Goal: Task Accomplishment & Management: Complete application form

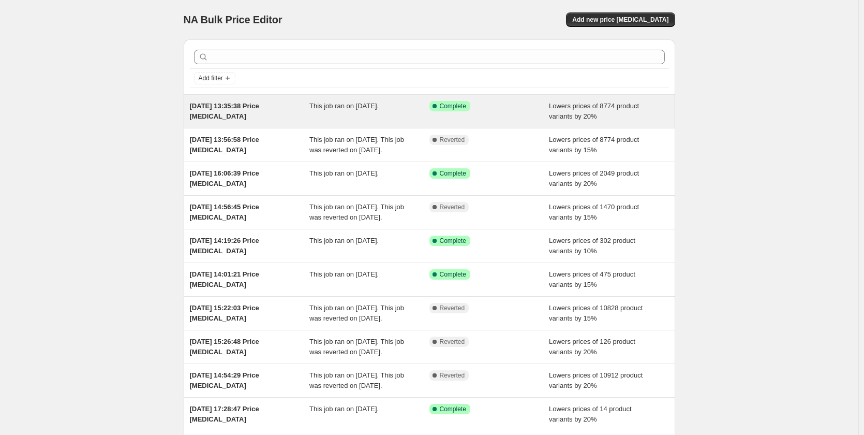
click at [347, 107] on span "This job ran on [DATE]." at bounding box center [343, 106] width 69 height 8
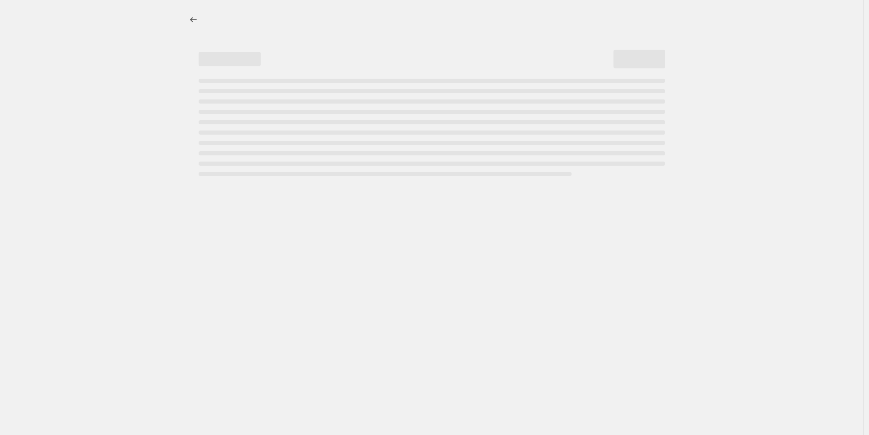
select select "percentage"
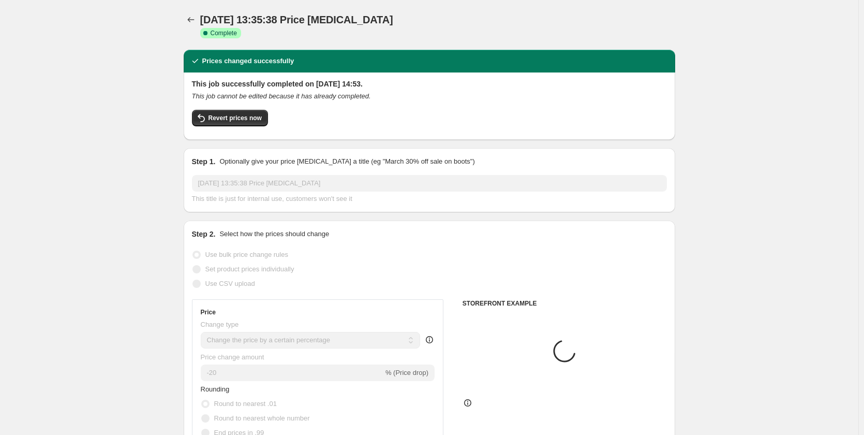
select select "collection"
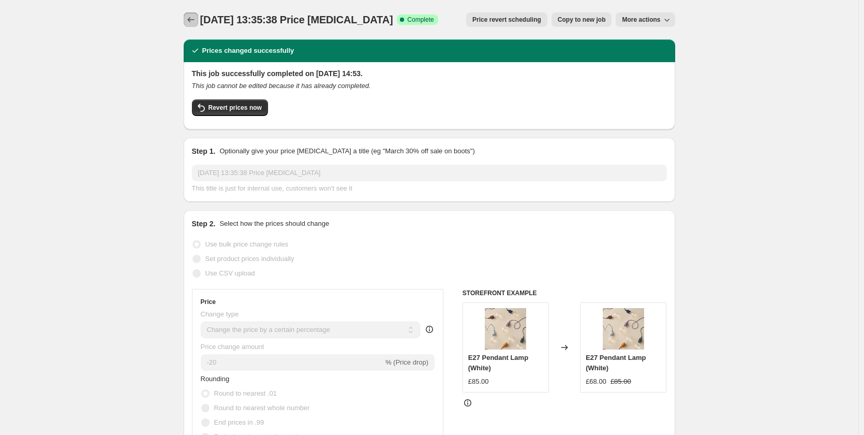
click at [193, 16] on icon "Price change jobs" at bounding box center [191, 19] width 10 height 10
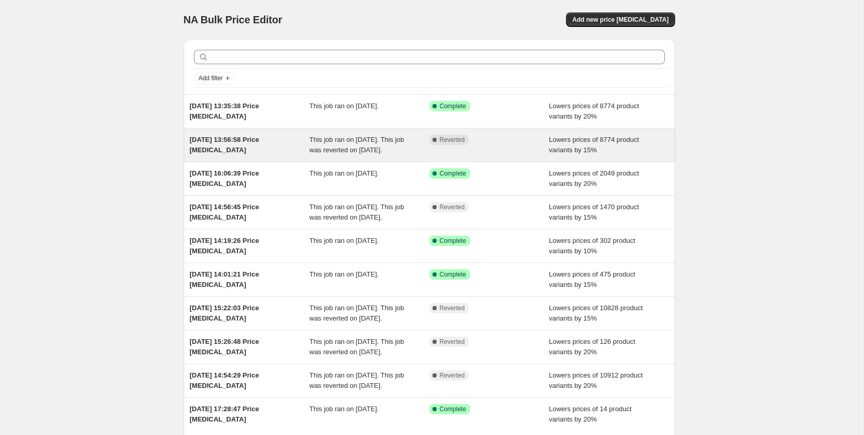
click at [220, 143] on span "[DATE] 13:56:58 Price [MEDICAL_DATA]" at bounding box center [224, 145] width 69 height 18
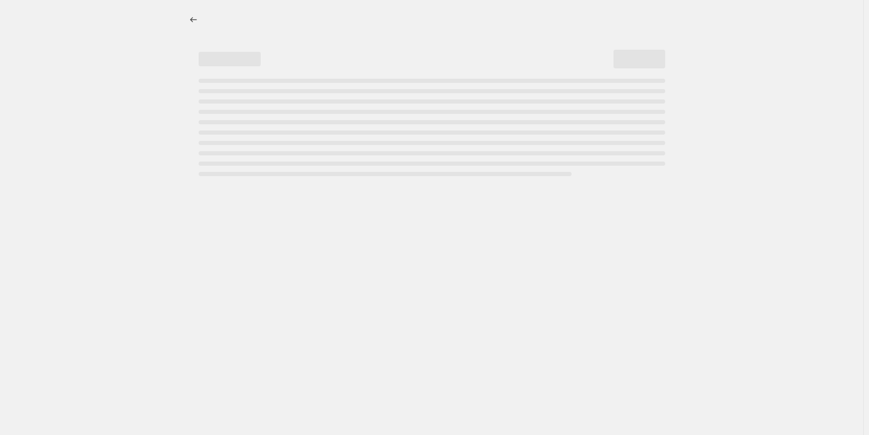
select select "percentage"
select select "collection"
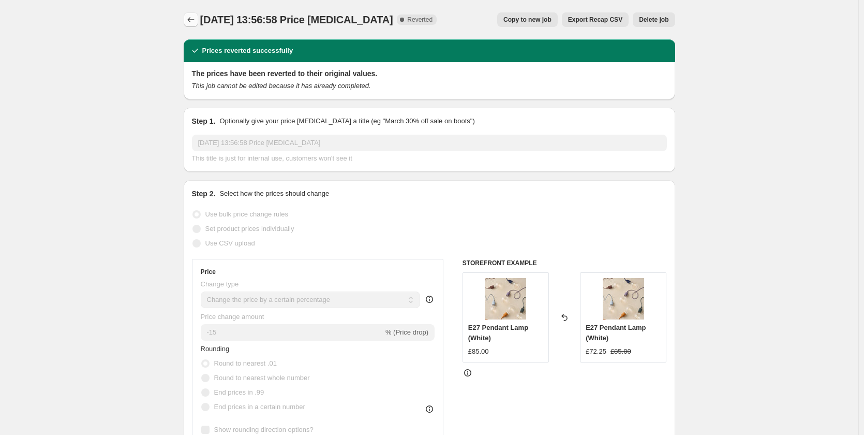
click at [196, 16] on icon "Price change jobs" at bounding box center [191, 19] width 10 height 10
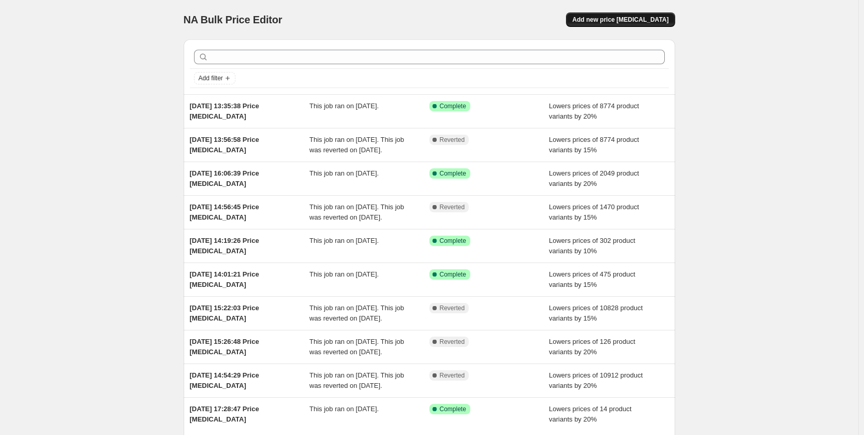
click at [620, 15] on button "Add new price [MEDICAL_DATA]" at bounding box center [620, 19] width 109 height 14
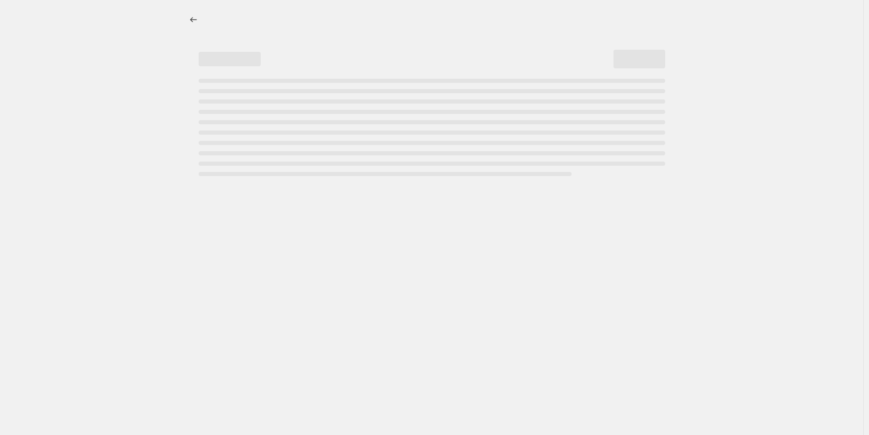
select select "percentage"
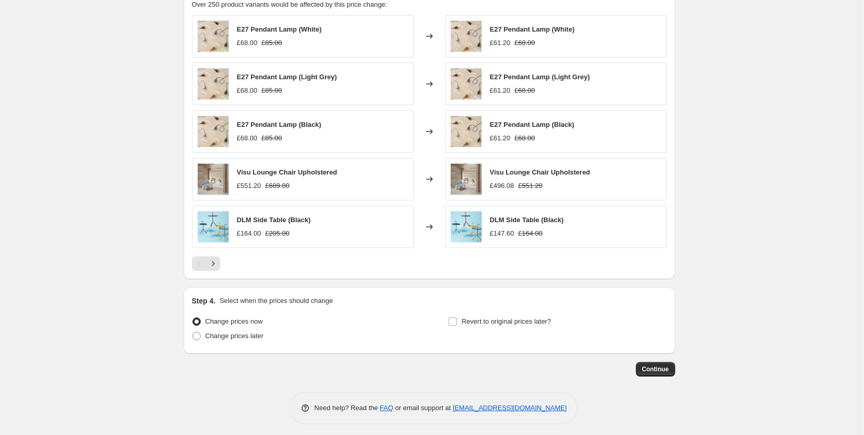
scroll to position [600, 0]
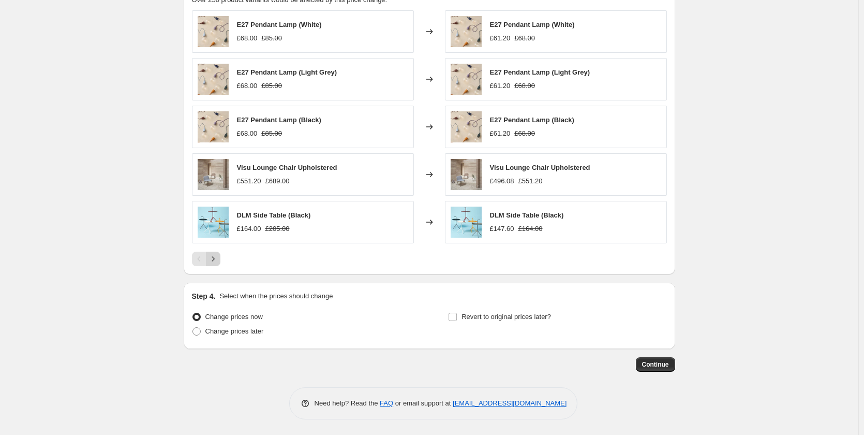
click at [218, 261] on icon "Next" at bounding box center [213, 259] width 10 height 10
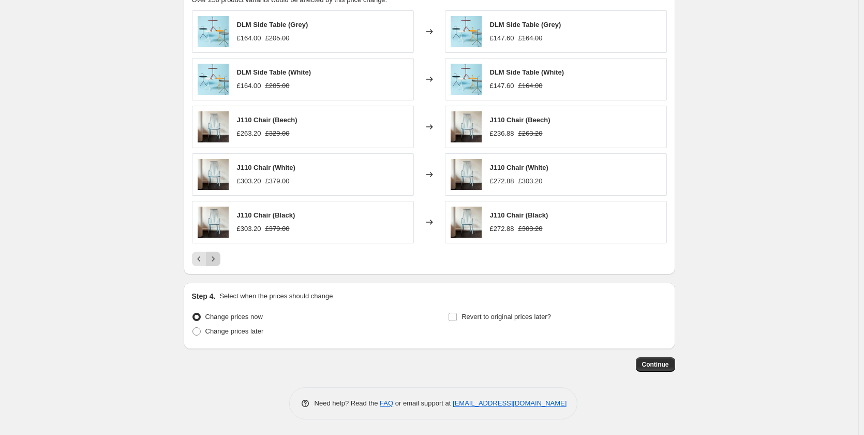
click at [218, 261] on icon "Next" at bounding box center [213, 259] width 10 height 10
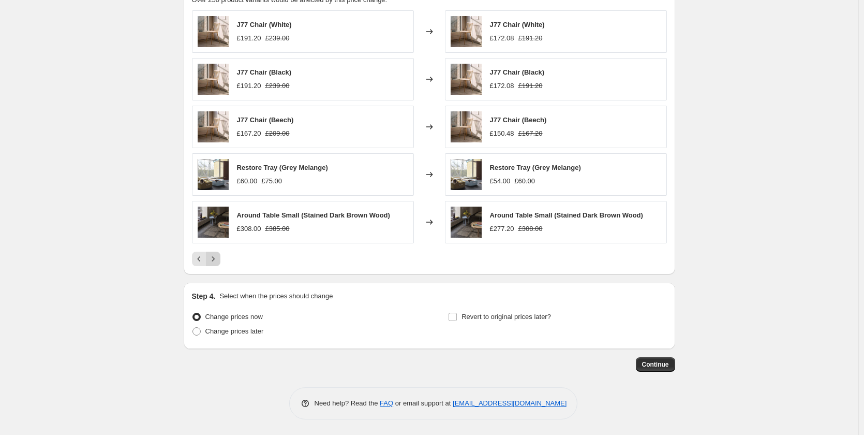
click at [218, 261] on icon "Next" at bounding box center [213, 259] width 10 height 10
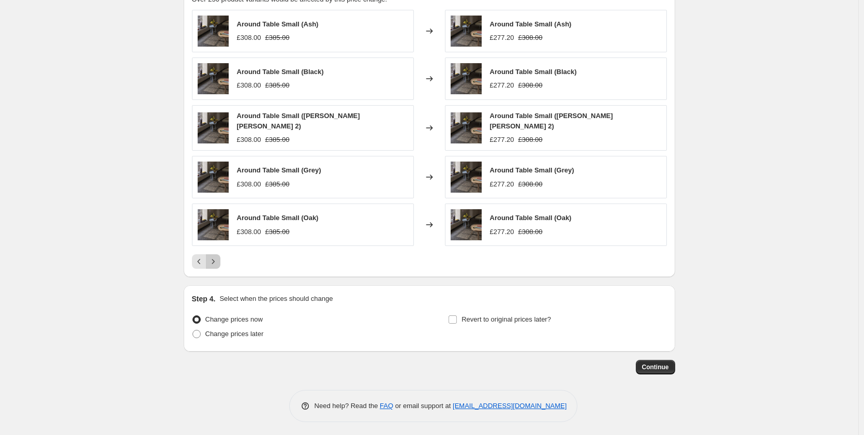
click at [218, 261] on icon "Next" at bounding box center [213, 261] width 10 height 10
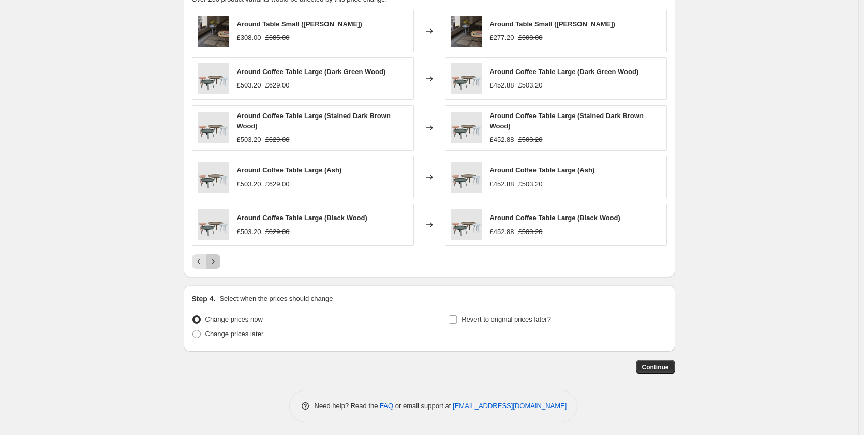
click at [218, 261] on icon "Next" at bounding box center [213, 261] width 10 height 10
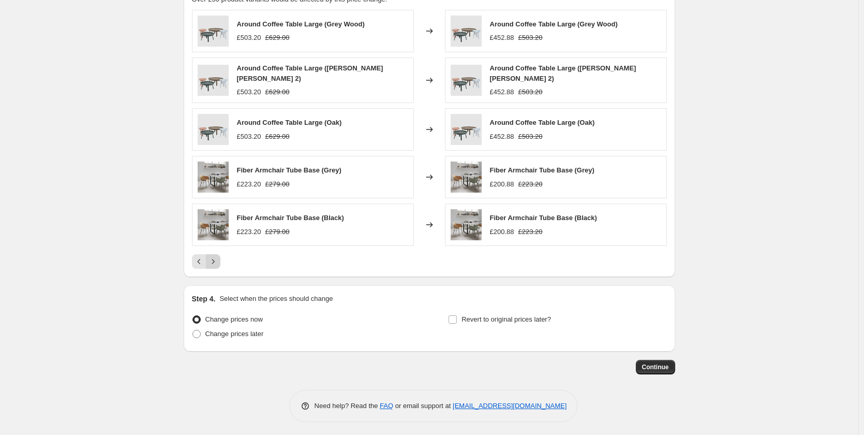
click at [218, 261] on icon "Next" at bounding box center [213, 261] width 10 height 10
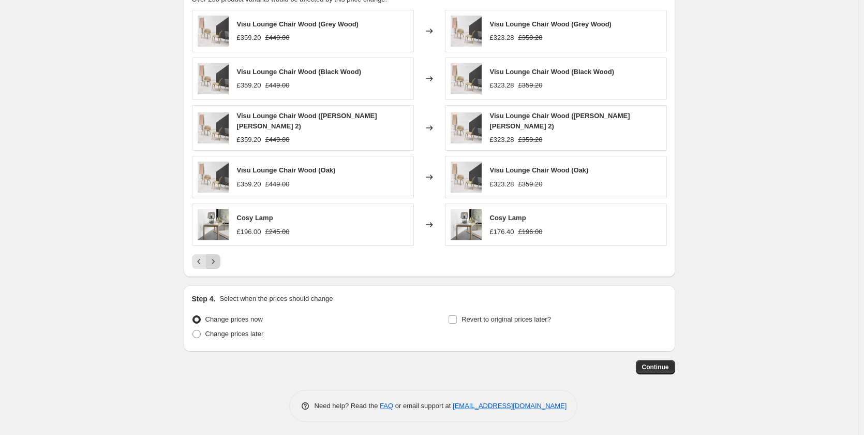
click at [218, 261] on icon "Next" at bounding box center [213, 261] width 10 height 10
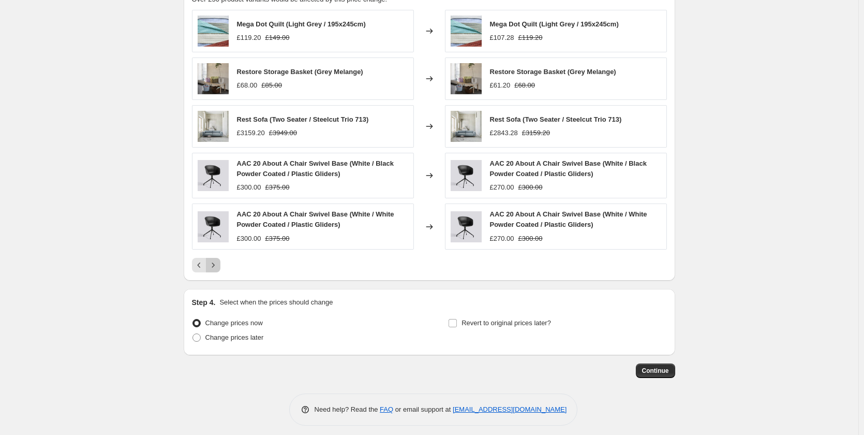
click at [218, 261] on icon "Next" at bounding box center [213, 265] width 10 height 10
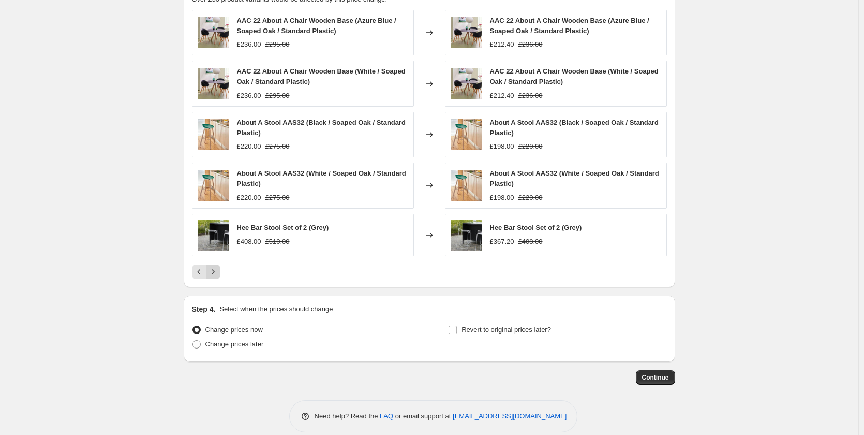
click at [218, 270] on icon "Next" at bounding box center [213, 271] width 10 height 10
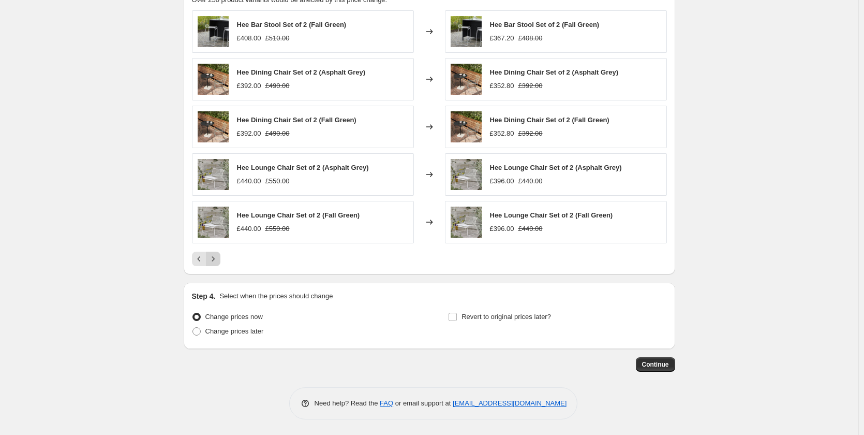
click at [218, 262] on icon "Next" at bounding box center [213, 259] width 10 height 10
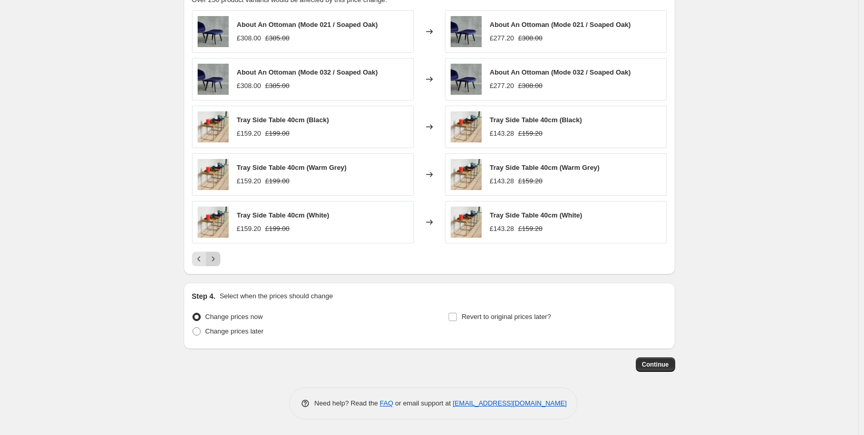
click at [218, 262] on icon "Next" at bounding box center [213, 259] width 10 height 10
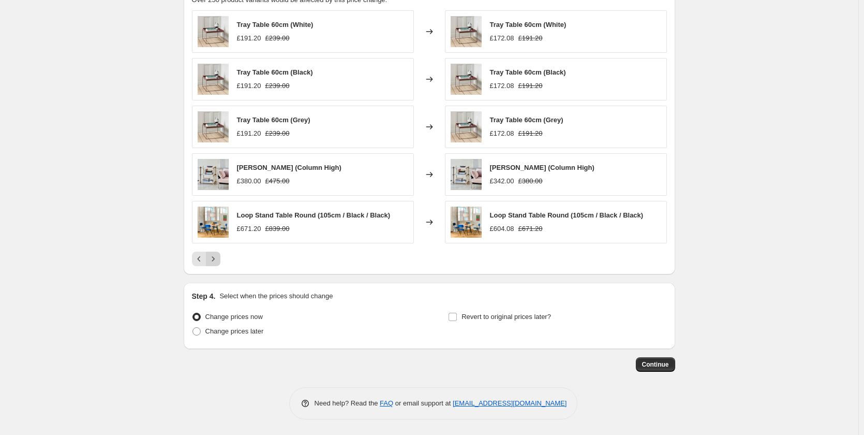
click at [218, 262] on icon "Next" at bounding box center [213, 259] width 10 height 10
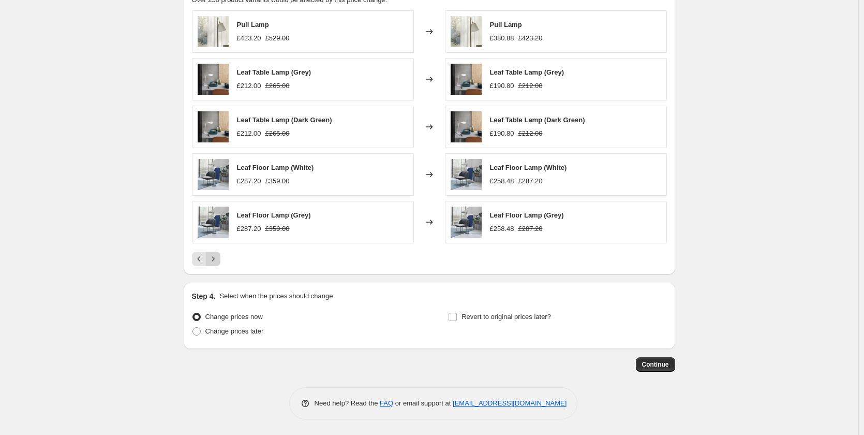
click at [218, 262] on icon "Next" at bounding box center [213, 259] width 10 height 10
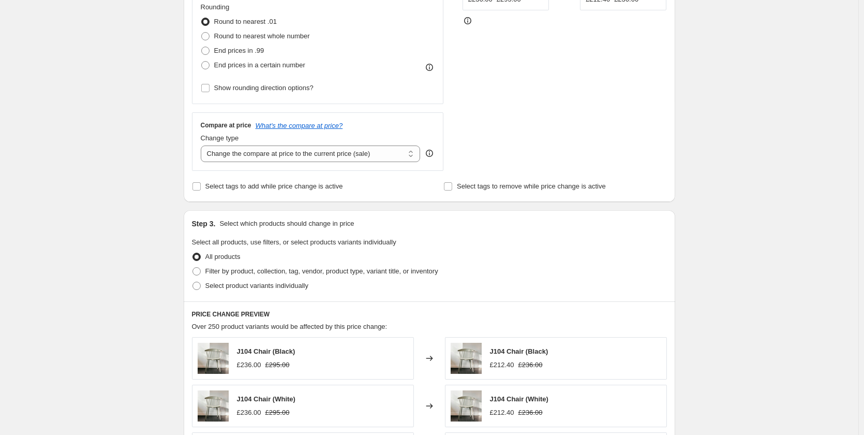
scroll to position [290, 0]
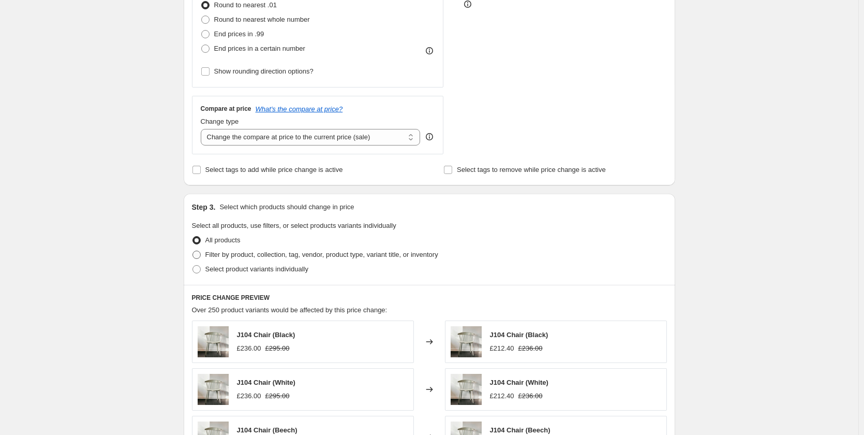
click at [200, 258] on span at bounding box center [196, 254] width 8 height 8
click at [193, 251] on input "Filter by product, collection, tag, vendor, product type, variant title, or inv…" at bounding box center [192, 250] width 1 height 1
radio input "true"
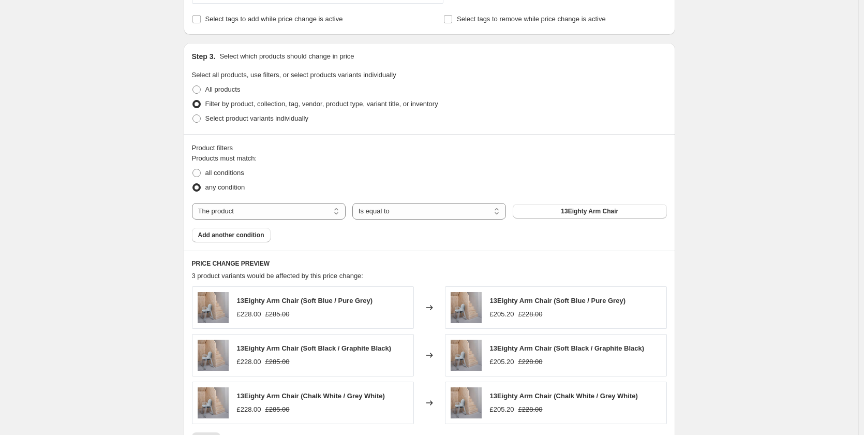
scroll to position [445, 0]
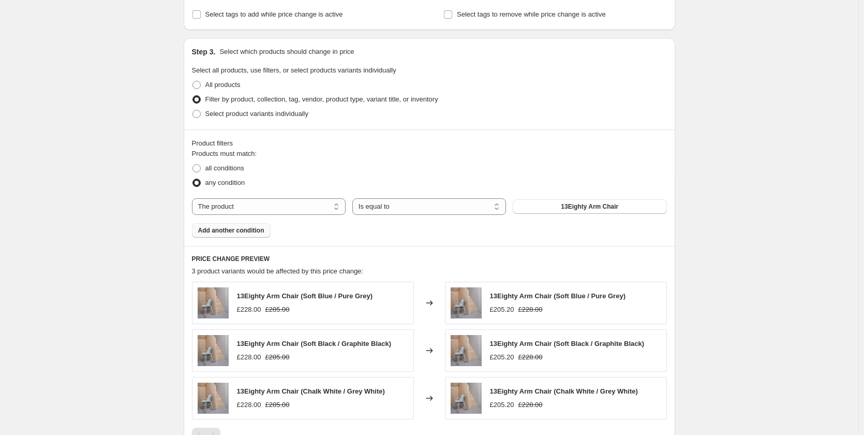
click at [258, 231] on span "Add another condition" at bounding box center [231, 230] width 66 height 8
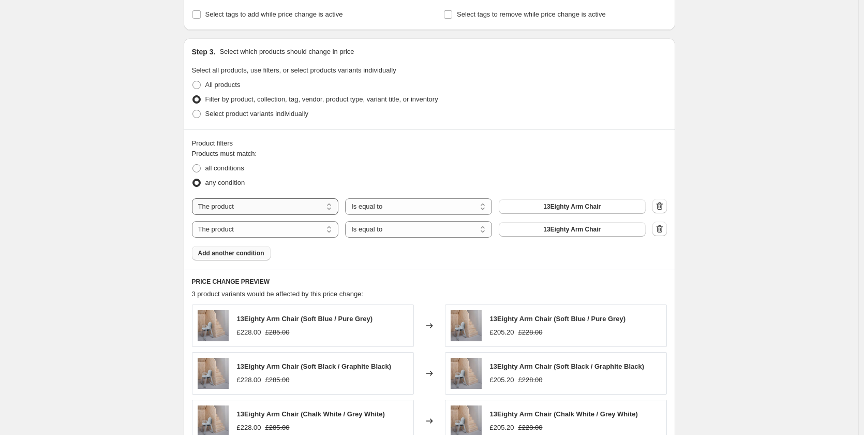
click at [334, 207] on select "The product The product's collection The product's tag The product's vendor The…" at bounding box center [265, 206] width 147 height 17
click at [362, 160] on fieldset "Products must match: all conditions any condition" at bounding box center [429, 168] width 475 height 41
click at [198, 168] on span at bounding box center [196, 168] width 8 height 8
click at [193, 165] on input "all conditions" at bounding box center [192, 164] width 1 height 1
radio input "true"
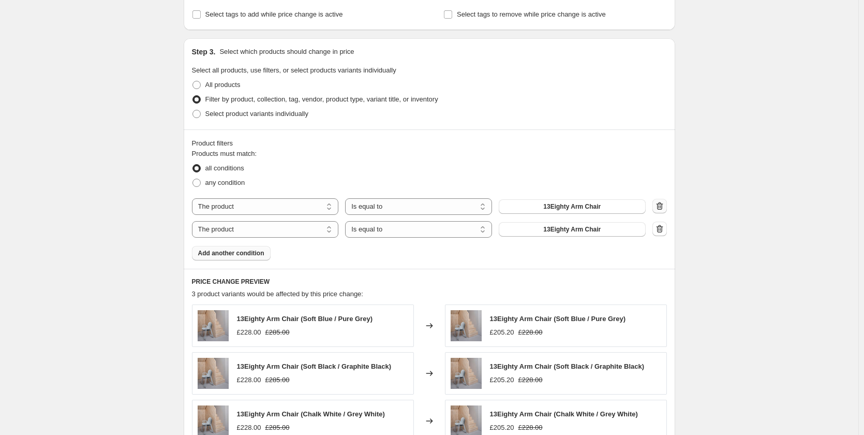
click at [661, 206] on icon "button" at bounding box center [660, 206] width 10 height 10
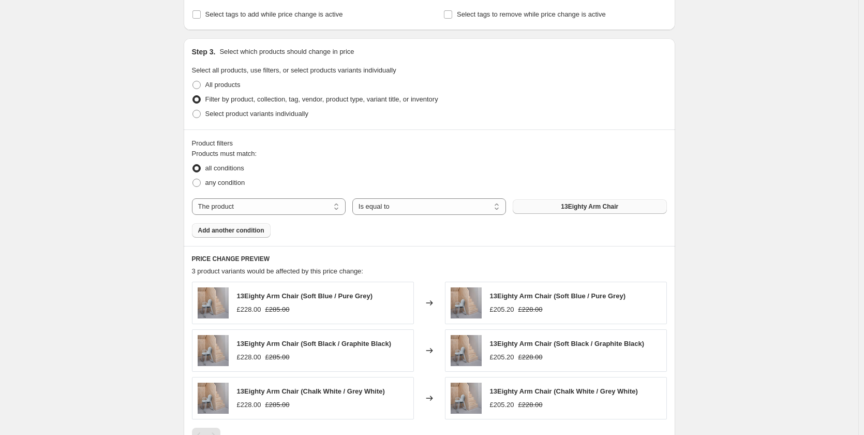
click at [632, 208] on button "13Eighty Arm Chair" at bounding box center [590, 206] width 154 height 14
click at [195, 86] on span at bounding box center [196, 85] width 8 height 8
click at [193, 81] on input "All products" at bounding box center [192, 81] width 1 height 1
radio input "true"
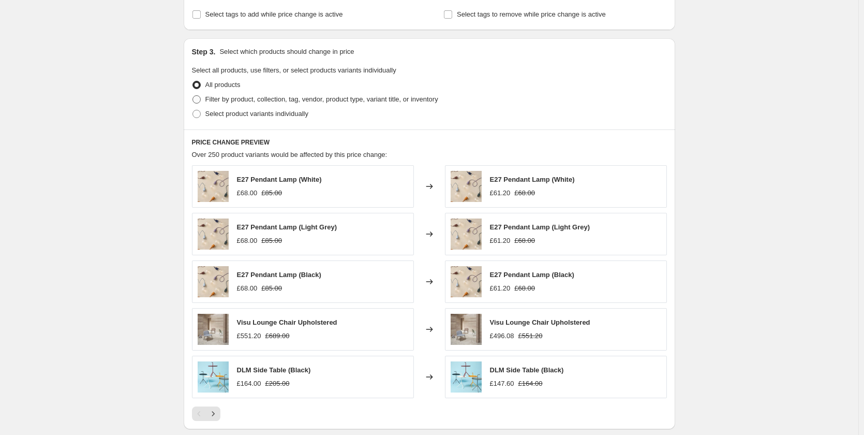
click at [201, 99] on span at bounding box center [196, 99] width 8 height 8
click at [193, 96] on input "Filter by product, collection, tag, vendor, product type, variant title, or inv…" at bounding box center [192, 95] width 1 height 1
radio input "true"
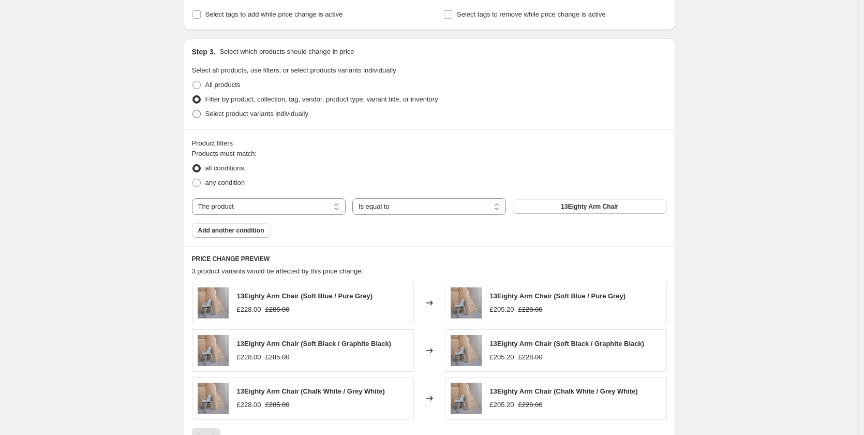
click at [201, 113] on span at bounding box center [196, 114] width 8 height 8
click at [193, 110] on input "Select product variants individually" at bounding box center [192, 110] width 1 height 1
radio input "true"
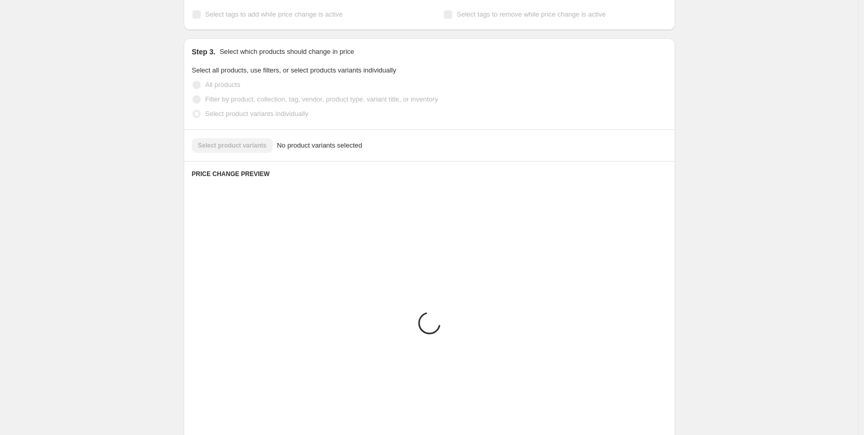
scroll to position [371, 0]
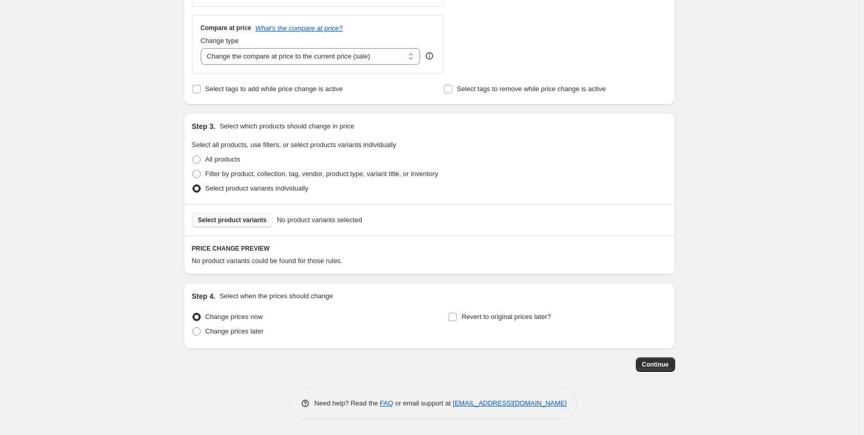
click at [249, 219] on span "Select product variants" at bounding box center [232, 220] width 69 height 8
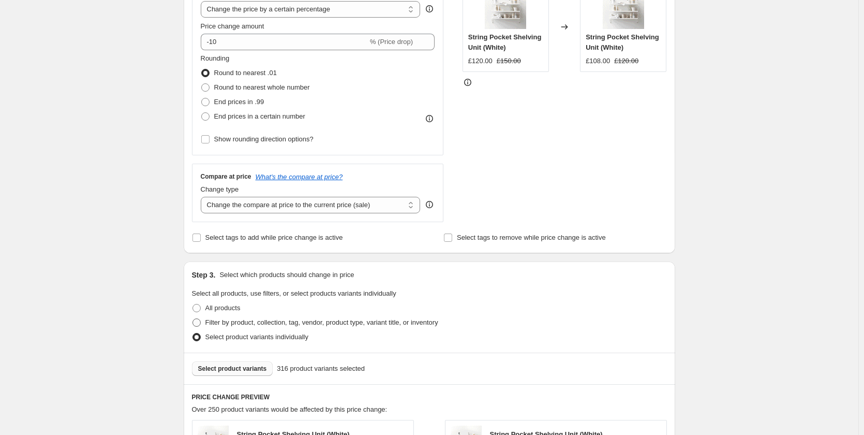
scroll to position [164, 0]
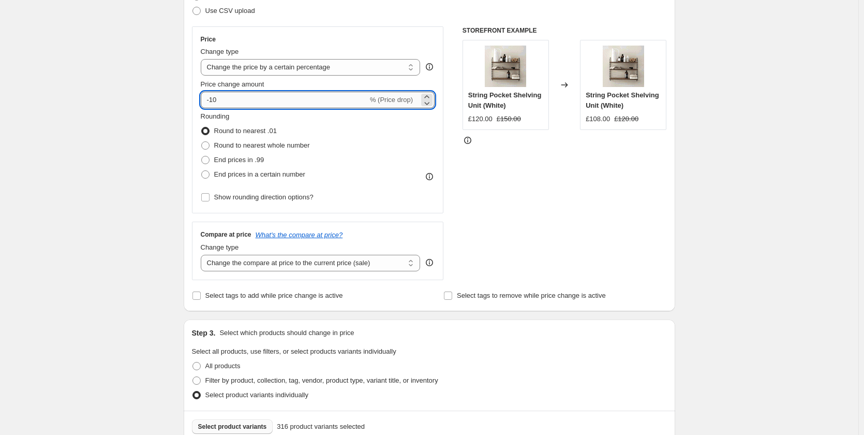
click at [220, 99] on input "-10" at bounding box center [284, 100] width 167 height 17
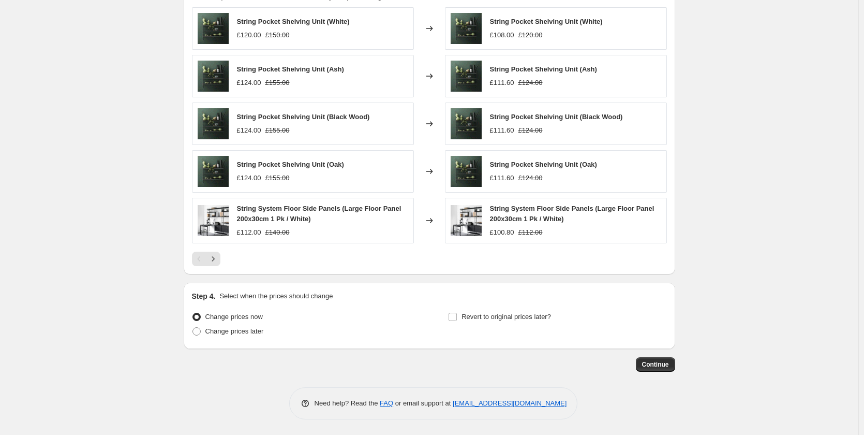
scroll to position [635, 0]
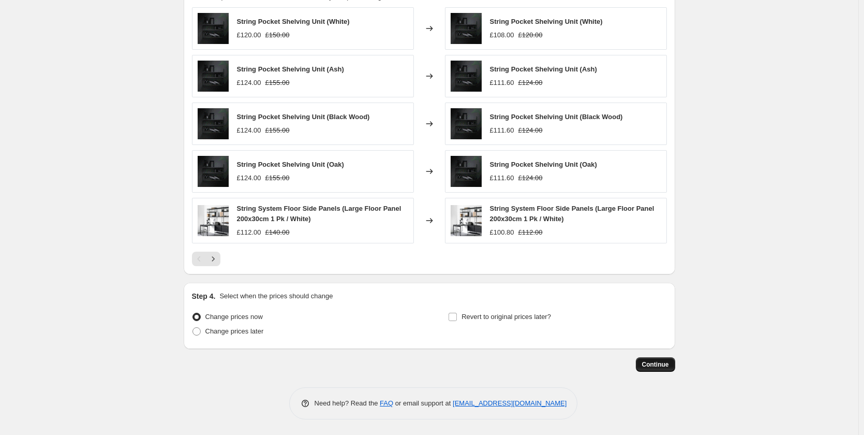
type input "-15"
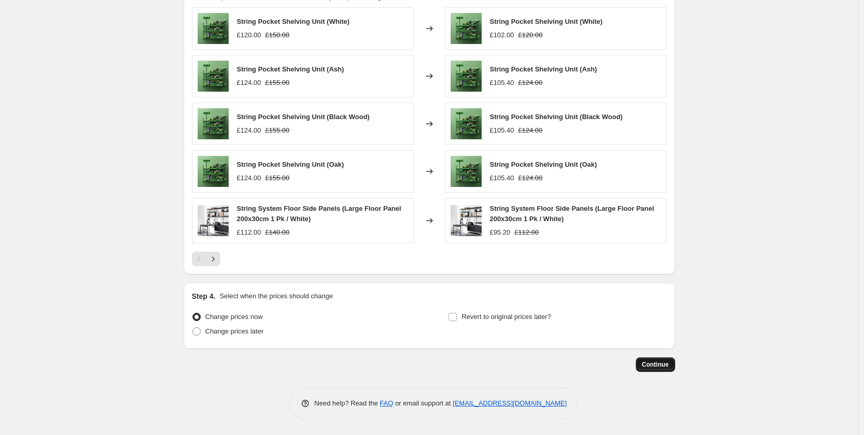
click at [669, 363] on span "Continue" at bounding box center [655, 364] width 27 height 8
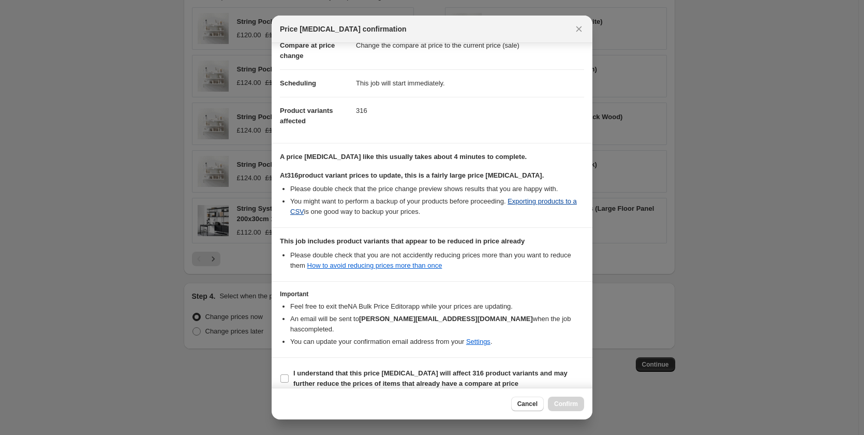
scroll to position [58, 0]
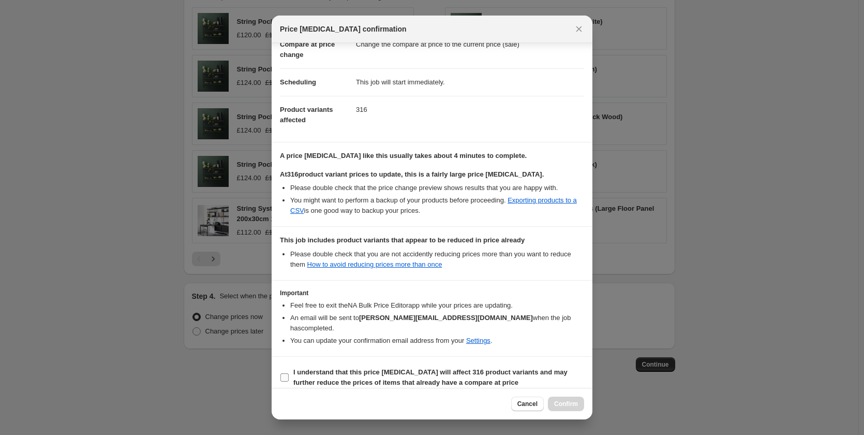
click at [286, 373] on input "I understand that this price change job will affect 316 product variants and ma…" at bounding box center [284, 377] width 8 height 8
checkbox input "true"
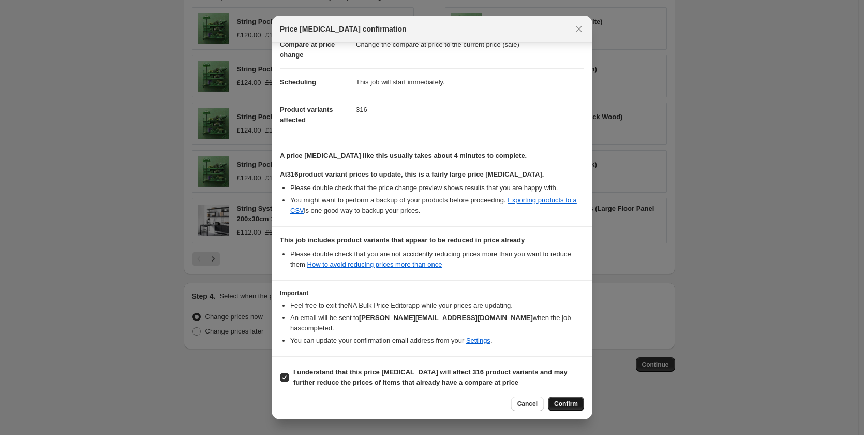
click at [560, 403] on span "Confirm" at bounding box center [566, 403] width 24 height 8
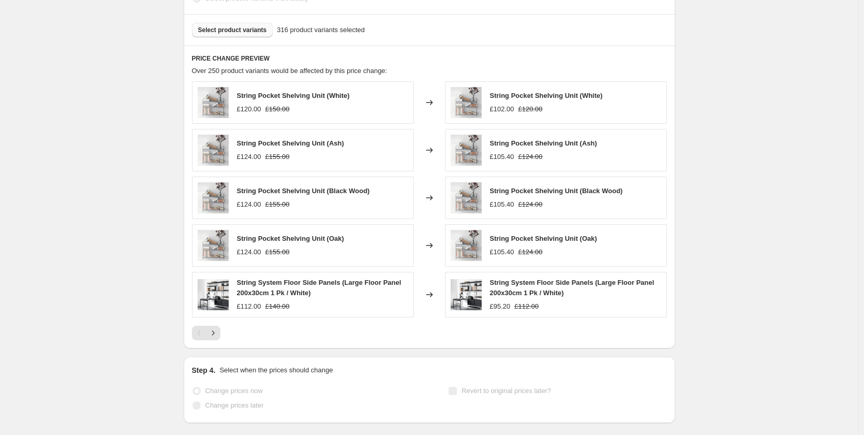
scroll to position [662, 0]
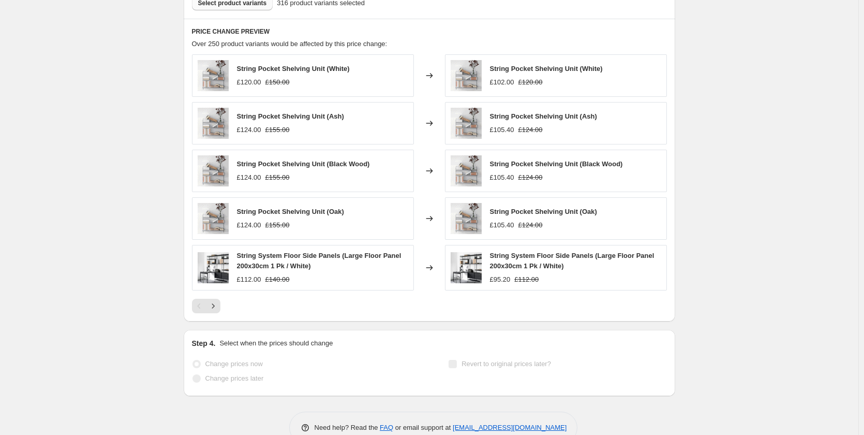
select select "percentage"
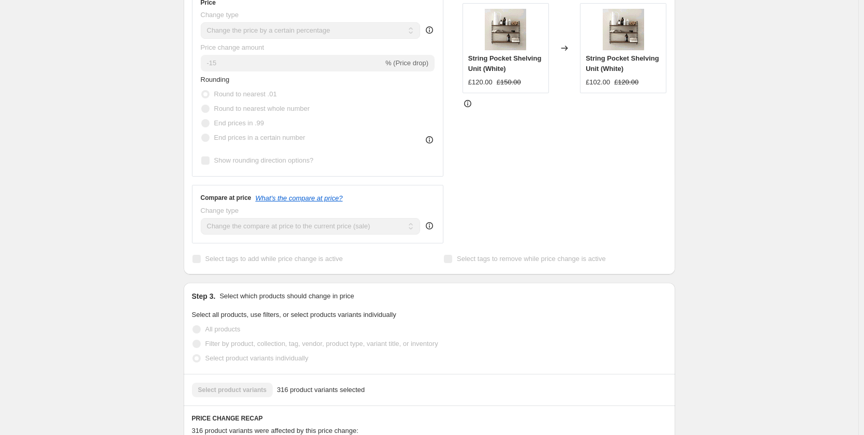
scroll to position [310, 0]
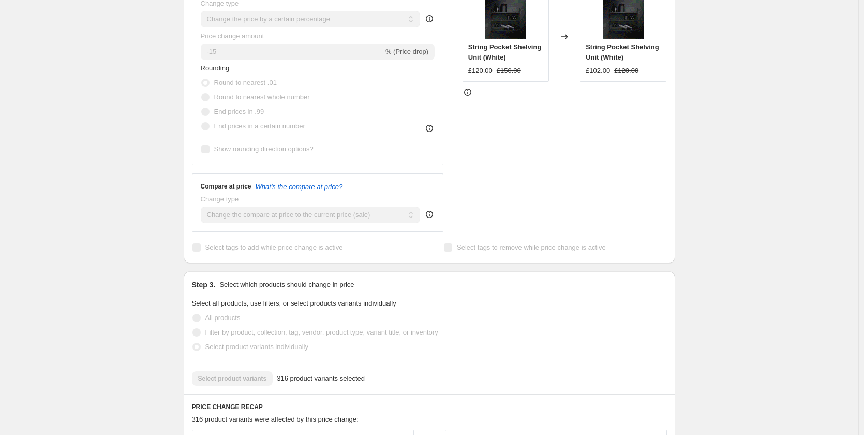
click at [431, 217] on icon at bounding box center [429, 214] width 10 height 10
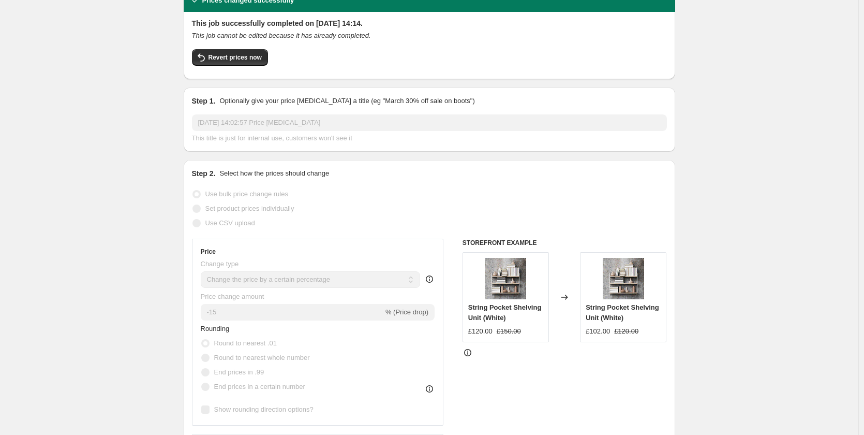
scroll to position [0, 0]
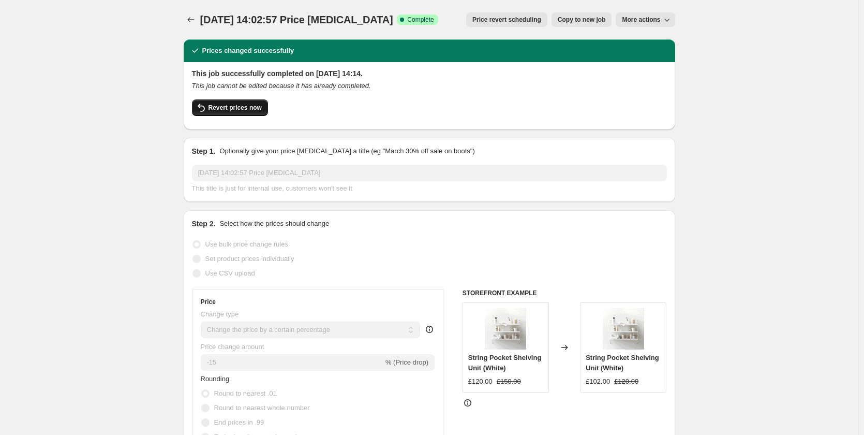
click at [242, 103] on button "Revert prices now" at bounding box center [230, 107] width 76 height 17
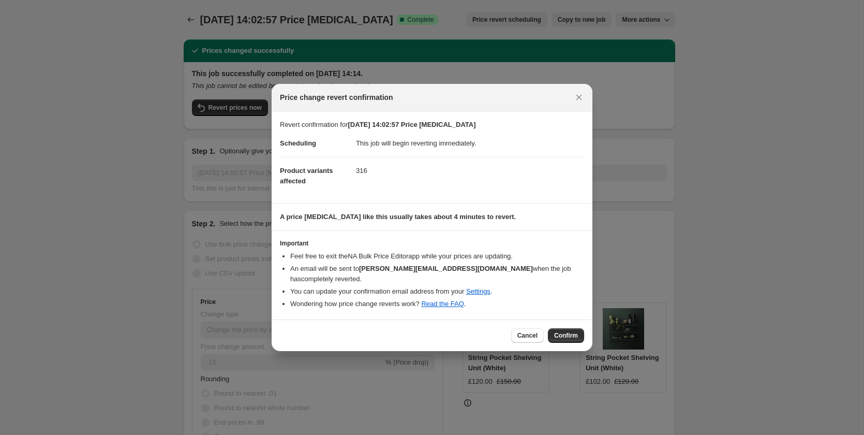
click at [564, 331] on span "Confirm" at bounding box center [566, 335] width 24 height 8
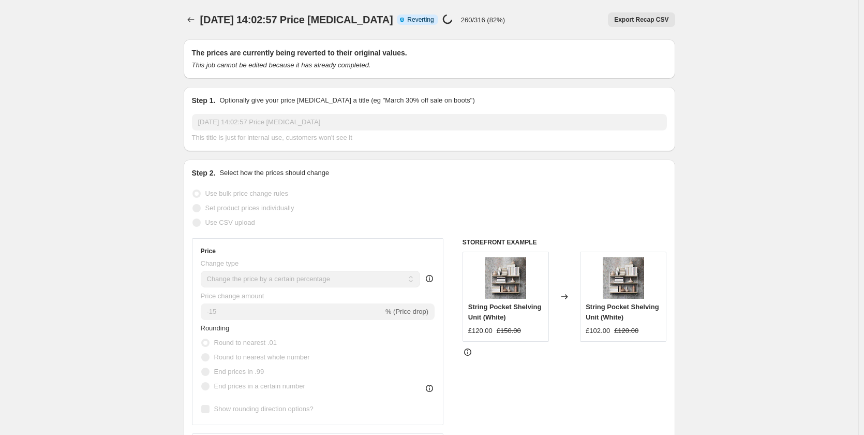
click at [497, 17] on p "260/316 (82%)" at bounding box center [483, 20] width 44 height 8
click at [194, 18] on icon "Price change jobs" at bounding box center [191, 19] width 10 height 10
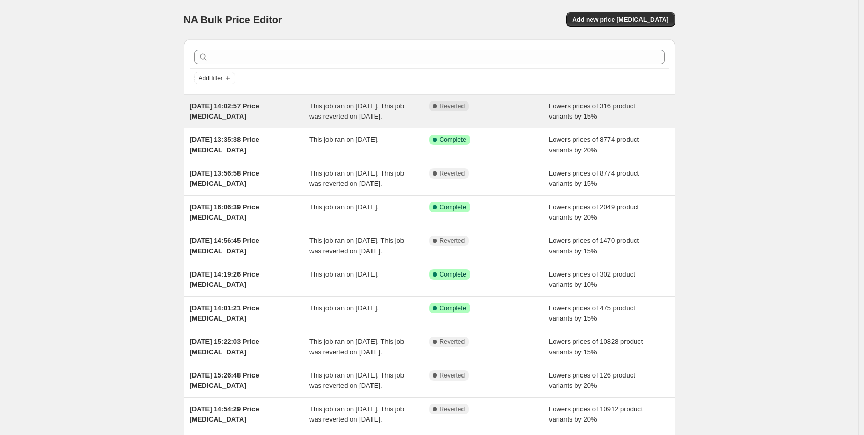
click at [301, 122] on div "[DATE] 14:02:57 Price [MEDICAL_DATA]" at bounding box center [250, 111] width 120 height 21
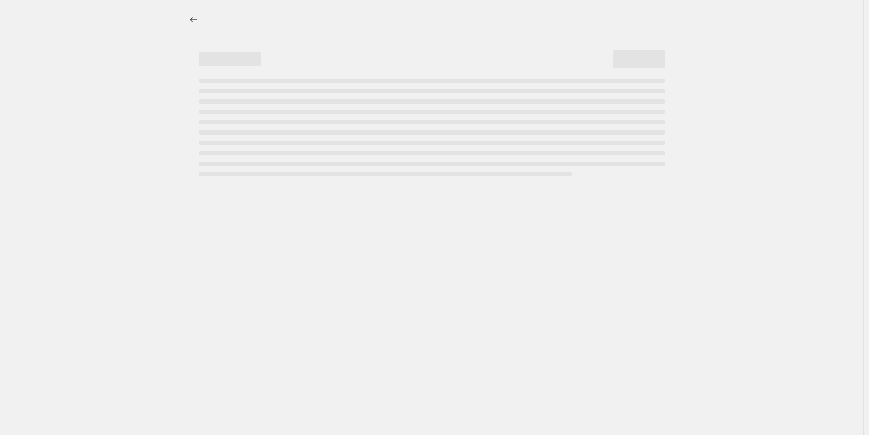
select select "percentage"
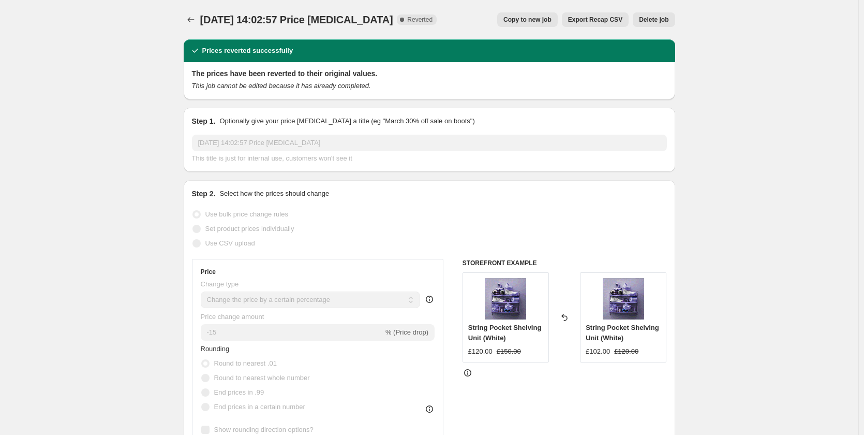
click at [544, 21] on span "Copy to new job" at bounding box center [527, 20] width 48 height 8
select select "percentage"
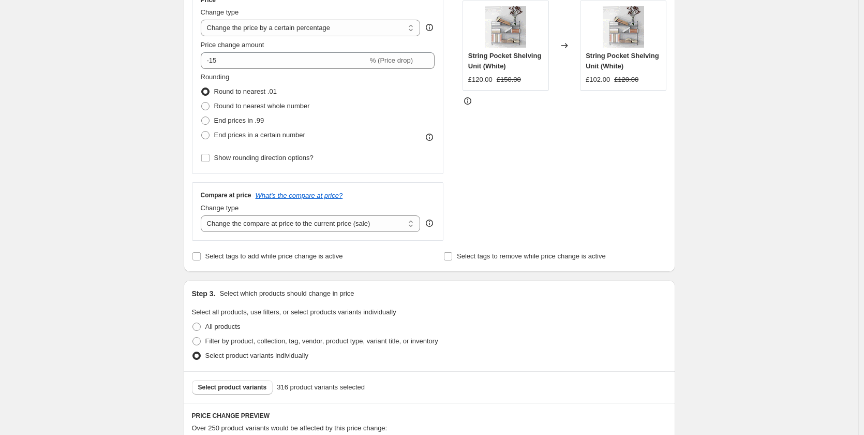
scroll to position [207, 0]
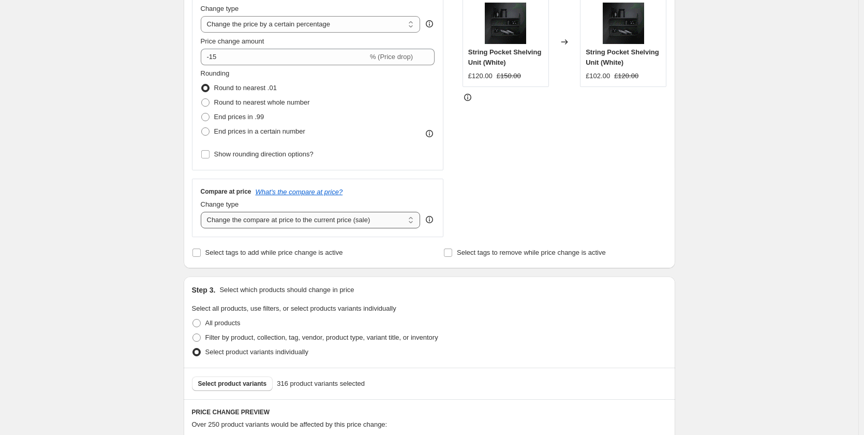
click at [409, 219] on select "Change the compare at price to the current price (sale) Change the compare at p…" at bounding box center [311, 220] width 220 height 17
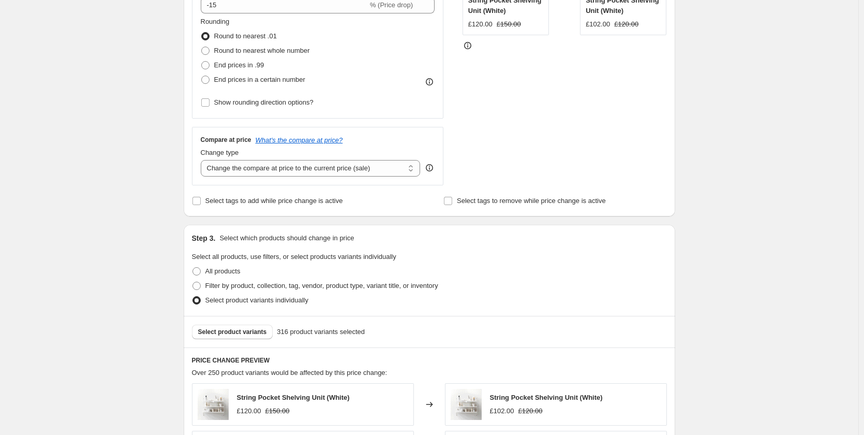
click at [434, 169] on icon at bounding box center [429, 167] width 10 height 10
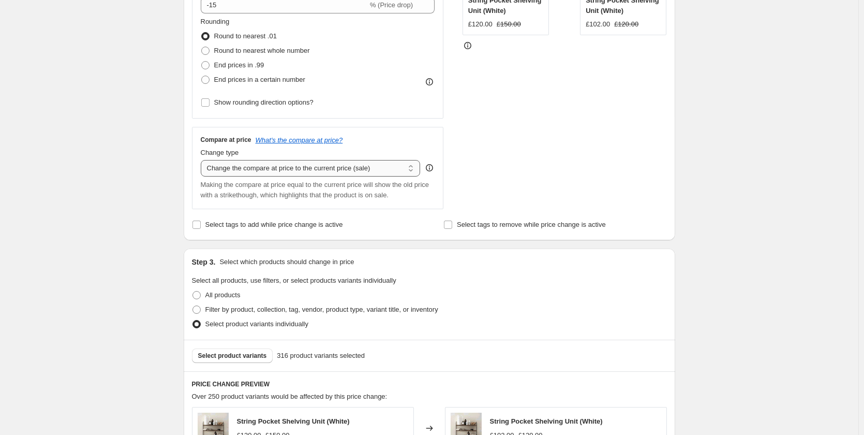
click at [407, 169] on select "Change the compare at price to the current price (sale) Change the compare at p…" at bounding box center [311, 168] width 220 height 17
click at [203, 160] on select "Change the compare at price to the current price (sale) Change the compare at p…" at bounding box center [311, 168] width 220 height 17
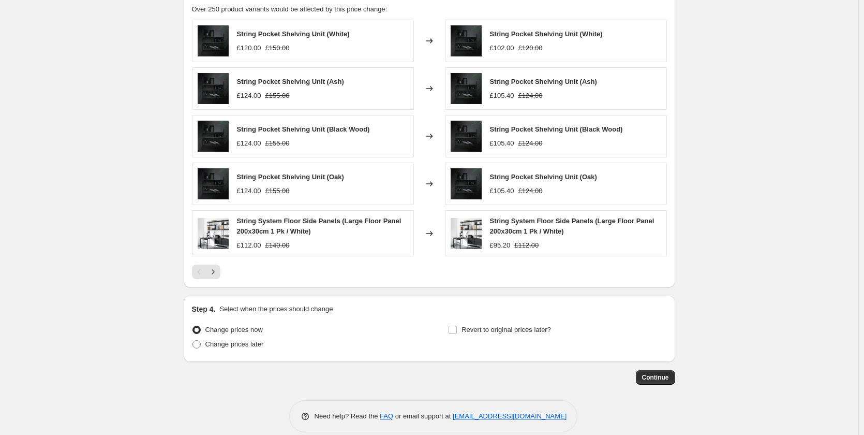
scroll to position [659, 0]
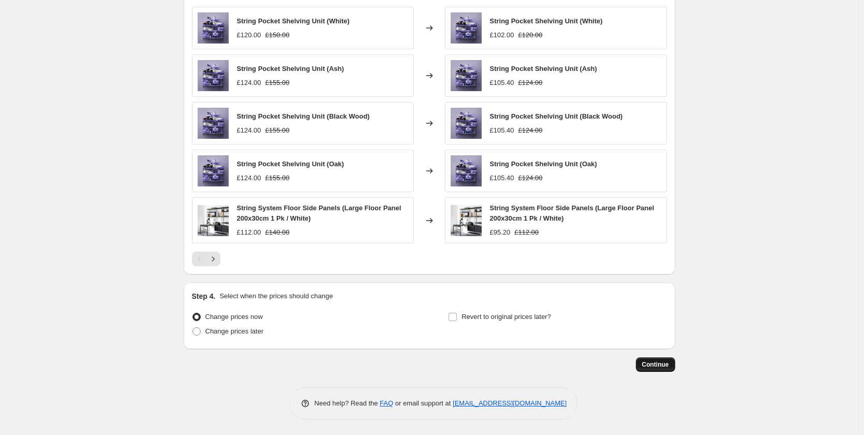
click at [664, 360] on button "Continue" at bounding box center [655, 364] width 39 height 14
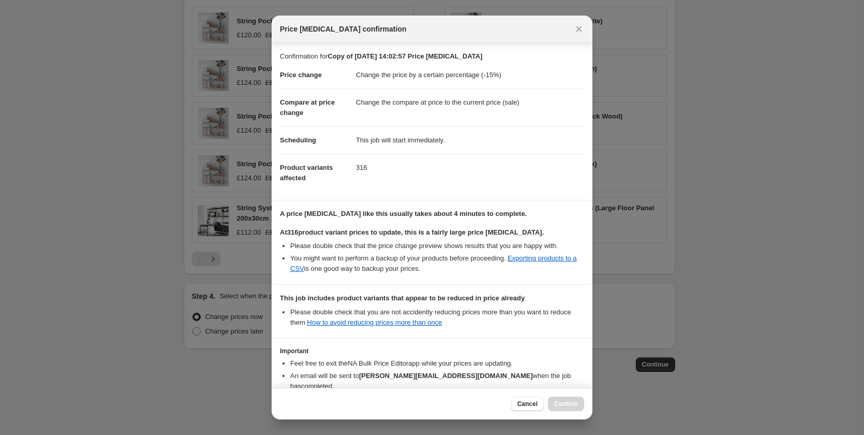
scroll to position [58, 0]
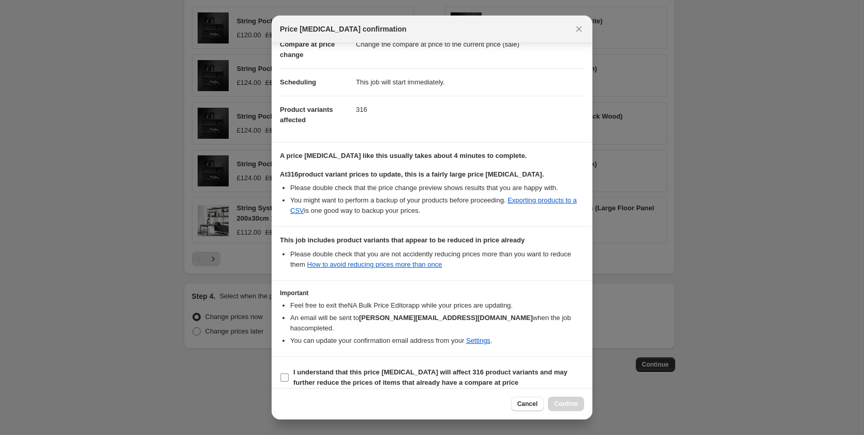
click at [283, 373] on input "I understand that this price change job will affect 316 product variants and ma…" at bounding box center [284, 377] width 8 height 8
checkbox input "true"
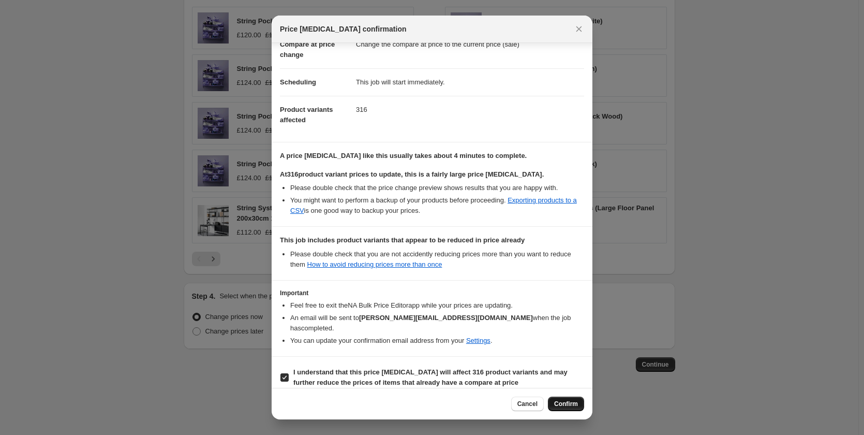
click at [567, 403] on span "Confirm" at bounding box center [566, 403] width 24 height 8
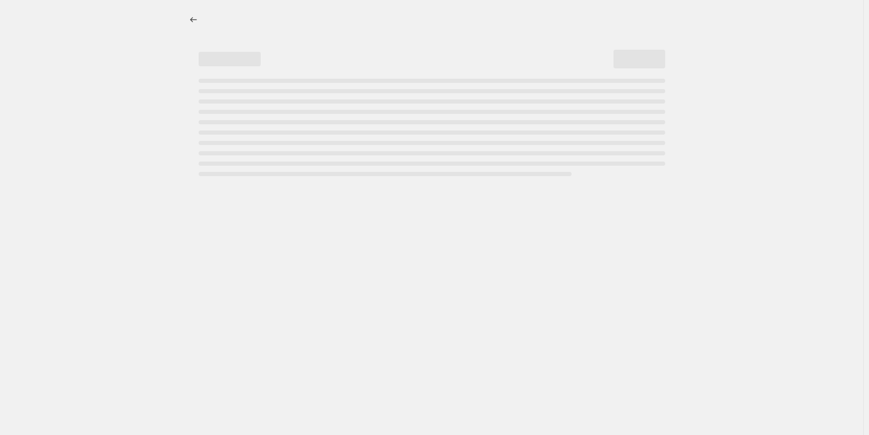
select select "percentage"
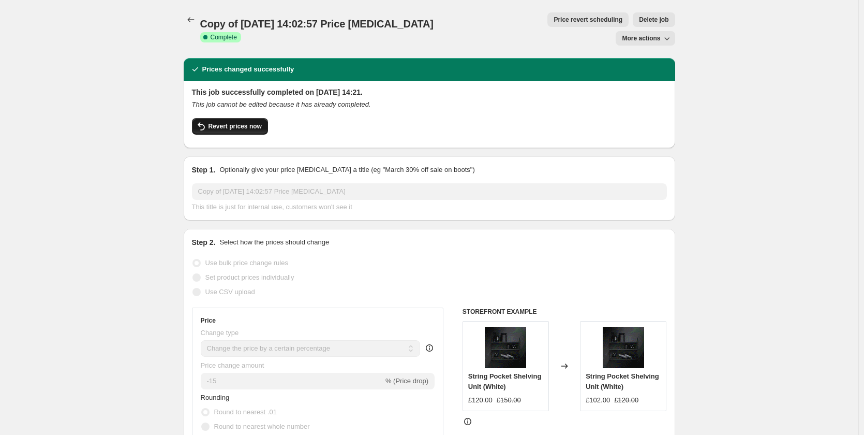
click at [246, 122] on span "Revert prices now" at bounding box center [235, 126] width 53 height 8
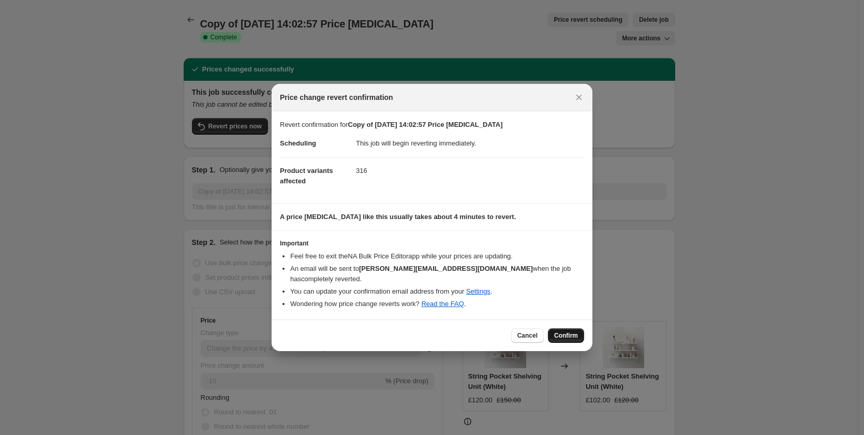
click at [567, 331] on span "Confirm" at bounding box center [566, 335] width 24 height 8
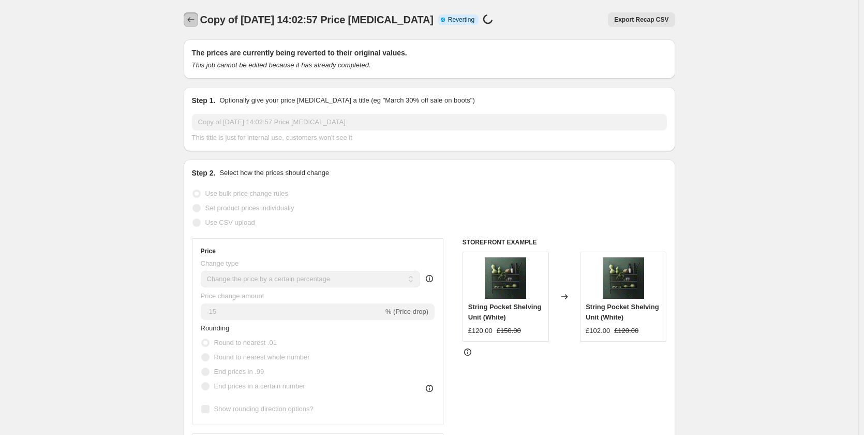
click at [192, 20] on icon "Price change jobs" at bounding box center [191, 19] width 10 height 10
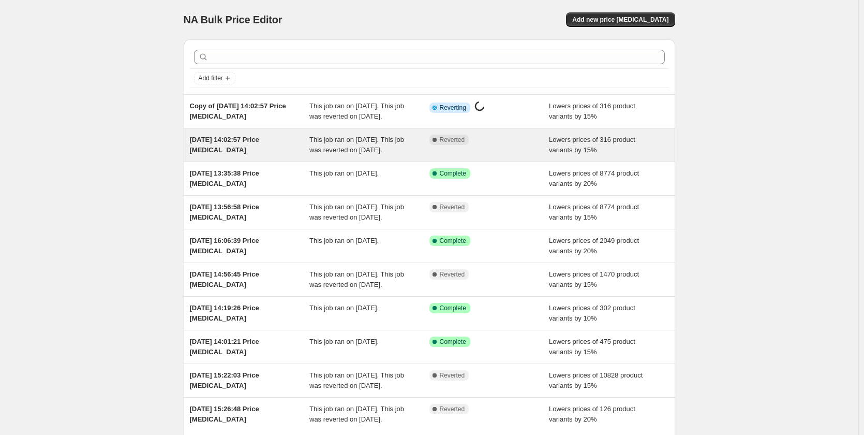
click at [384, 154] on span "This job ran on [DATE]. This job was reverted on [DATE]." at bounding box center [356, 145] width 95 height 18
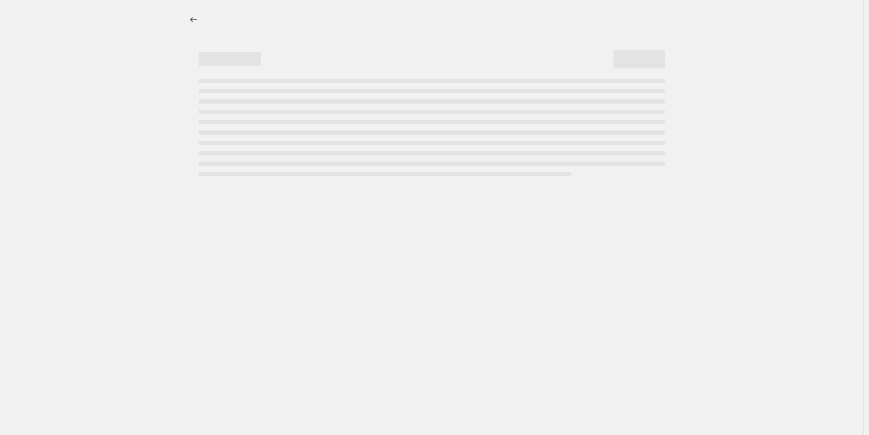
select select "percentage"
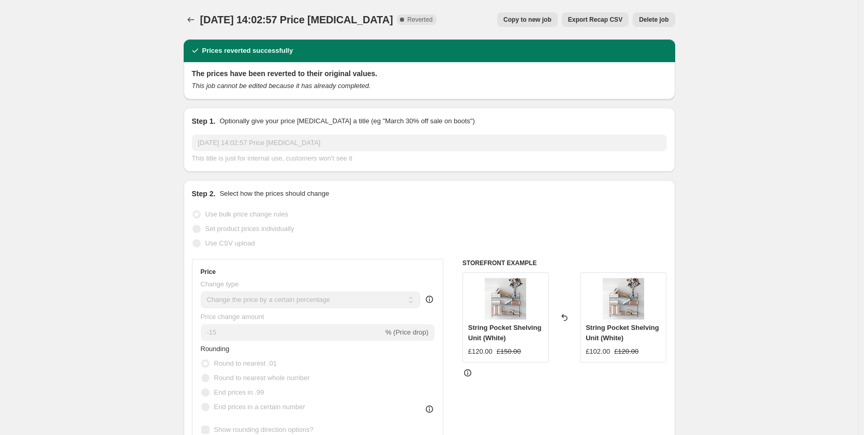
click at [538, 16] on button "Copy to new job" at bounding box center [527, 19] width 61 height 14
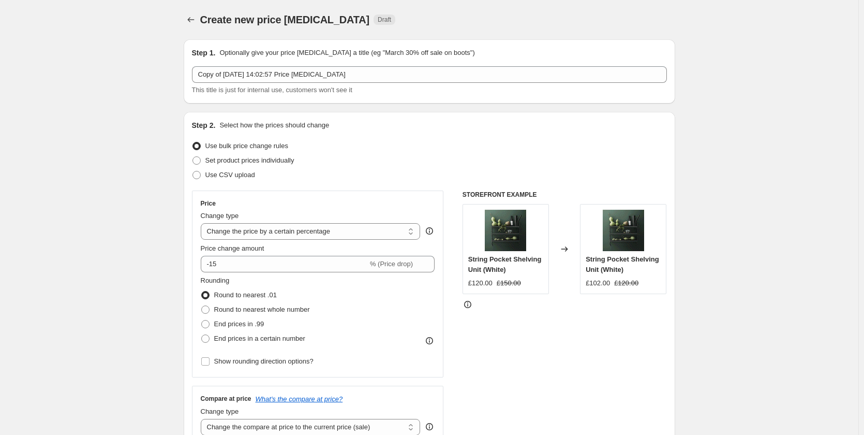
scroll to position [52, 0]
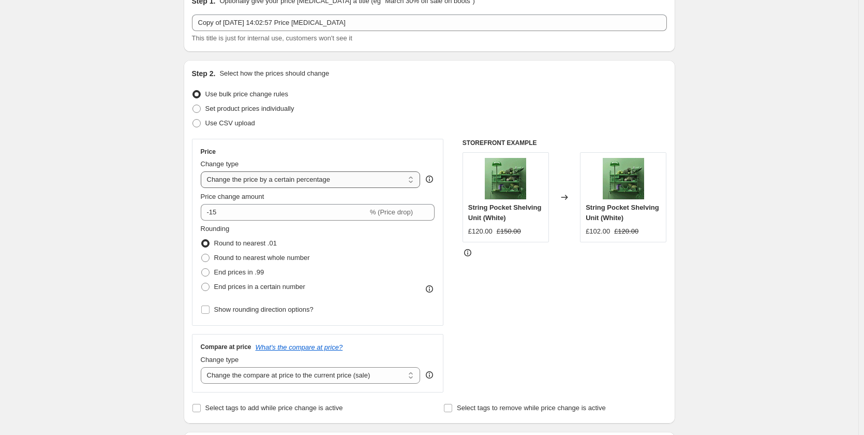
click at [411, 178] on select "Change the price to a certain amount Change the price by a certain amount Chang…" at bounding box center [311, 179] width 220 height 17
click at [203, 171] on select "Change the price to a certain amount Change the price by a certain amount Chang…" at bounding box center [311, 179] width 220 height 17
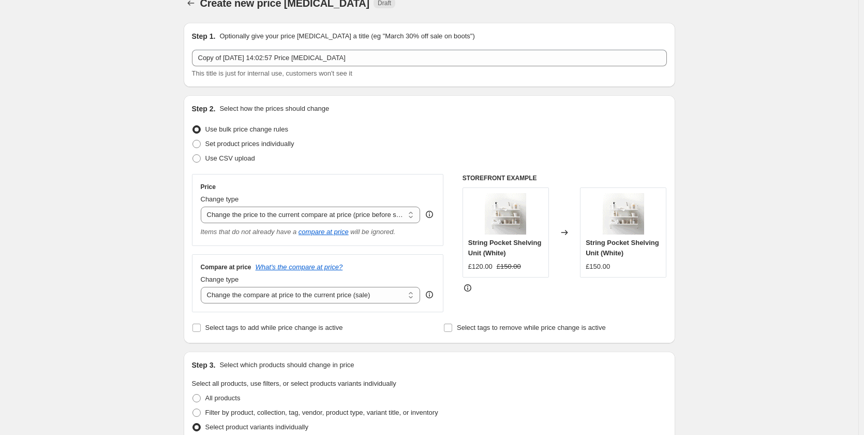
scroll to position [0, 0]
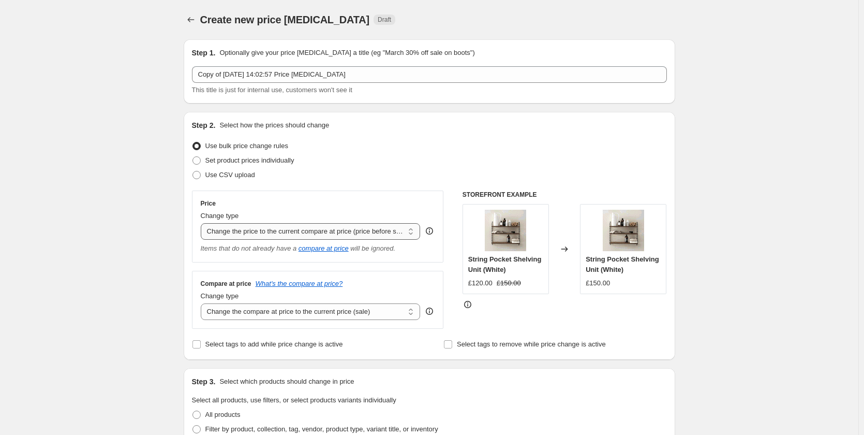
click at [409, 232] on select "Change the price to a certain amount Change the price by a certain amount Chang…" at bounding box center [311, 231] width 220 height 17
select select "percentage"
click at [203, 223] on select "Change the price to a certain amount Change the price by a certain amount Chang…" at bounding box center [311, 231] width 220 height 17
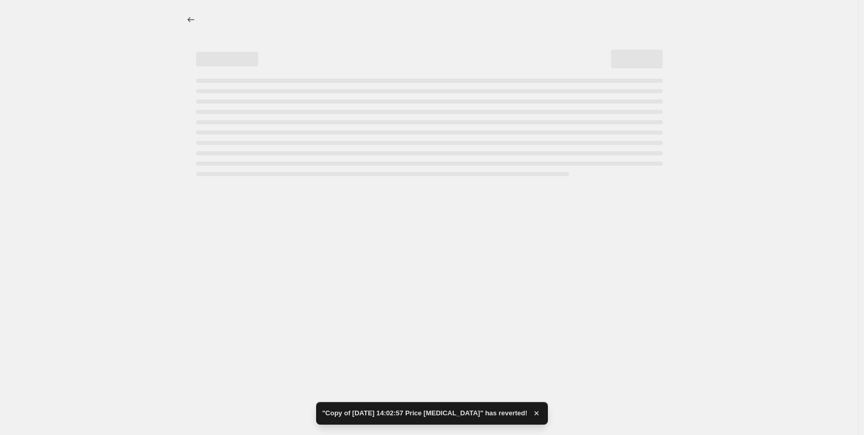
select select "percentage"
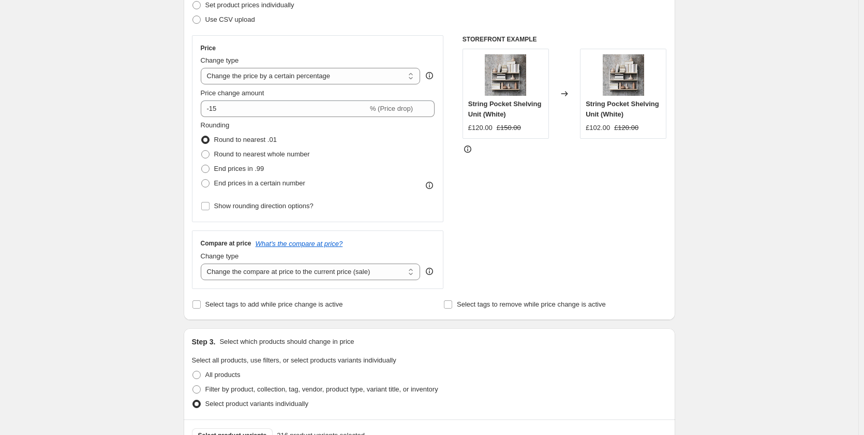
scroll to position [207, 0]
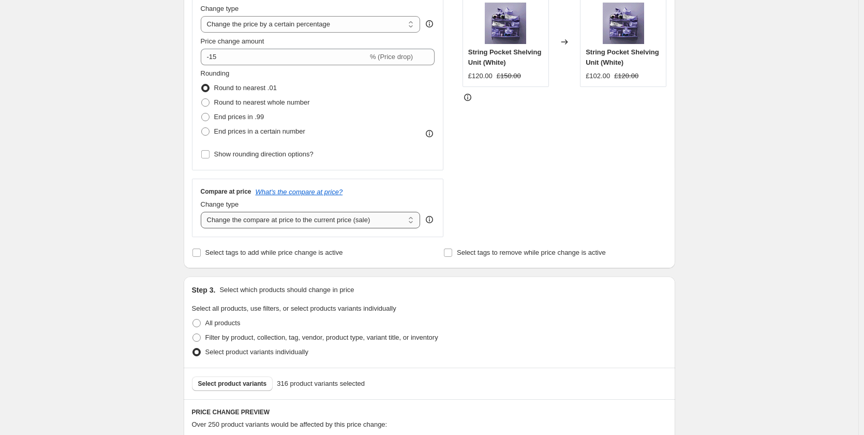
click at [412, 221] on select "Change the compare at price to the current price (sale) Change the compare at p…" at bounding box center [311, 220] width 220 height 17
select select "percentage"
click at [203, 212] on select "Change the compare at price to the current price (sale) Change the compare at p…" at bounding box center [311, 220] width 220 height 17
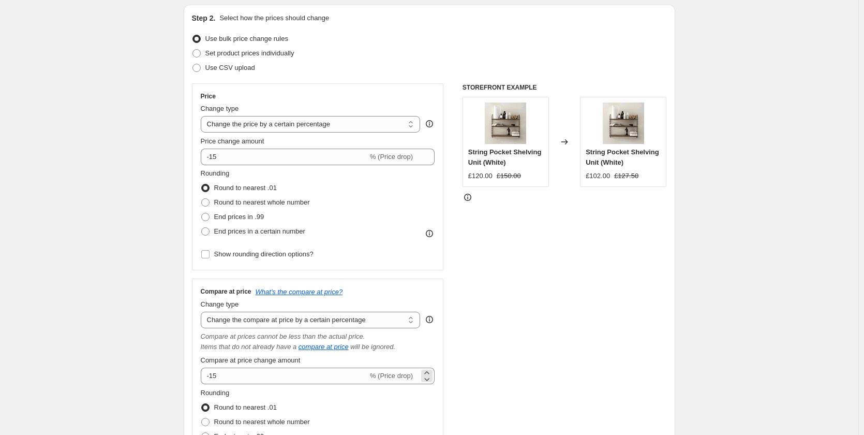
scroll to position [103, 0]
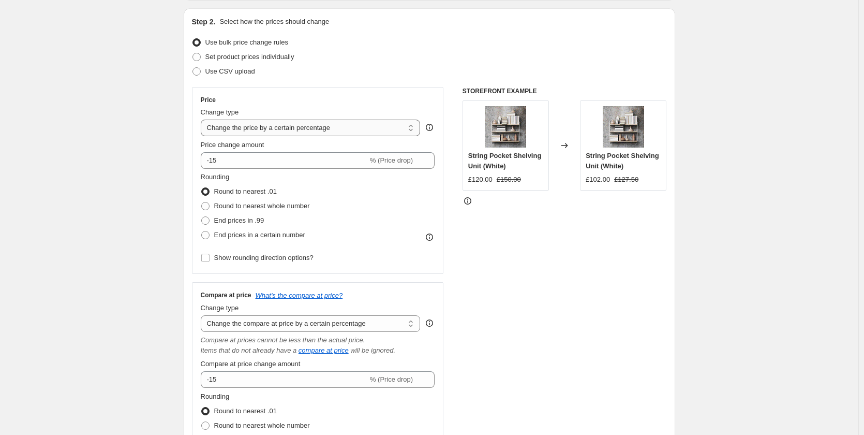
click at [413, 131] on select "Change the price to a certain amount Change the price by a certain amount Chang…" at bounding box center [311, 128] width 220 height 17
select select "no_change"
click at [203, 120] on select "Change the price to a certain amount Change the price by a certain amount Chang…" at bounding box center [311, 128] width 220 height 17
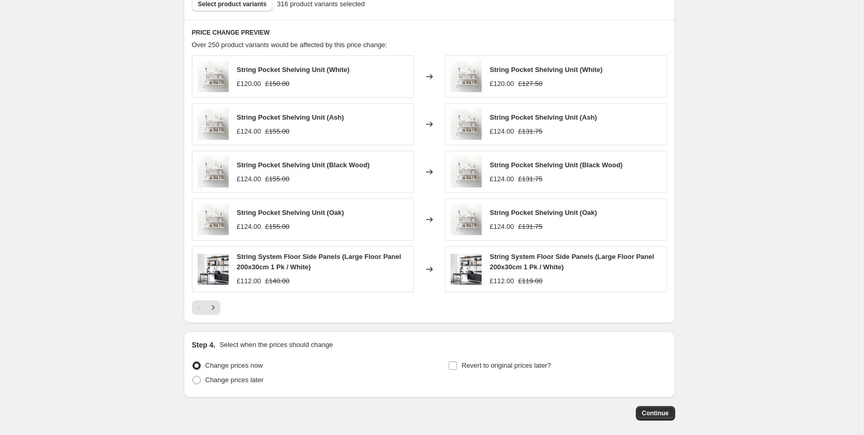
scroll to position [659, 0]
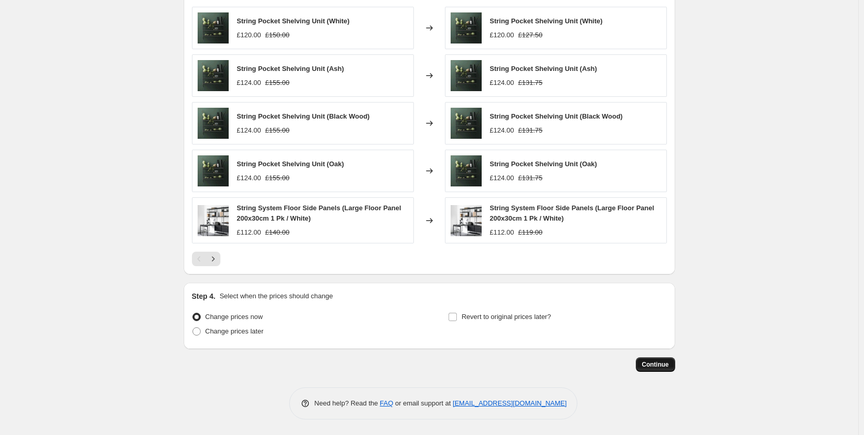
click at [647, 363] on span "Continue" at bounding box center [655, 364] width 27 height 8
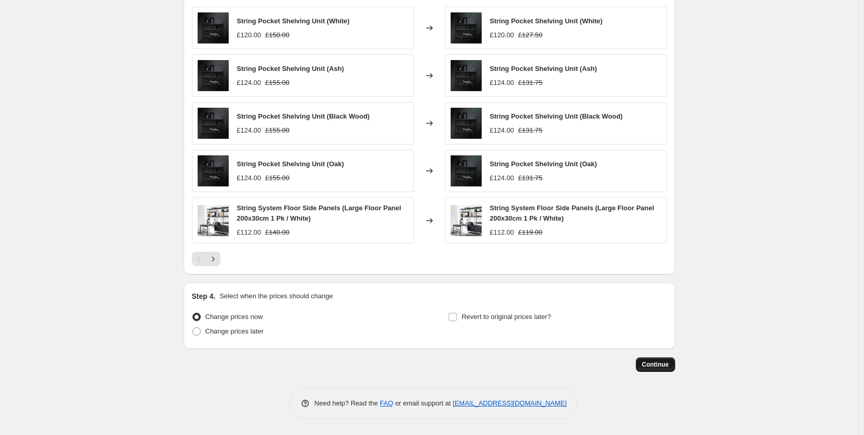
scroll to position [0, 0]
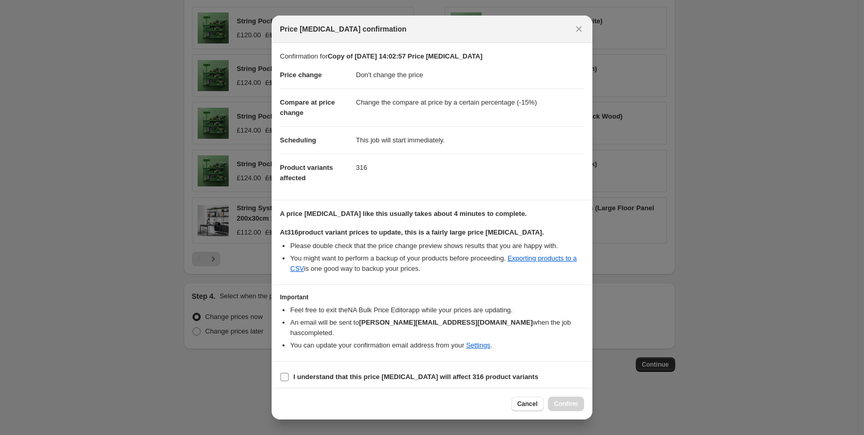
click at [303, 373] on b "I understand that this price [MEDICAL_DATA] will affect 316 product variants" at bounding box center [415, 377] width 245 height 8
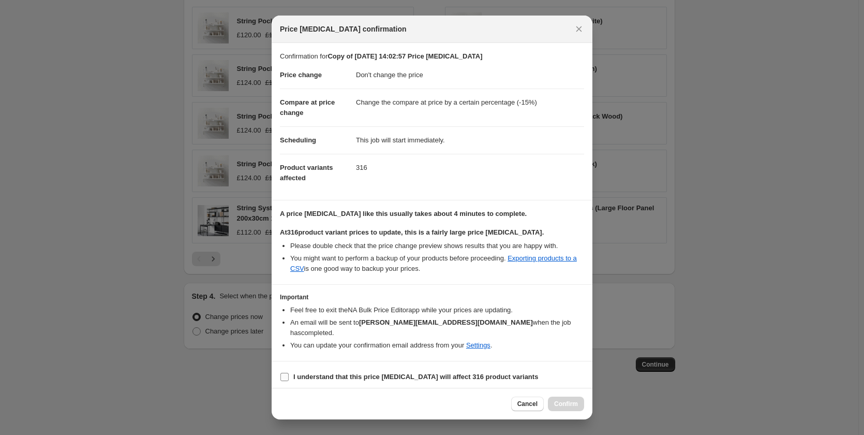
click at [289, 373] on input "I understand that this price [MEDICAL_DATA] will affect 316 product variants" at bounding box center [284, 377] width 8 height 8
checkbox input "true"
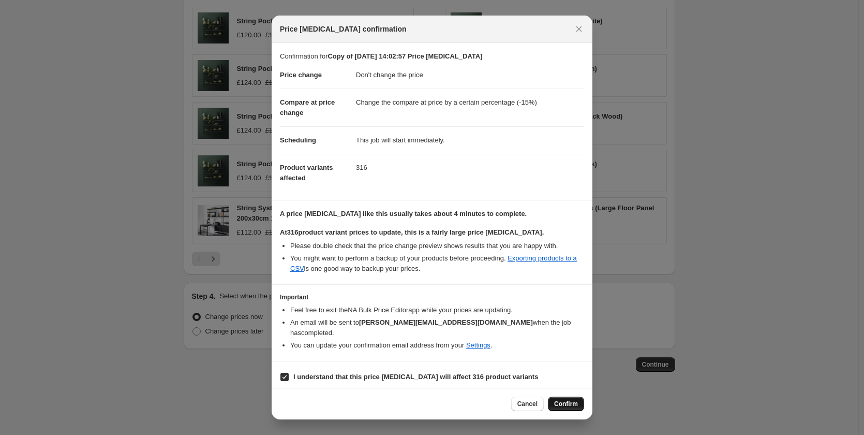
click at [563, 399] on span "Confirm" at bounding box center [566, 403] width 24 height 8
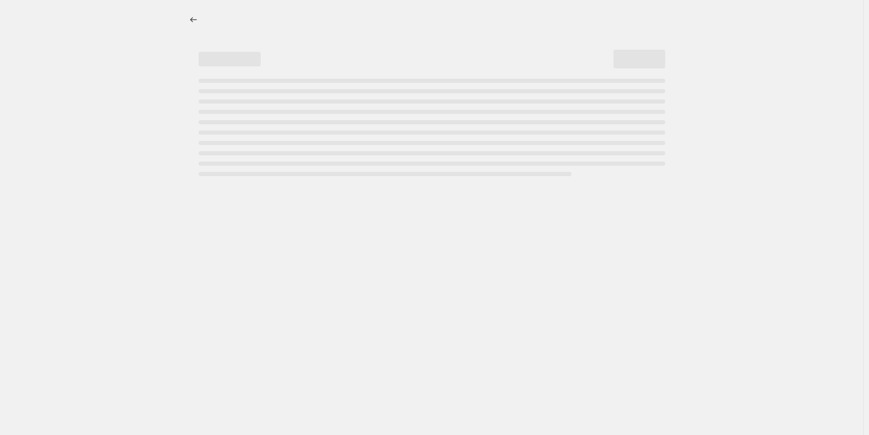
select select "no_change"
select select "percentage"
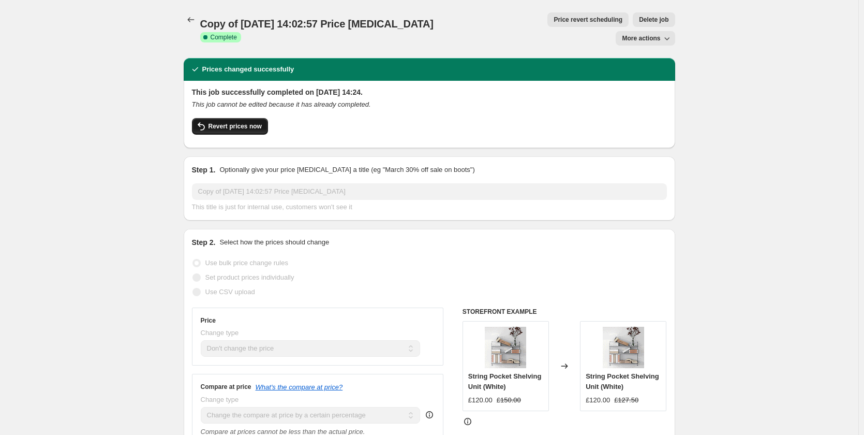
click at [255, 122] on span "Revert prices now" at bounding box center [235, 126] width 53 height 8
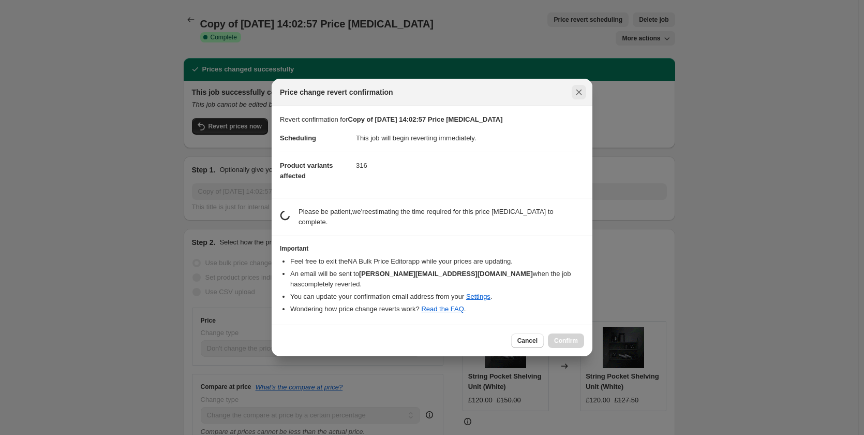
click at [579, 97] on icon "Close" at bounding box center [579, 92] width 10 height 10
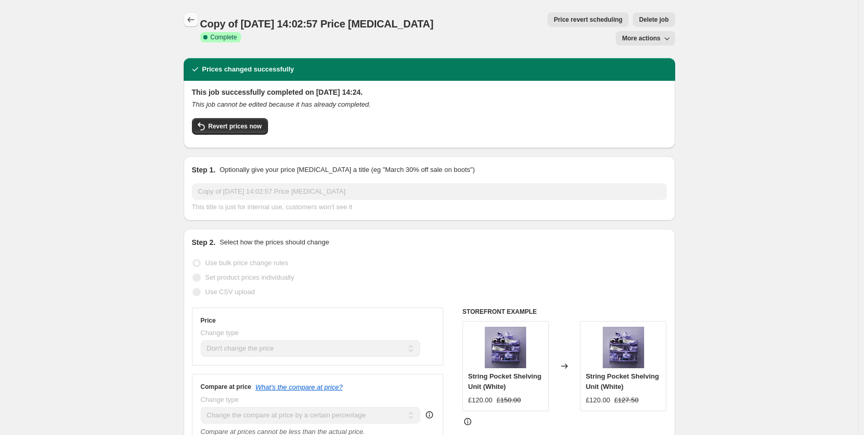
click at [195, 20] on icon "Price change jobs" at bounding box center [191, 19] width 10 height 10
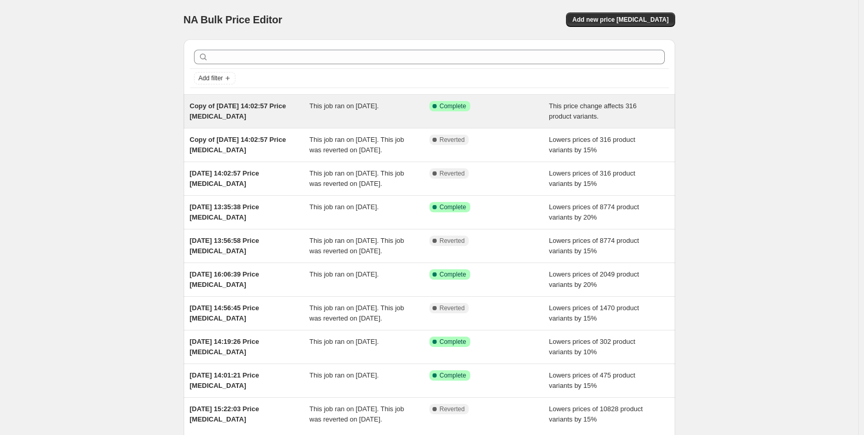
click at [260, 108] on span "Copy of [DATE] 14:02:57 Price [MEDICAL_DATA]" at bounding box center [238, 111] width 96 height 18
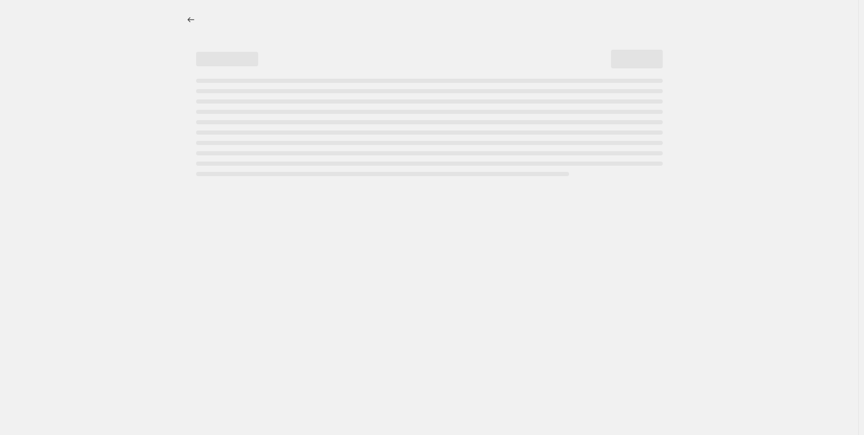
select select "no_change"
select select "percentage"
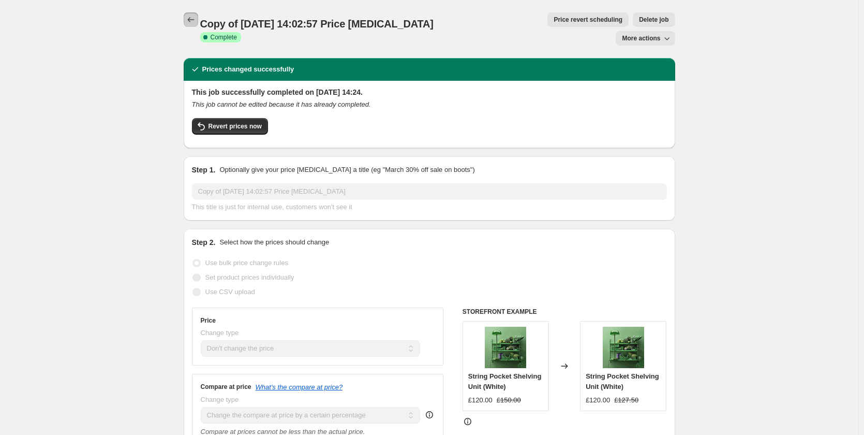
click at [191, 17] on icon "Price change jobs" at bounding box center [191, 19] width 10 height 10
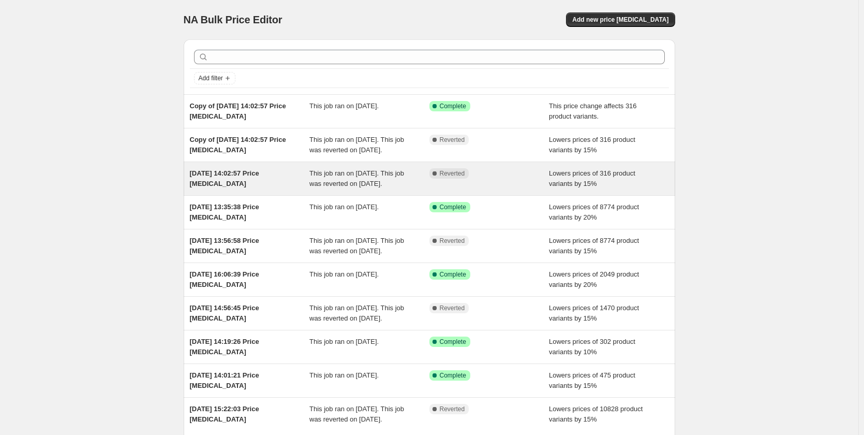
click at [279, 189] on div "[DATE] 14:02:57 Price [MEDICAL_DATA]" at bounding box center [250, 178] width 120 height 21
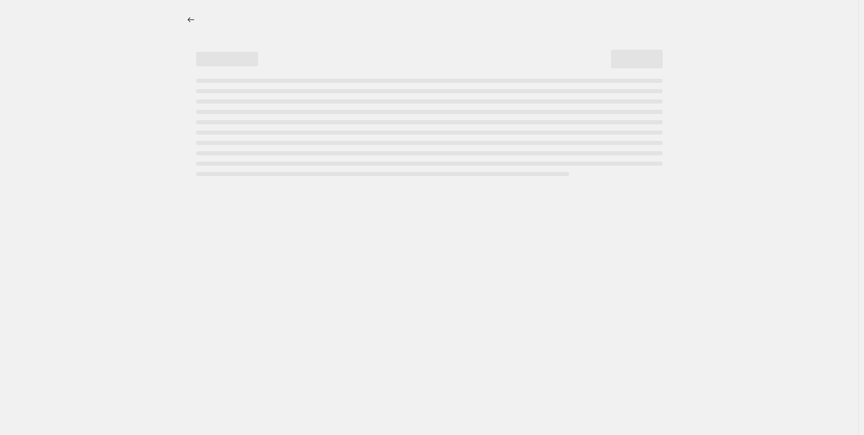
select select "percentage"
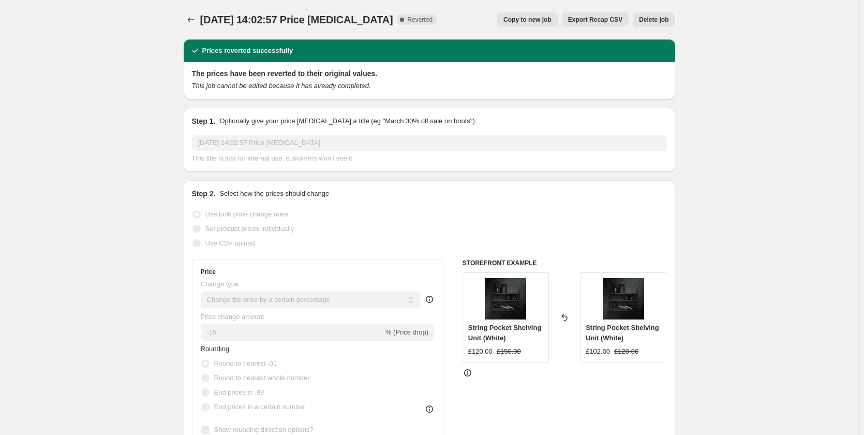
click at [532, 13] on button "Copy to new job" at bounding box center [527, 19] width 61 height 14
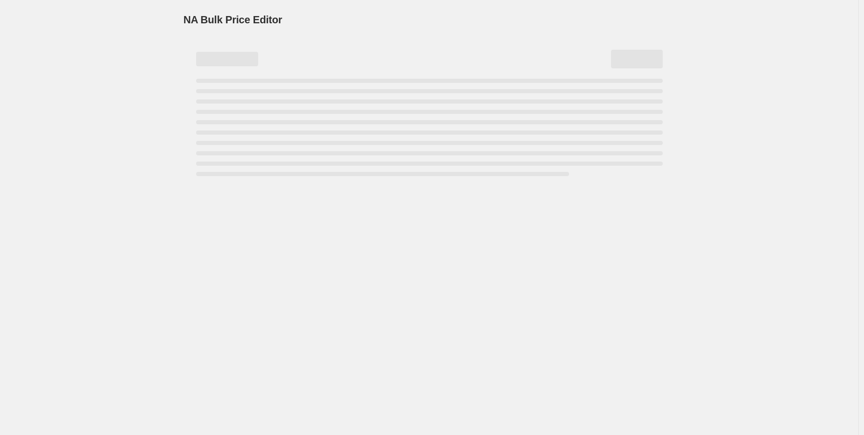
select select "percentage"
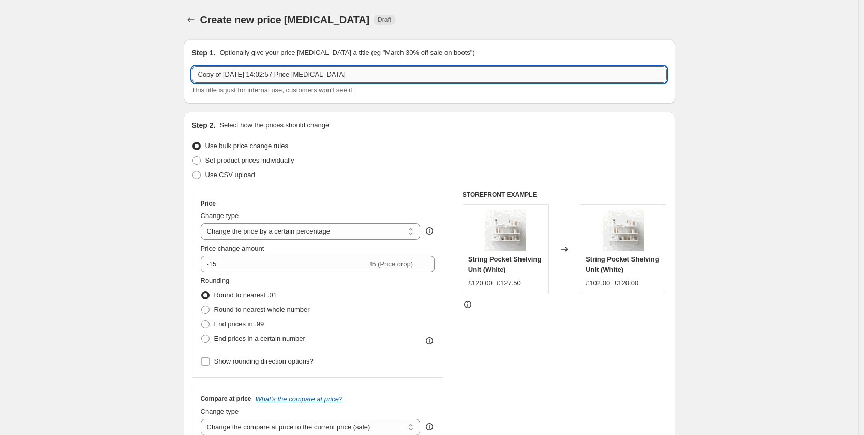
drag, startPoint x: 347, startPoint y: 76, endPoint x: 194, endPoint y: 77, distance: 152.6
click at [194, 77] on input "Copy of [DATE] 14:02:57 Price [MEDICAL_DATA]" at bounding box center [429, 74] width 475 height 17
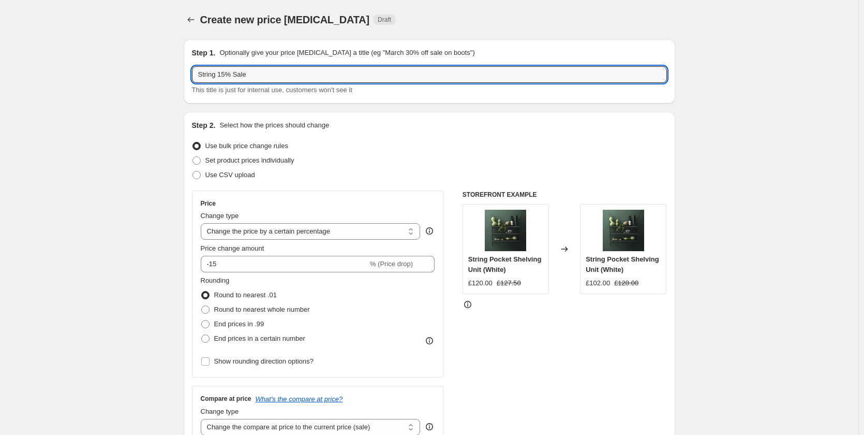
type input "String 15% Sale"
click at [392, 99] on div "Step 1. Optionally give your price change job a title (eg "March 30% off sale o…" at bounding box center [430, 71] width 492 height 64
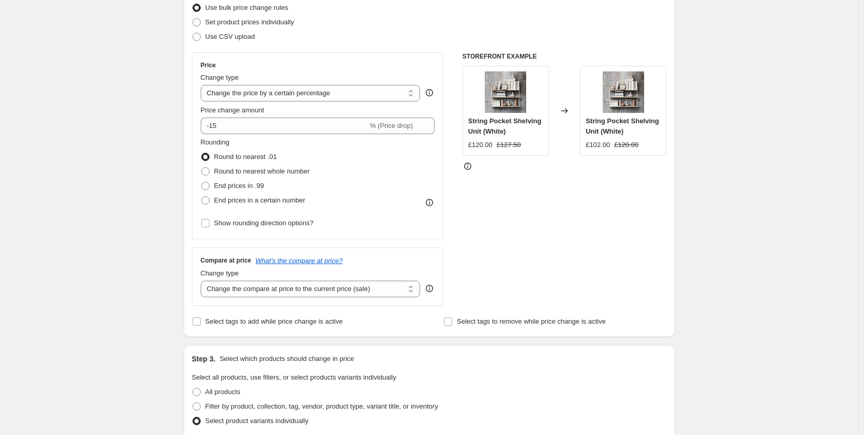
scroll to position [155, 0]
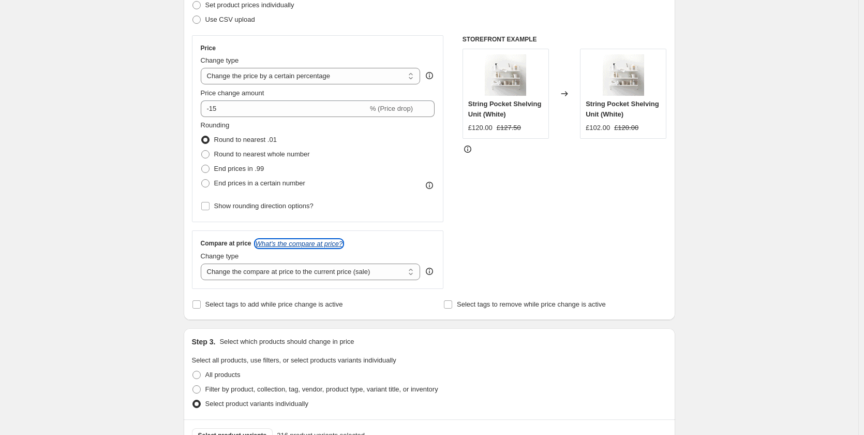
click at [335, 242] on icon "What's the compare at price?" at bounding box center [299, 244] width 87 height 8
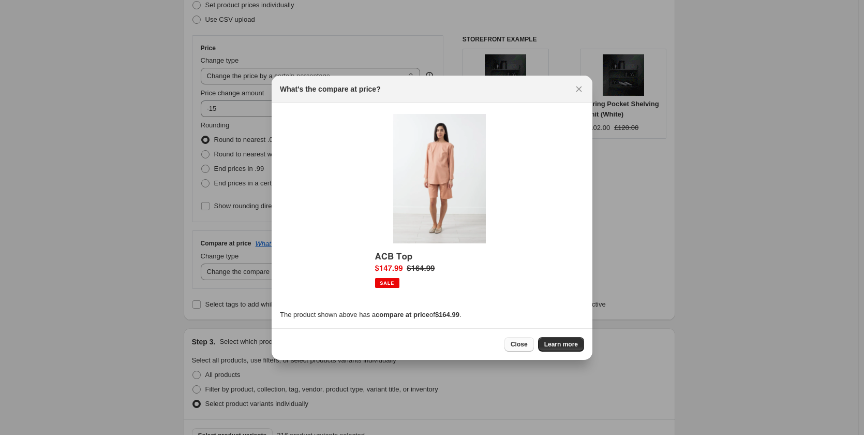
click at [516, 347] on span "Close" at bounding box center [519, 344] width 17 height 8
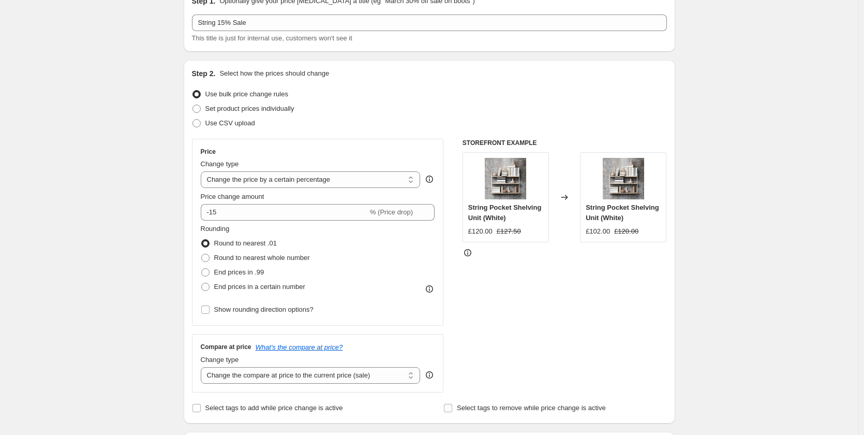
scroll to position [155, 0]
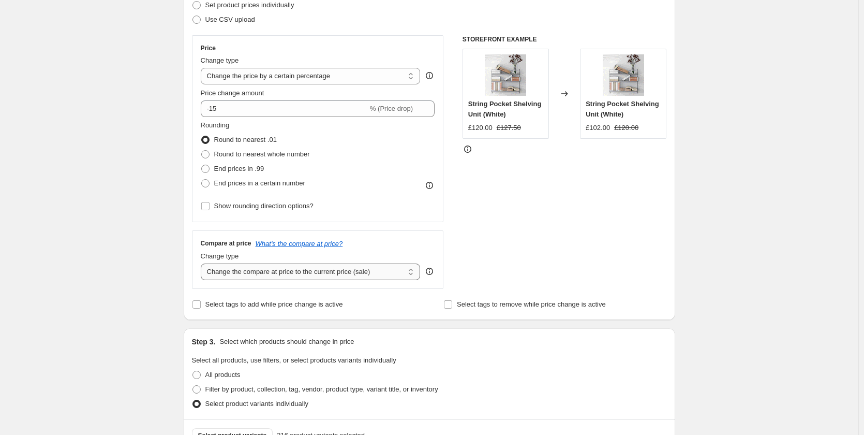
click at [415, 274] on select "Change the compare at price to the current price (sale) Change the compare at p…" at bounding box center [311, 271] width 220 height 17
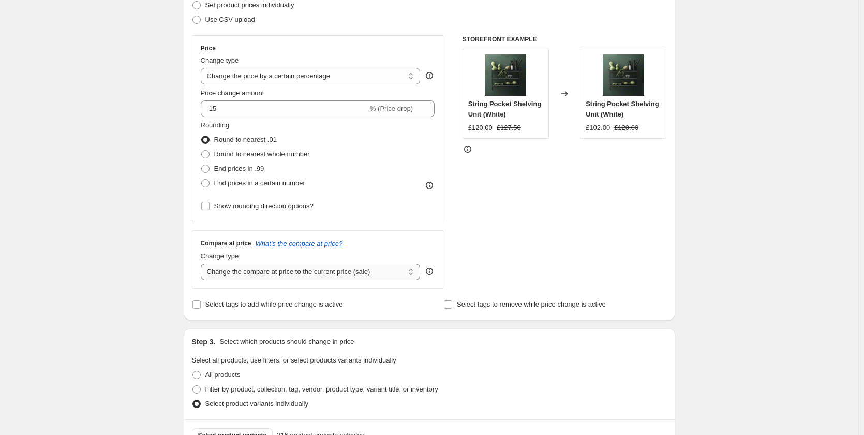
click at [203, 263] on select "Change the compare at price to the current price (sale) Change the compare at p…" at bounding box center [311, 271] width 220 height 17
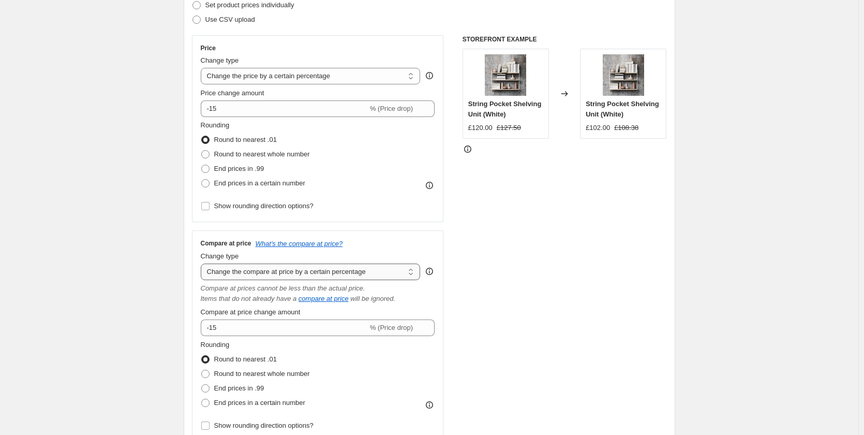
click at [408, 271] on select "Change the compare at price to the current price (sale) Change the compare at p…" at bounding box center [311, 271] width 220 height 17
select select "ep"
click at [203, 263] on select "Change the compare at price to the current price (sale) Change the compare at p…" at bounding box center [311, 271] width 220 height 17
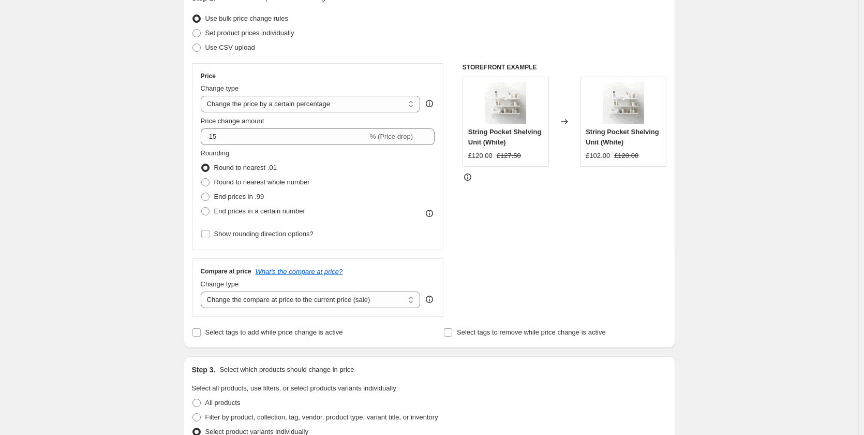
scroll to position [52, 0]
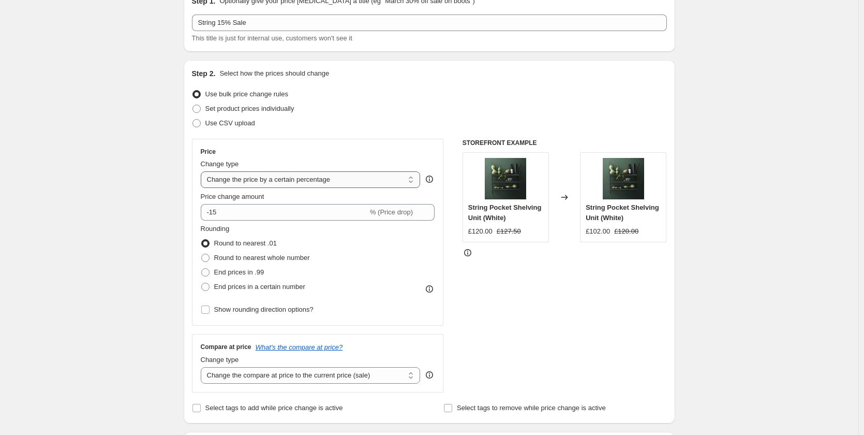
click at [413, 181] on select "Change the price to a certain amount Change the price by a certain amount Chang…" at bounding box center [311, 179] width 220 height 17
select select "ecap"
click at [203, 171] on select "Change the price to a certain amount Change the price by a certain amount Chang…" at bounding box center [311, 179] width 220 height 17
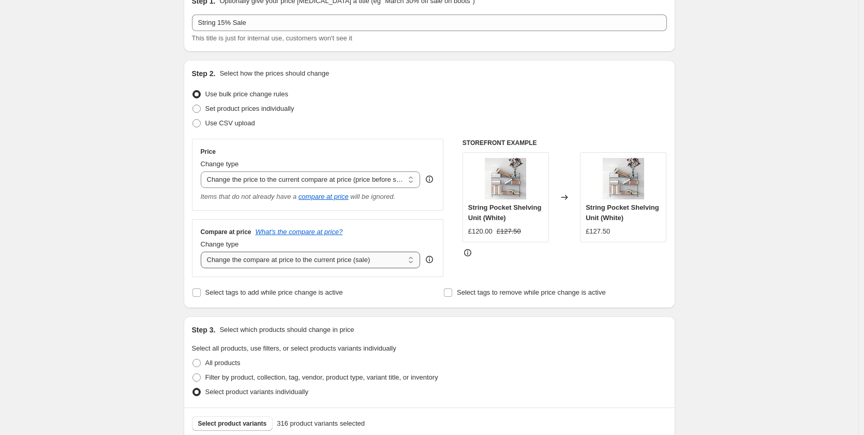
click at [408, 262] on select "Change the compare at price to the current price (sale) Change the compare at p…" at bounding box center [311, 259] width 220 height 17
select select "percentage"
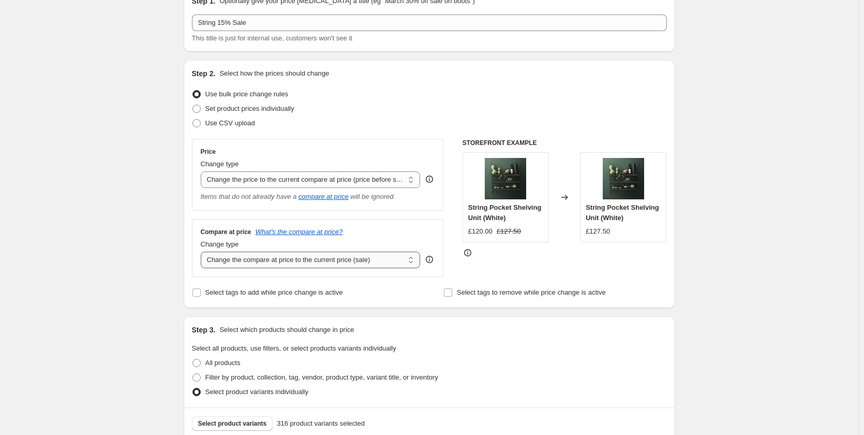
click at [203, 252] on select "Change the compare at price to the current price (sale) Change the compare at p…" at bounding box center [311, 259] width 220 height 17
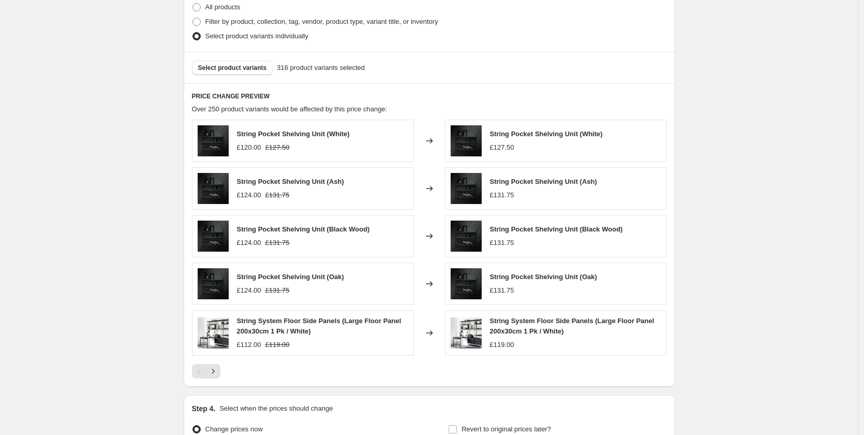
scroll to position [621, 0]
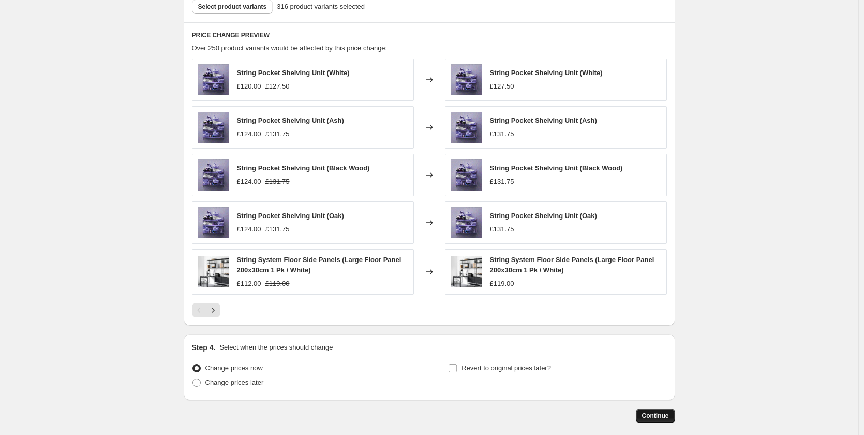
click at [653, 417] on span "Continue" at bounding box center [655, 415] width 27 height 8
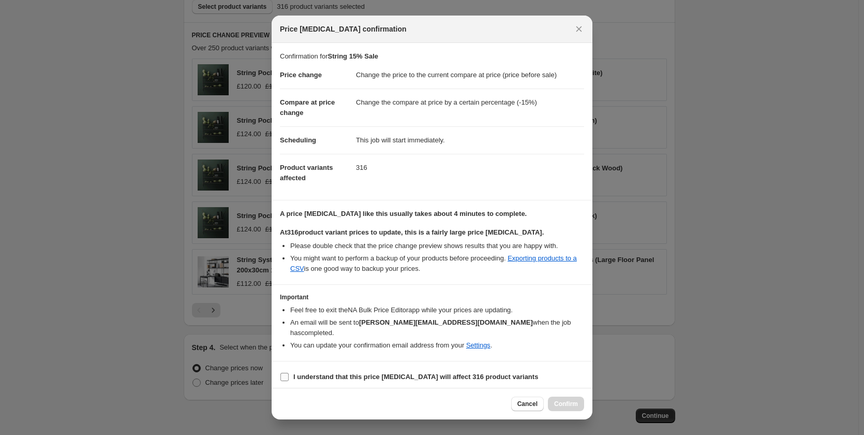
click at [288, 373] on input "I understand that this price [MEDICAL_DATA] will affect 316 product variants" at bounding box center [284, 377] width 8 height 8
checkbox input "true"
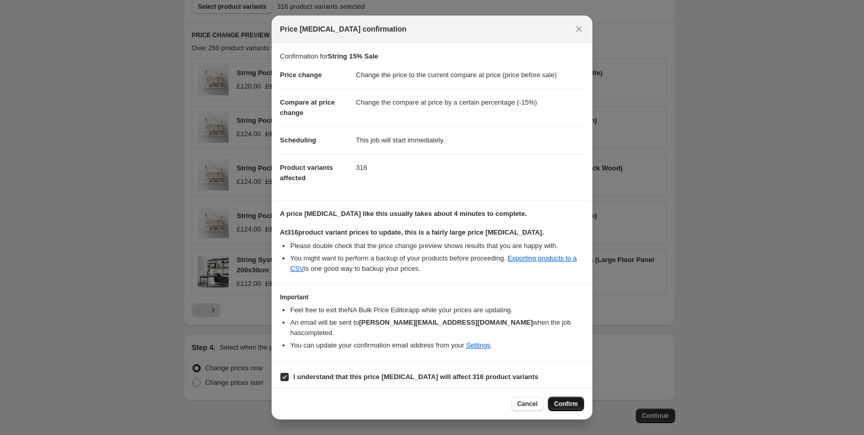
click at [564, 401] on span "Confirm" at bounding box center [566, 403] width 24 height 8
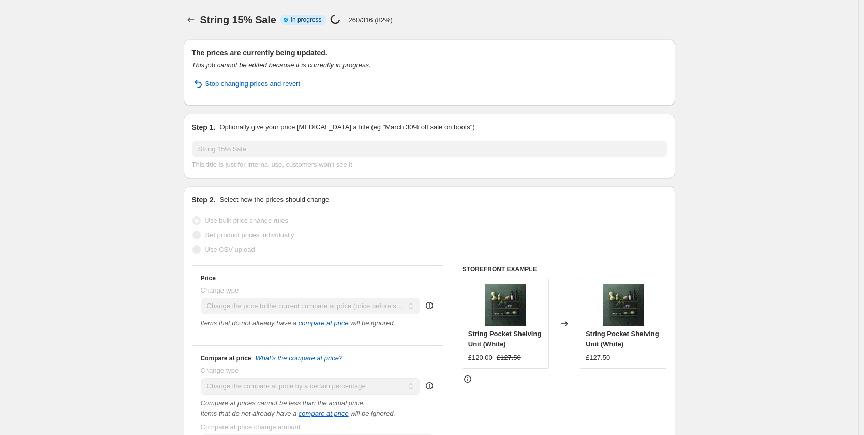
select select "ecap"
select select "percentage"
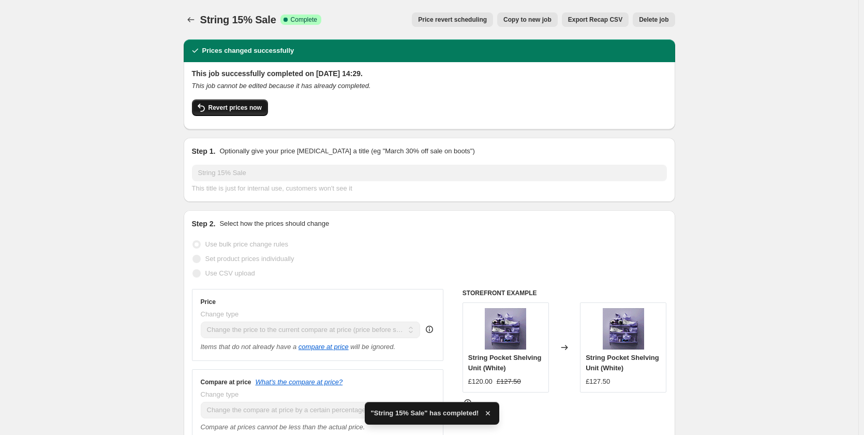
click at [249, 109] on span "Revert prices now" at bounding box center [235, 107] width 53 height 8
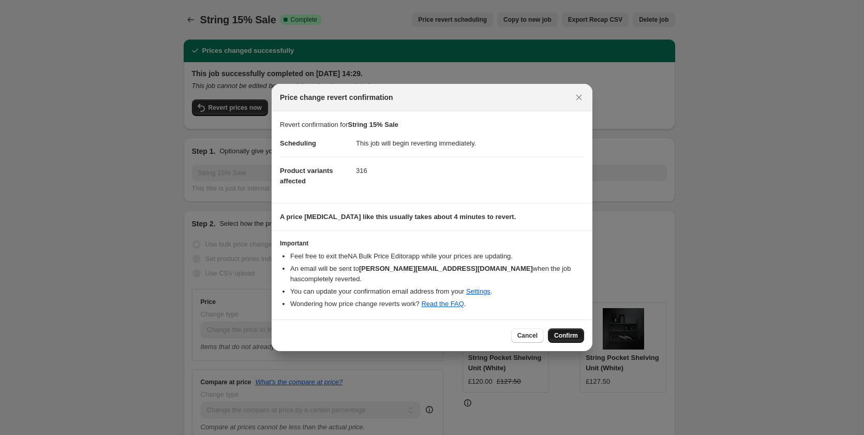
click at [564, 332] on span "Confirm" at bounding box center [566, 335] width 24 height 8
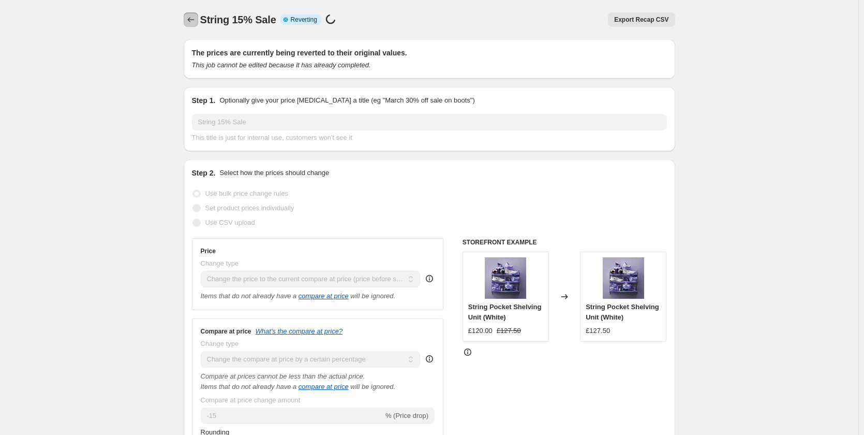
click at [189, 16] on icon "Price change jobs" at bounding box center [191, 19] width 10 height 10
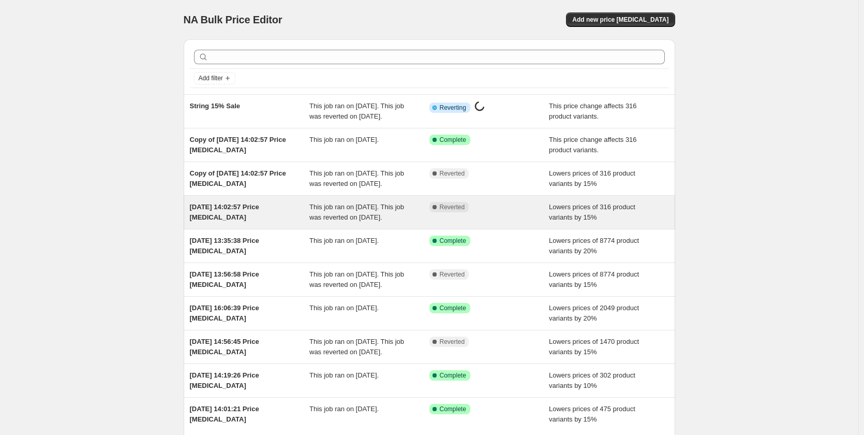
click at [228, 222] on div "[DATE] 14:02:57 Price [MEDICAL_DATA]" at bounding box center [250, 212] width 120 height 21
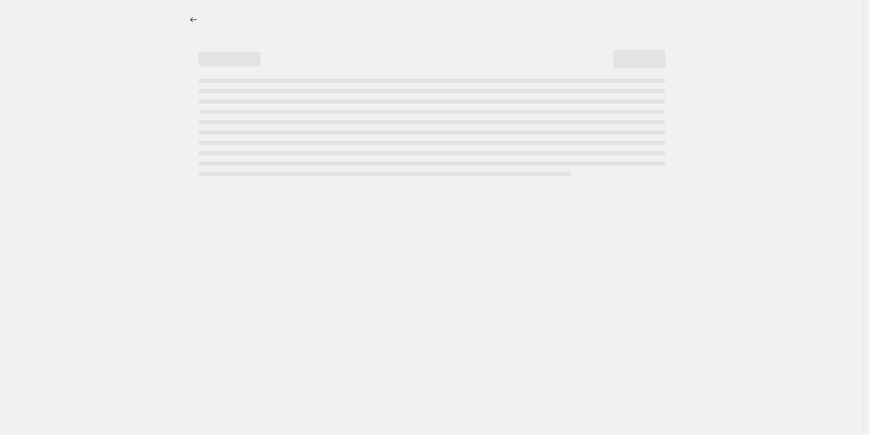
select select "percentage"
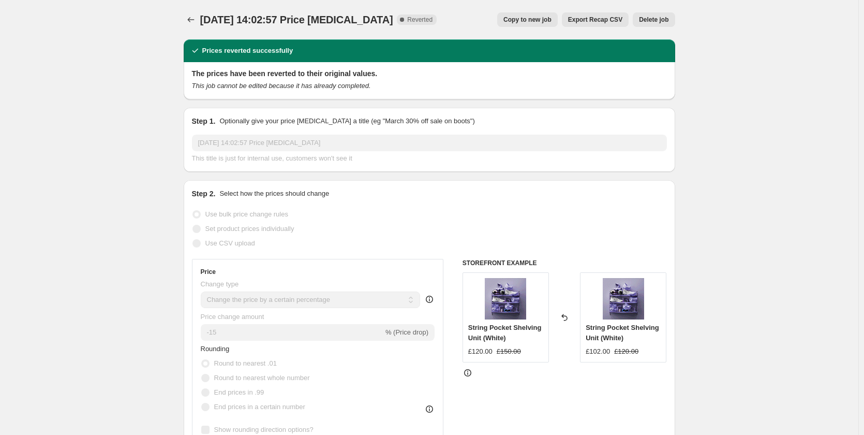
click at [522, 23] on span "Copy to new job" at bounding box center [527, 20] width 48 height 8
select select "percentage"
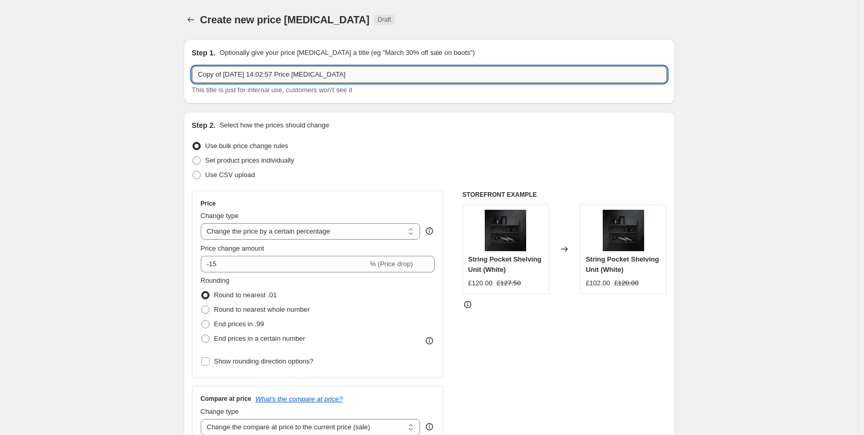
click at [351, 75] on input "Copy of [DATE] 14:02:57 Price [MEDICAL_DATA]" at bounding box center [429, 74] width 475 height 17
select select "percentage"
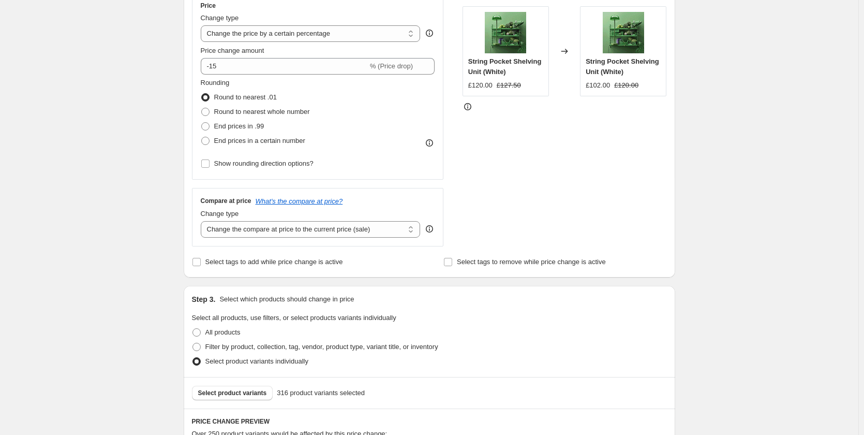
scroll to position [310, 0]
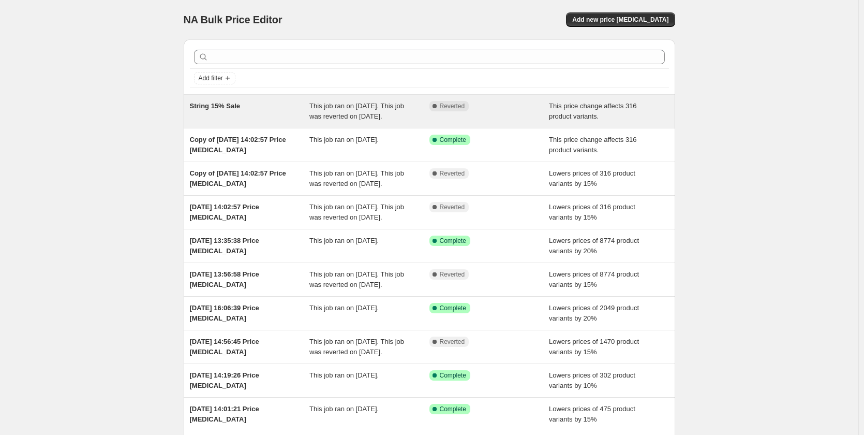
scroll to position [52, 0]
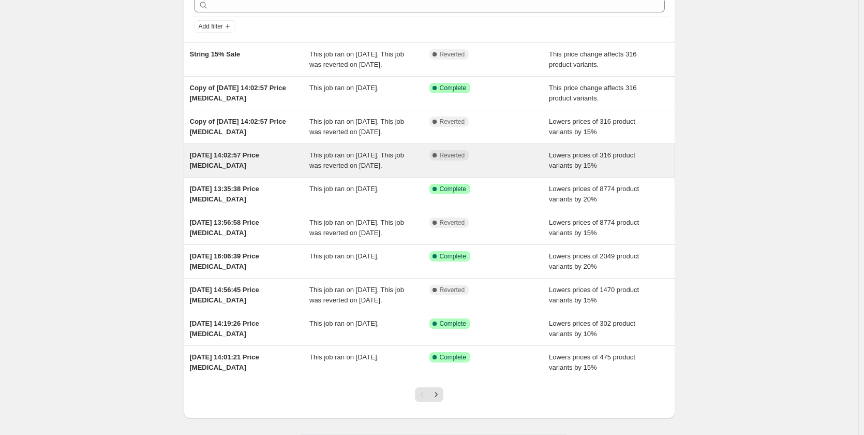
click at [245, 169] on span "[DATE] 14:02:57 Price [MEDICAL_DATA]" at bounding box center [224, 160] width 69 height 18
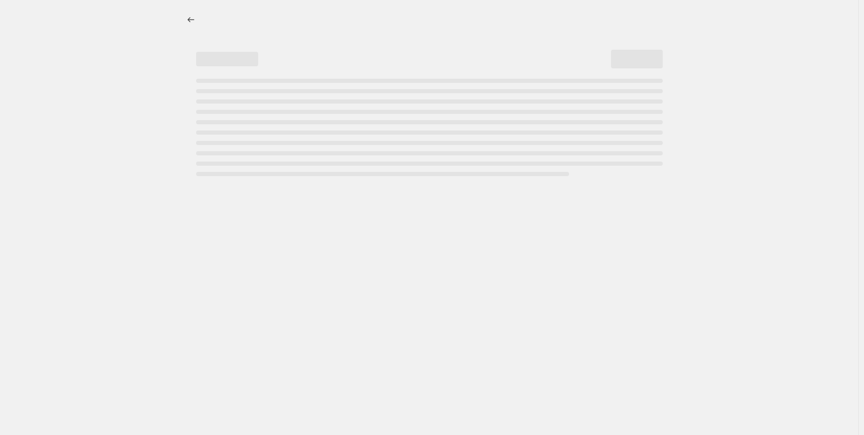
select select "percentage"
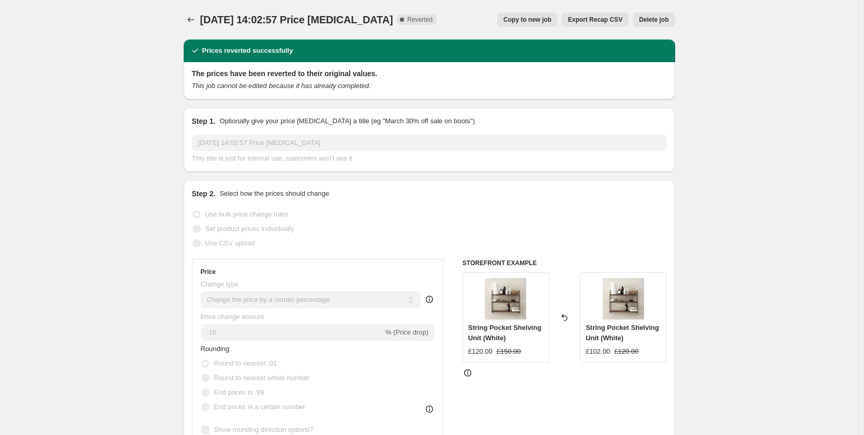
click at [547, 21] on span "Copy to new job" at bounding box center [527, 20] width 48 height 8
select select "percentage"
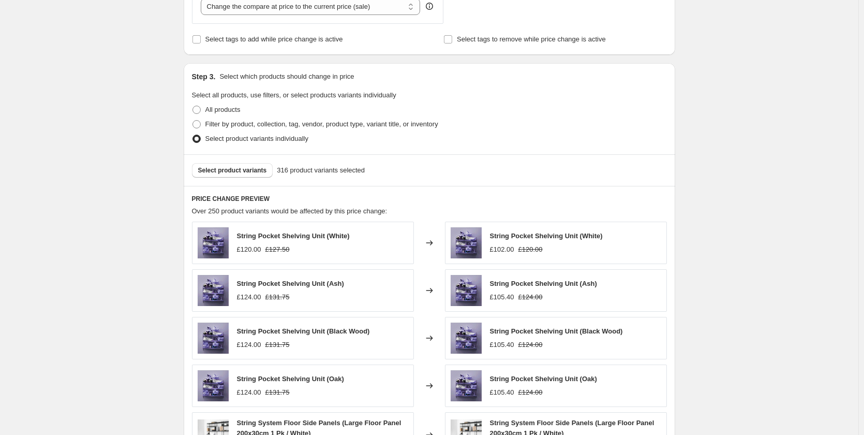
scroll to position [414, 0]
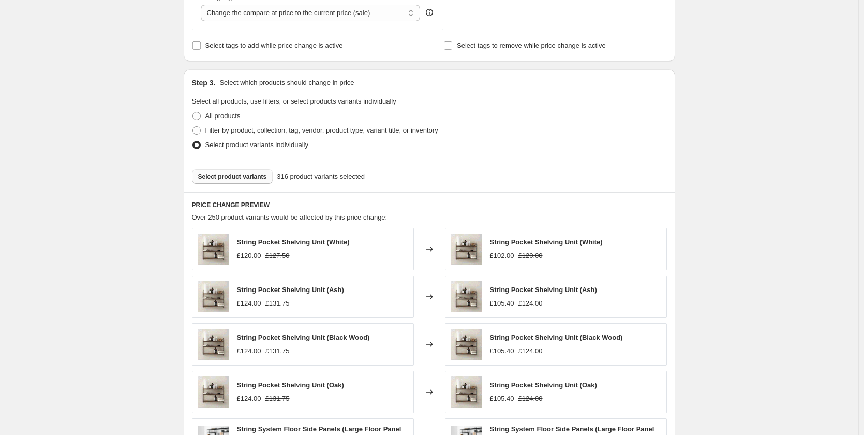
click at [262, 177] on span "Select product variants" at bounding box center [232, 176] width 69 height 8
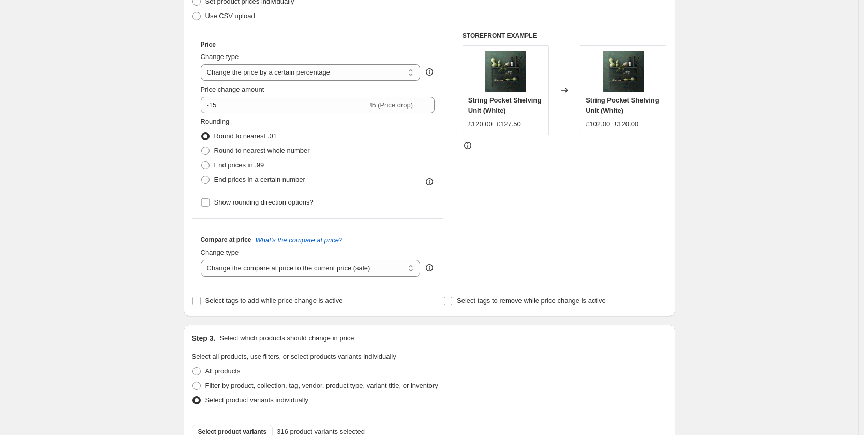
scroll to position [155, 0]
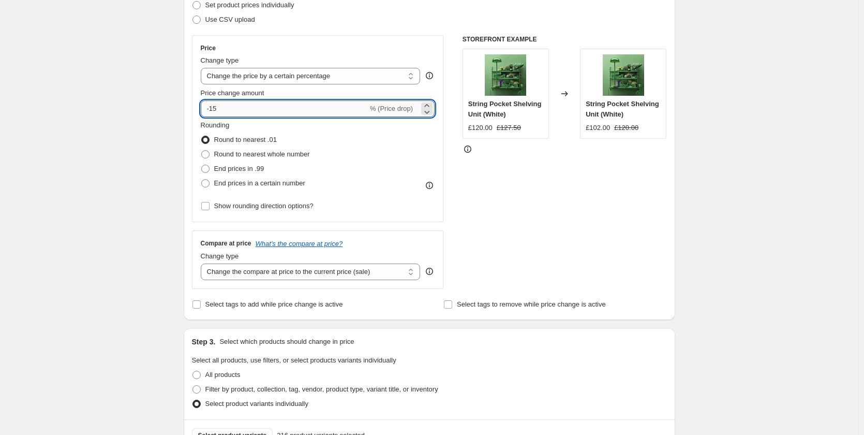
click at [300, 110] on input "-15" at bounding box center [284, 108] width 167 height 17
type input "-1"
click at [407, 77] on select "Change the price to a certain amount Change the price by a certain amount Chang…" at bounding box center [311, 76] width 220 height 17
type input "0"
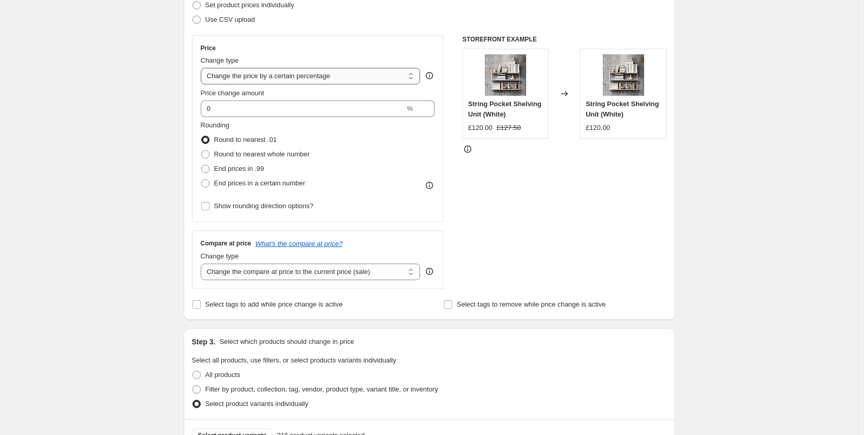
select select "no_change"
click at [203, 68] on select "Change the price to a certain amount Change the price by a certain amount Chang…" at bounding box center [311, 76] width 220 height 17
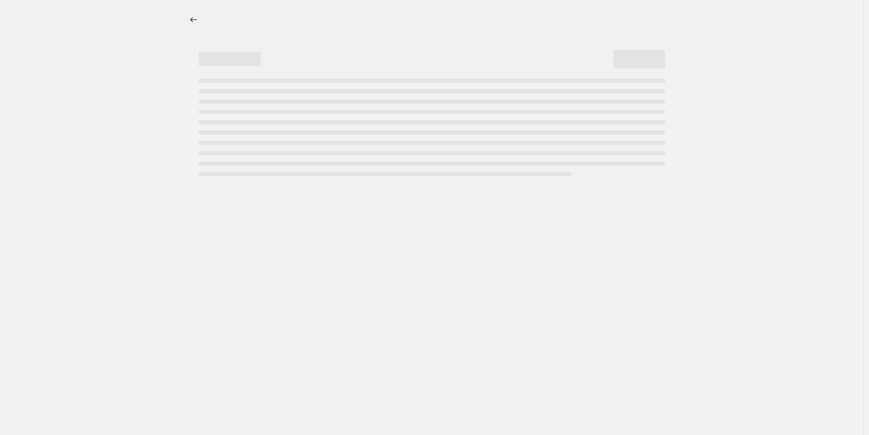
select select "percentage"
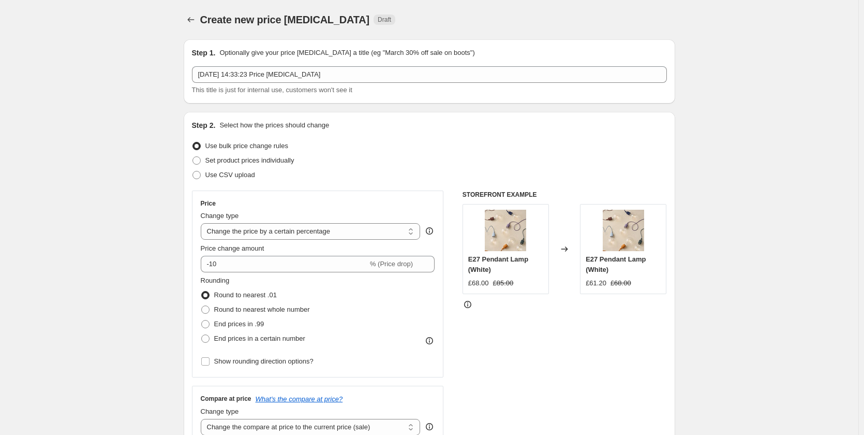
click at [206, 19] on span "Create new price [MEDICAL_DATA]" at bounding box center [285, 19] width 170 height 11
click at [196, 19] on icon "Price change jobs" at bounding box center [191, 19] width 10 height 10
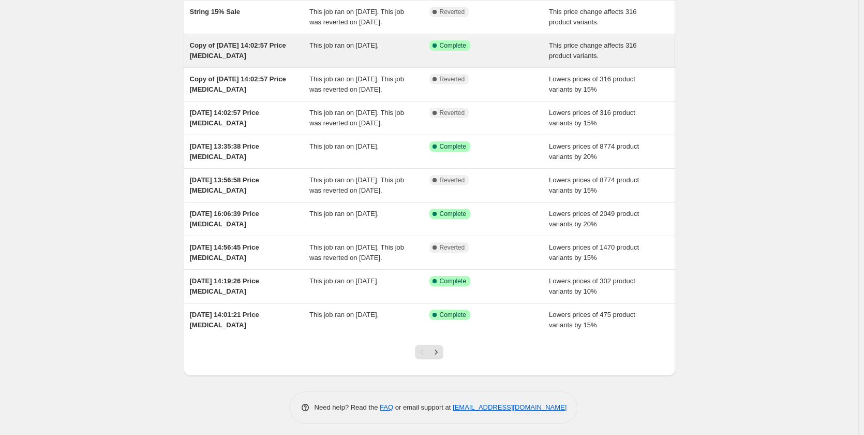
scroll to position [78, 0]
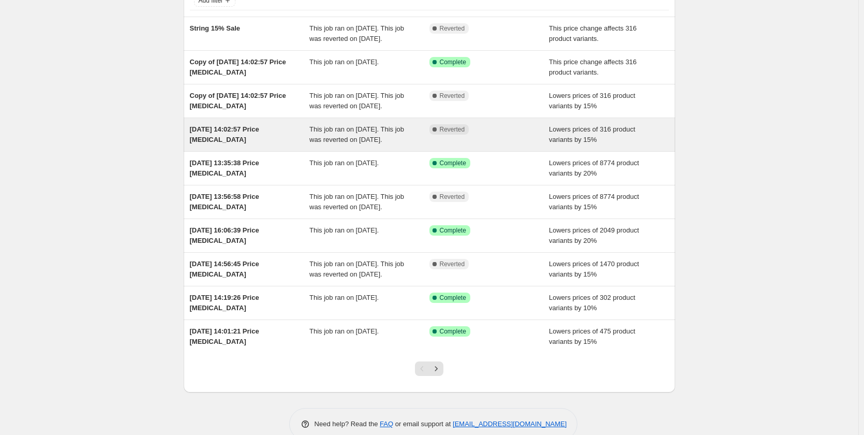
click at [302, 145] on div "[DATE] 14:02:57 Price [MEDICAL_DATA]" at bounding box center [250, 134] width 120 height 21
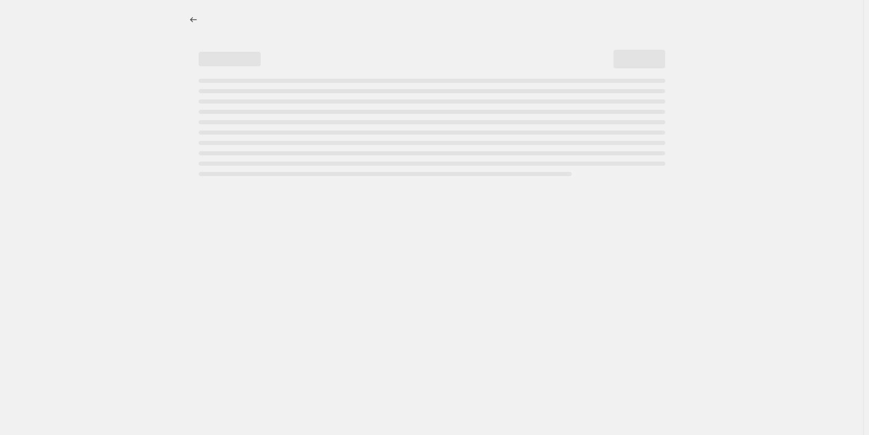
select select "percentage"
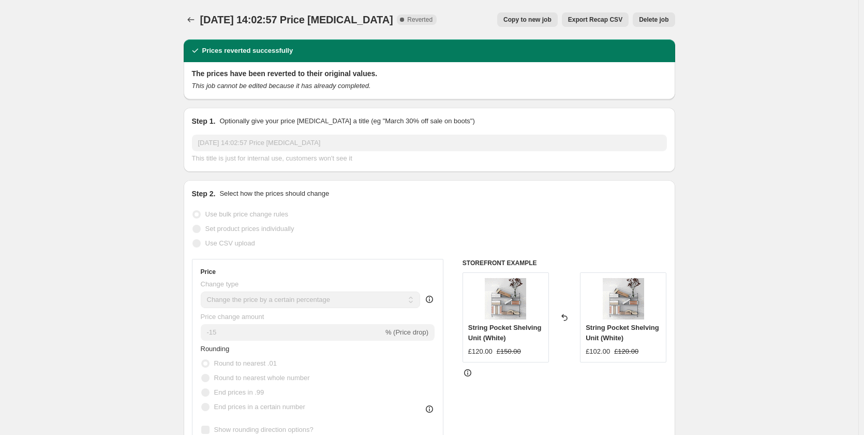
click at [544, 22] on span "Copy to new job" at bounding box center [527, 20] width 48 height 8
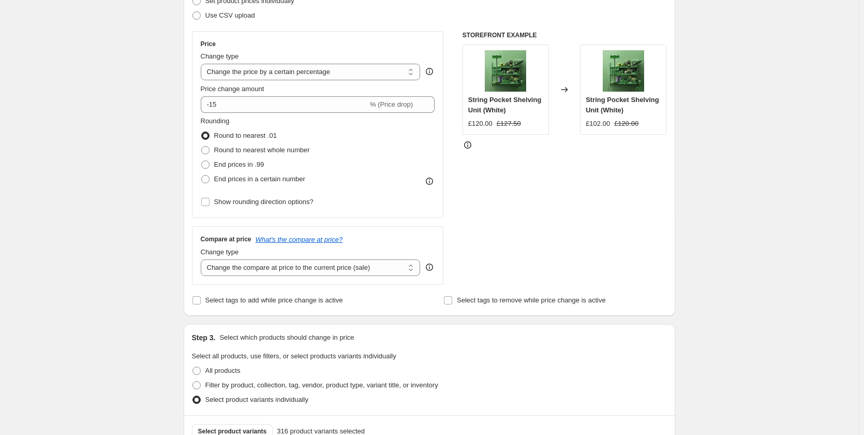
scroll to position [155, 0]
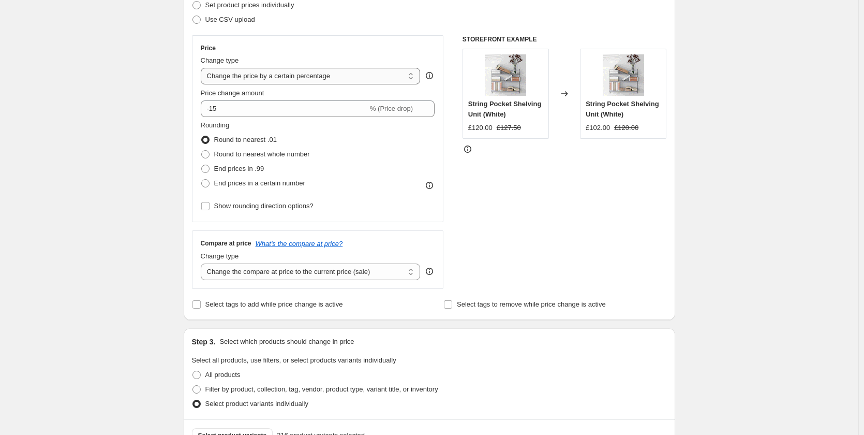
click at [412, 73] on select "Change the price to a certain amount Change the price by a certain amount Chang…" at bounding box center [311, 76] width 220 height 17
click at [203, 68] on select "Change the price to a certain amount Change the price by a certain amount Chang…" at bounding box center [311, 76] width 220 height 17
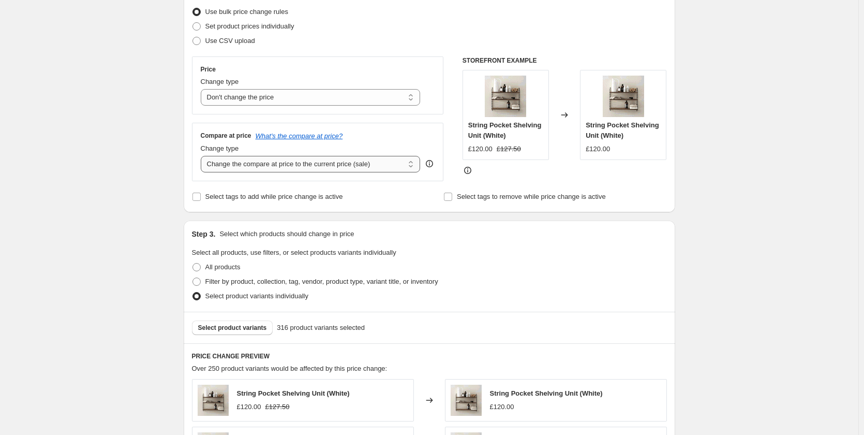
scroll to position [103, 0]
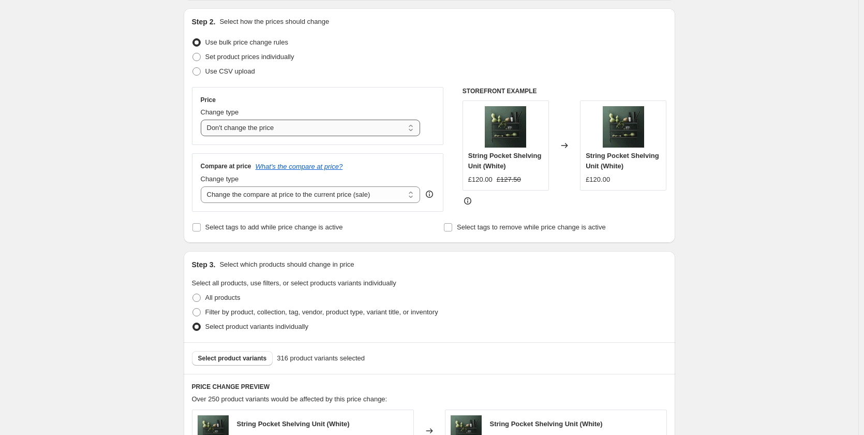
click at [414, 125] on select "Change the price to a certain amount Change the price by a certain amount Chang…" at bounding box center [311, 128] width 220 height 17
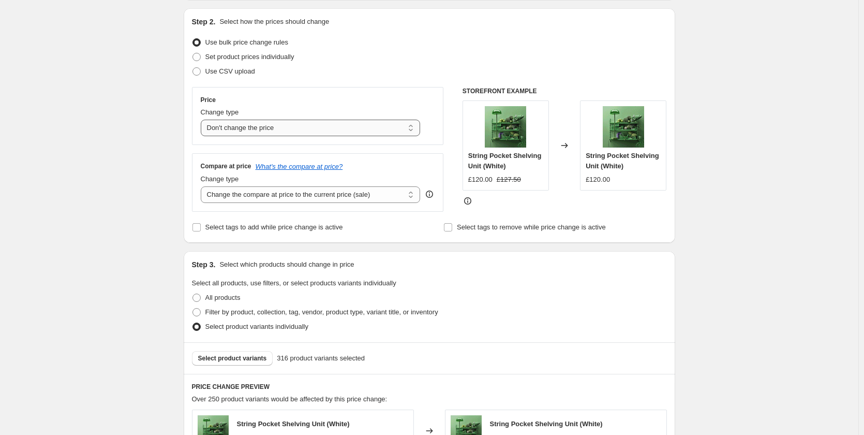
click at [203, 120] on select "Change the price to a certain amount Change the price by a certain amount Chang…" at bounding box center [311, 128] width 220 height 17
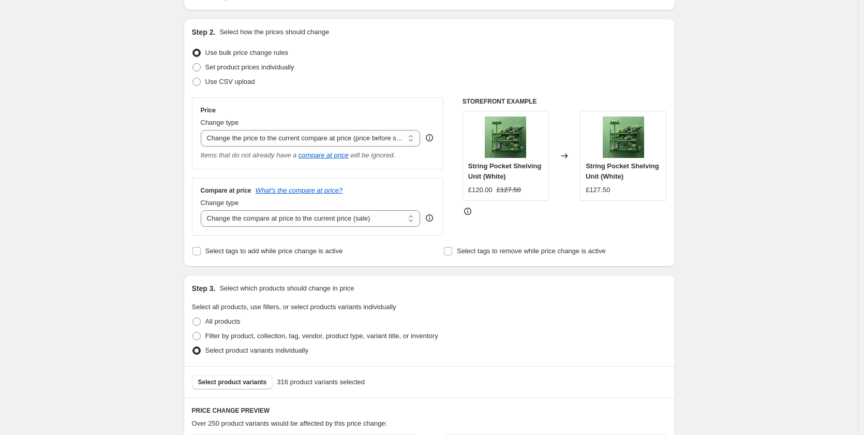
scroll to position [52, 0]
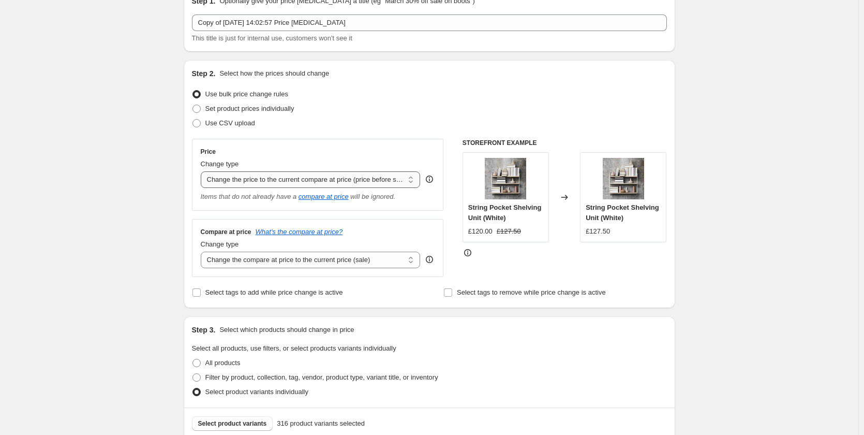
click at [404, 175] on select "Change the price to a certain amount Change the price by a certain amount Chang…" at bounding box center [311, 179] width 220 height 17
click at [203, 171] on select "Change the price to a certain amount Change the price by a certain amount Chang…" at bounding box center [311, 179] width 220 height 17
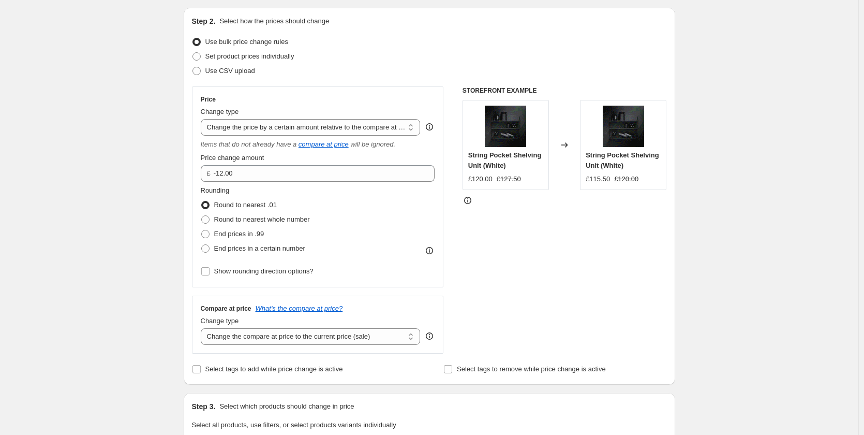
scroll to position [103, 0]
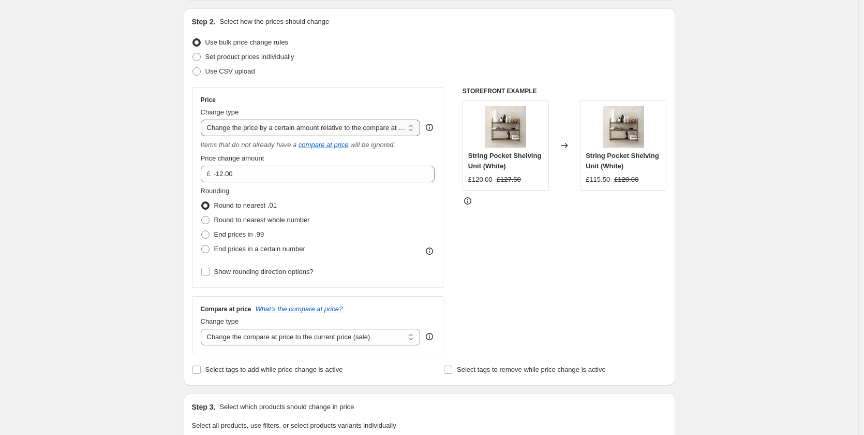
click at [415, 131] on select "Change the price to a certain amount Change the price by a certain amount Chang…" at bounding box center [311, 128] width 220 height 17
select select "pcap"
click at [203, 120] on select "Change the price to a certain amount Change the price by a certain amount Chang…" at bounding box center [311, 128] width 220 height 17
type input "-20"
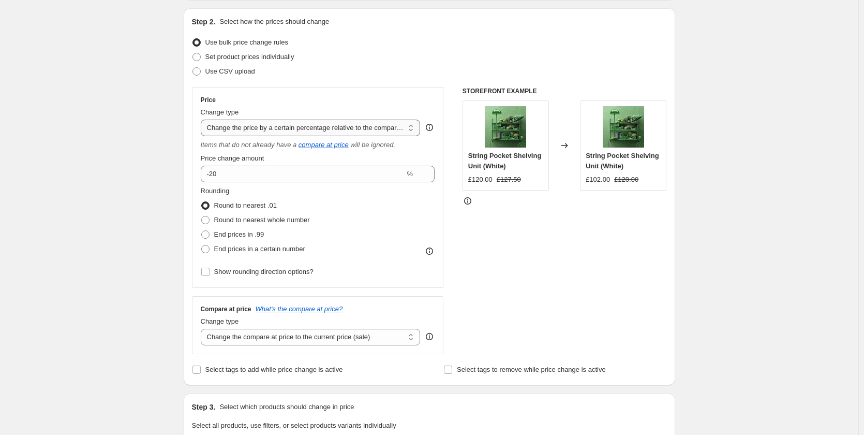
click at [410, 124] on select "Change the price to a certain amount Change the price by a certain amount Chang…" at bounding box center [311, 128] width 220 height 17
select select "pc"
type input "50"
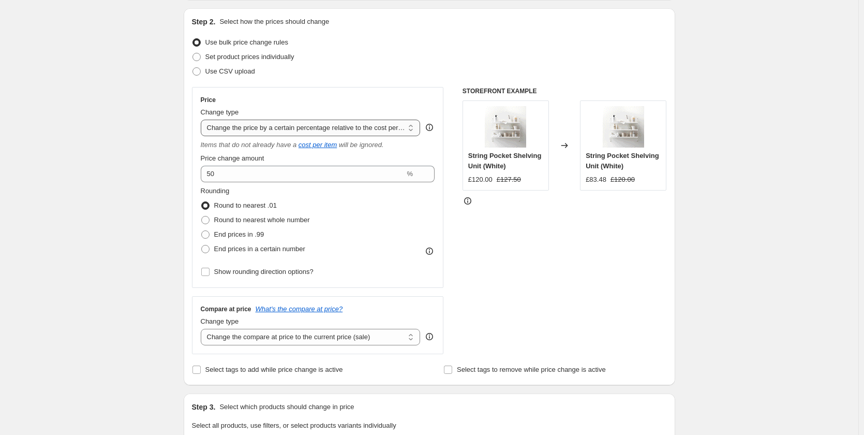
click at [412, 128] on select "Change the price to a certain amount Change the price by a certain amount Chang…" at bounding box center [311, 128] width 220 height 17
click at [203, 120] on select "Change the price to a certain amount Change the price by a certain amount Chang…" at bounding box center [311, 128] width 220 height 17
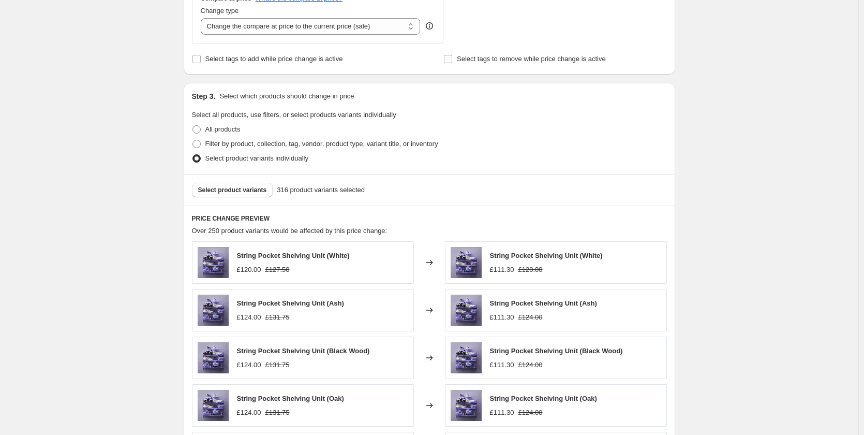
scroll to position [155, 0]
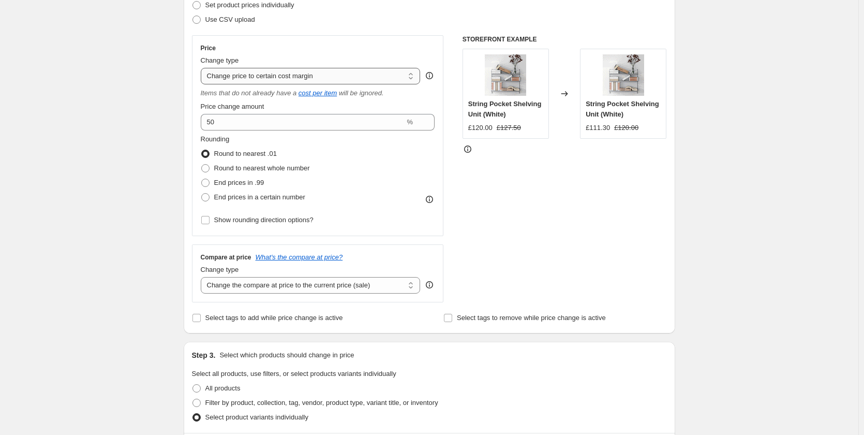
click at [411, 76] on select "Change the price to a certain amount Change the price by a certain amount Chang…" at bounding box center [311, 76] width 220 height 17
select select "to"
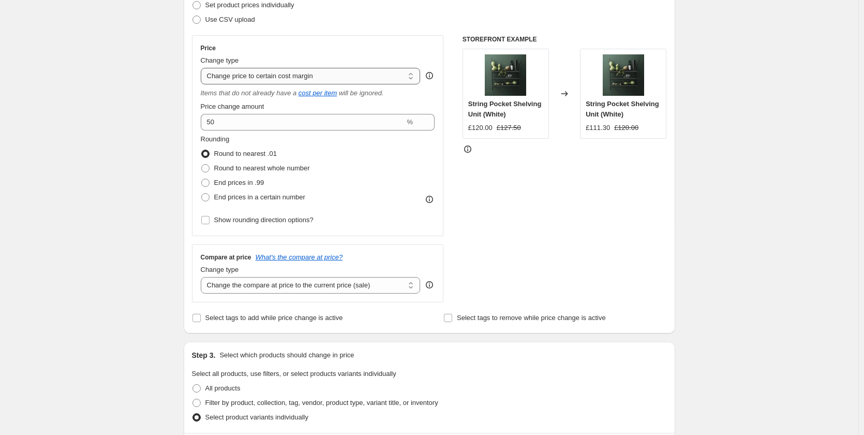
click at [203, 68] on select "Change the price to a certain amount Change the price by a certain amount Chang…" at bounding box center [311, 76] width 220 height 17
type input "80.00"
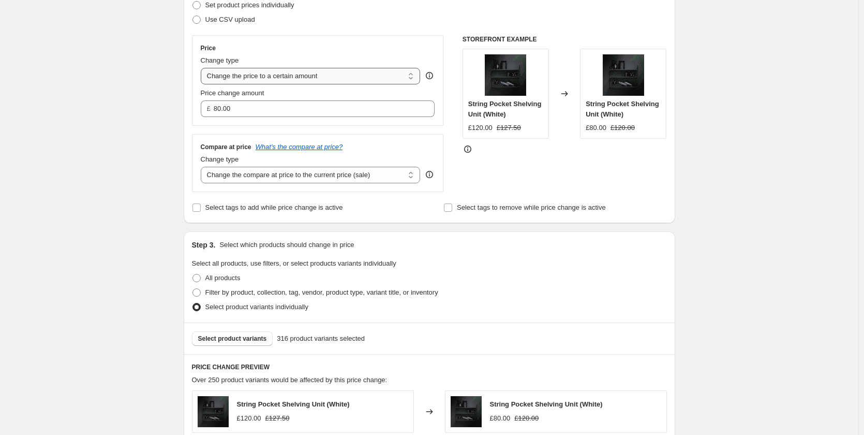
click at [417, 78] on select "Change the price to a certain amount Change the price by a certain amount Chang…" at bounding box center [311, 76] width 220 height 17
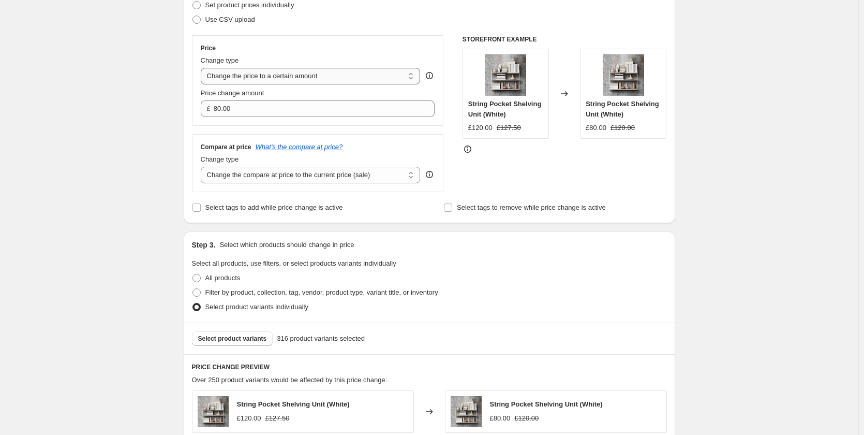
select select "percentage"
click at [203, 68] on select "Change the price to a certain amount Change the price by a certain amount Chang…" at bounding box center [311, 76] width 220 height 17
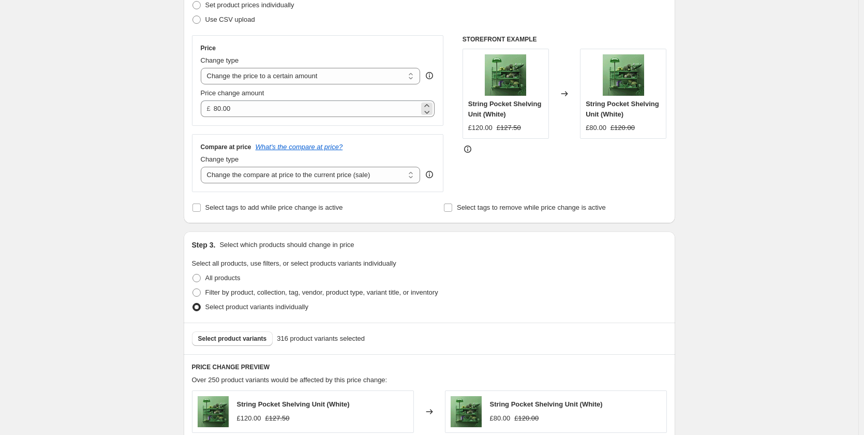
type input "-15"
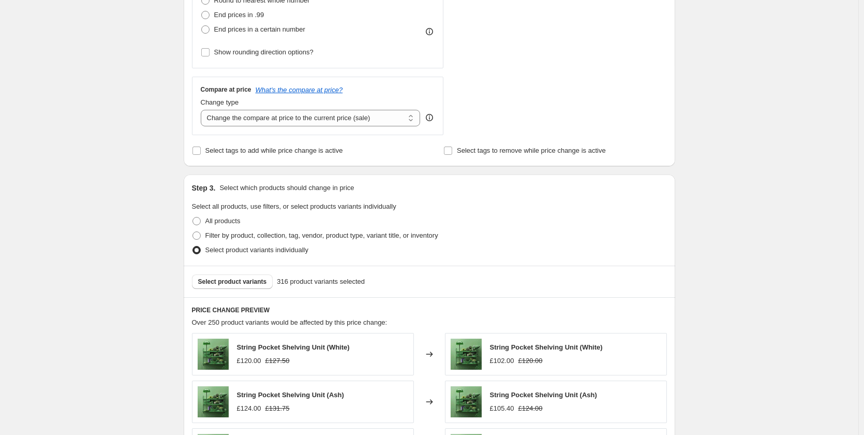
scroll to position [310, 0]
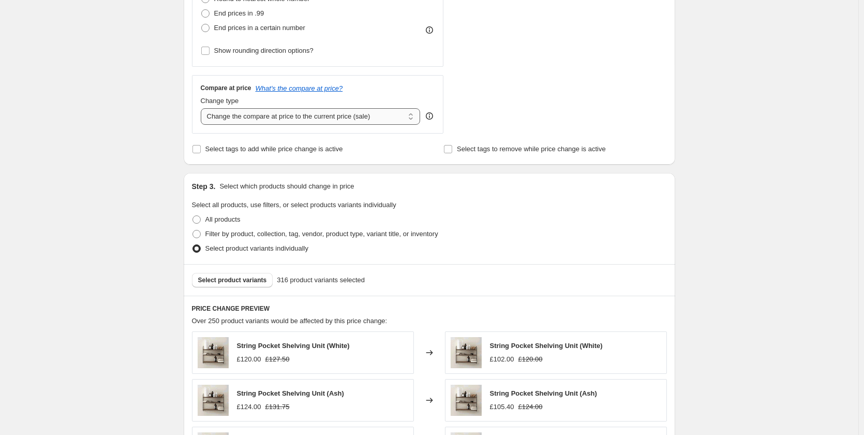
click at [412, 114] on select "Change the compare at price to the current price (sale) Change the compare at p…" at bounding box center [311, 116] width 220 height 17
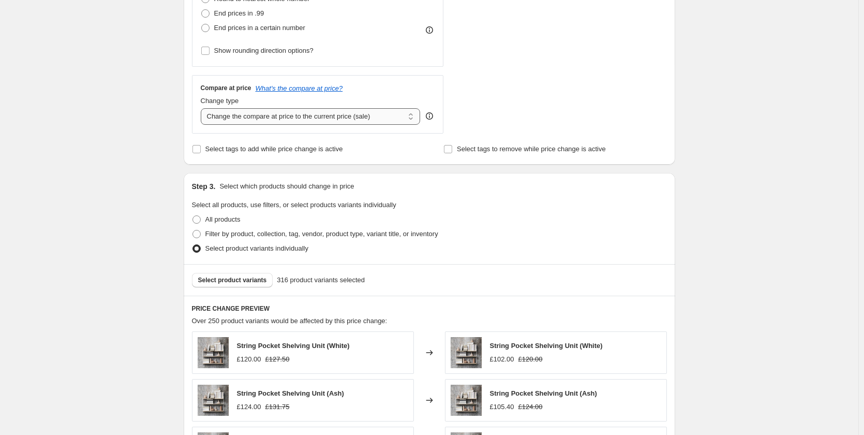
click at [203, 108] on select "Change the compare at price to the current price (sale) Change the compare at p…" at bounding box center [311, 116] width 220 height 17
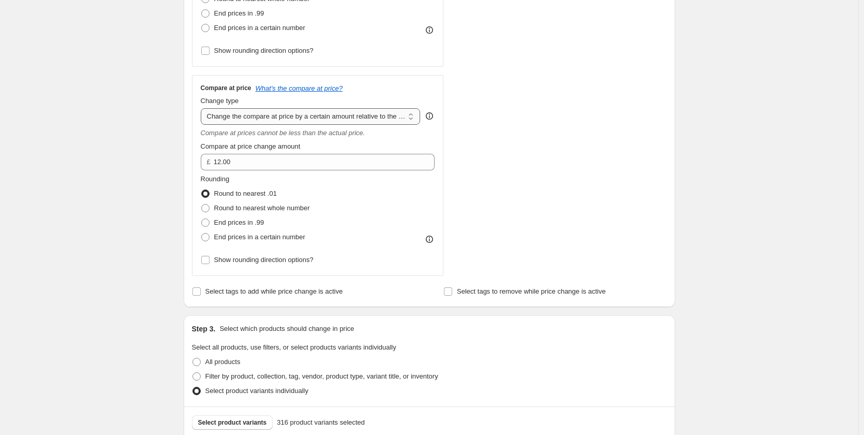
click at [409, 118] on select "Change the compare at price to the current price (sale) Change the compare at p…" at bounding box center [311, 116] width 220 height 17
select select "pp"
click at [203, 108] on select "Change the compare at price to the current price (sale) Change the compare at p…" at bounding box center [311, 116] width 220 height 17
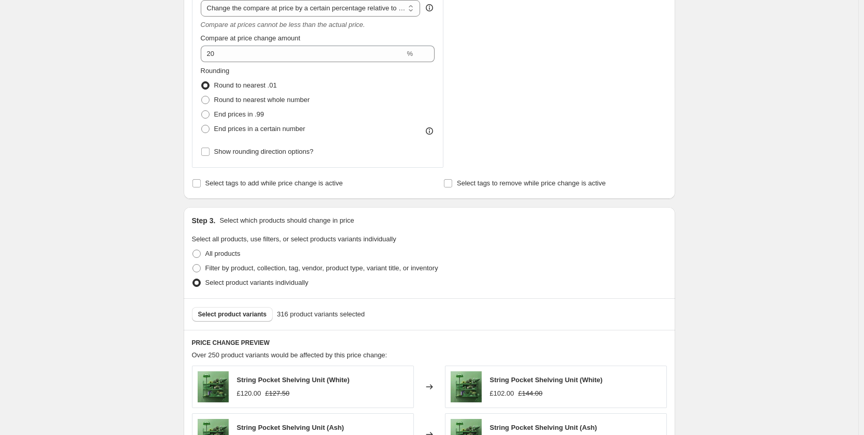
scroll to position [362, 0]
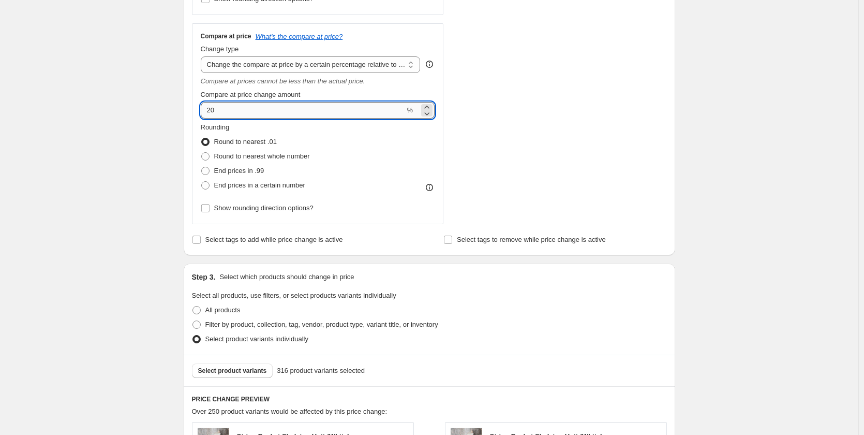
click at [256, 110] on input "20" at bounding box center [303, 110] width 204 height 17
type input "2"
type input "15"
click at [385, 145] on div "Rounding Round to nearest .01 Round to nearest whole number End prices in .99 E…" at bounding box center [318, 157] width 234 height 70
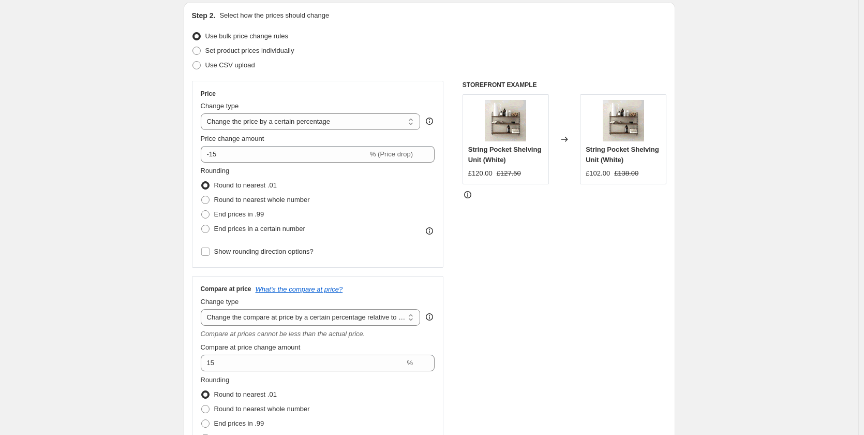
scroll to position [103, 0]
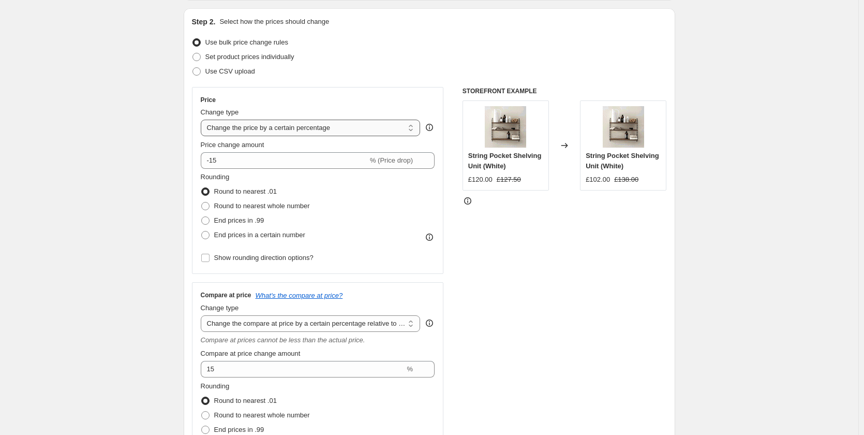
click at [410, 129] on select "Change the price to a certain amount Change the price by a certain amount Chang…" at bounding box center [311, 128] width 220 height 17
select select "no_change"
click at [203, 120] on select "Change the price to a certain amount Change the price by a certain amount Chang…" at bounding box center [311, 128] width 220 height 17
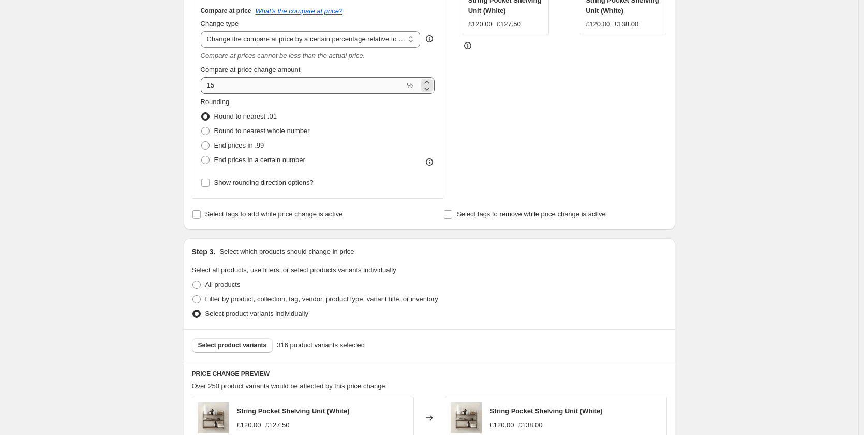
scroll to position [207, 0]
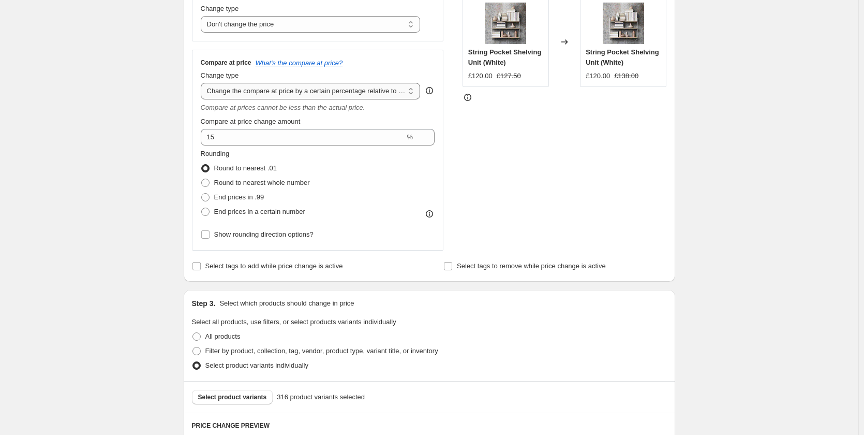
click at [408, 92] on select "Change the compare at price to the current price (sale) Change the compare at p…" at bounding box center [311, 91] width 220 height 17
click at [203, 83] on select "Change the compare at price to the current price (sale) Change the compare at p…" at bounding box center [311, 91] width 220 height 17
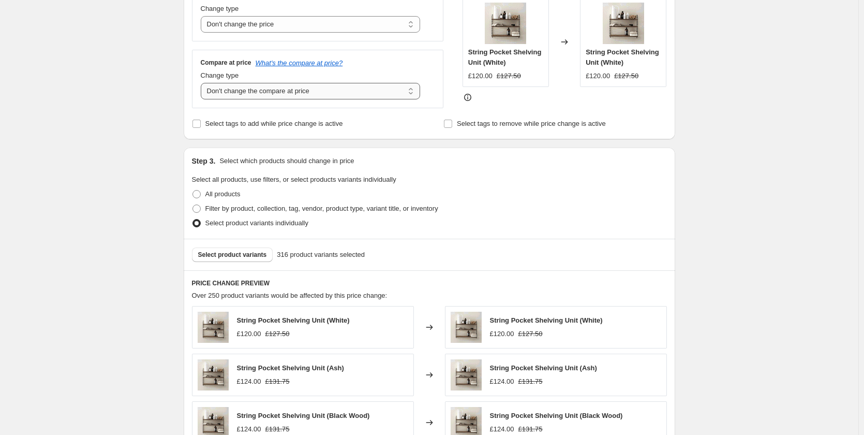
click at [409, 89] on select "Change the compare at price to the current price (sale) Change the compare at p…" at bounding box center [311, 91] width 220 height 17
click at [203, 83] on select "Change the compare at price to the current price (sale) Change the compare at p…" at bounding box center [311, 91] width 220 height 17
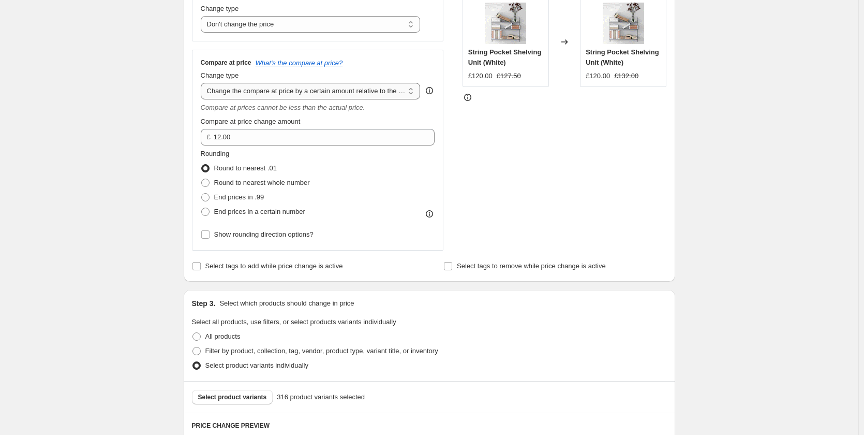
click at [412, 92] on select "Change the compare at price to the current price (sale) Change the compare at p…" at bounding box center [311, 91] width 220 height 17
select select "percentage"
click at [203, 83] on select "Change the compare at price to the current price (sale) Change the compare at p…" at bounding box center [311, 91] width 220 height 17
type input "-15"
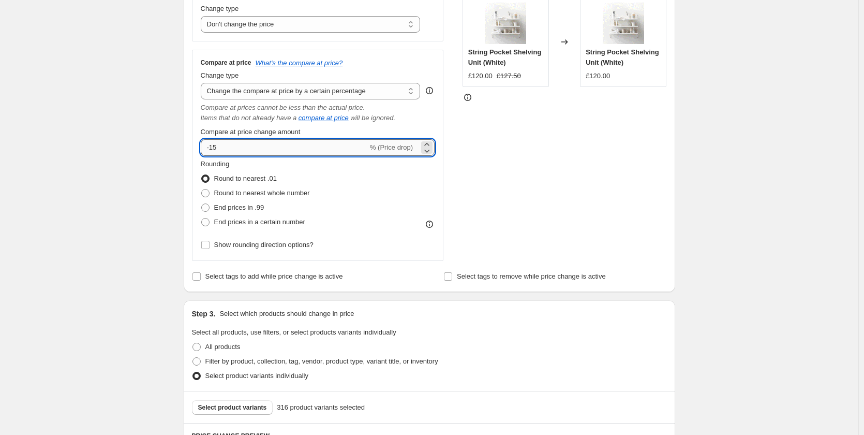
click at [361, 148] on input "-15" at bounding box center [284, 147] width 167 height 17
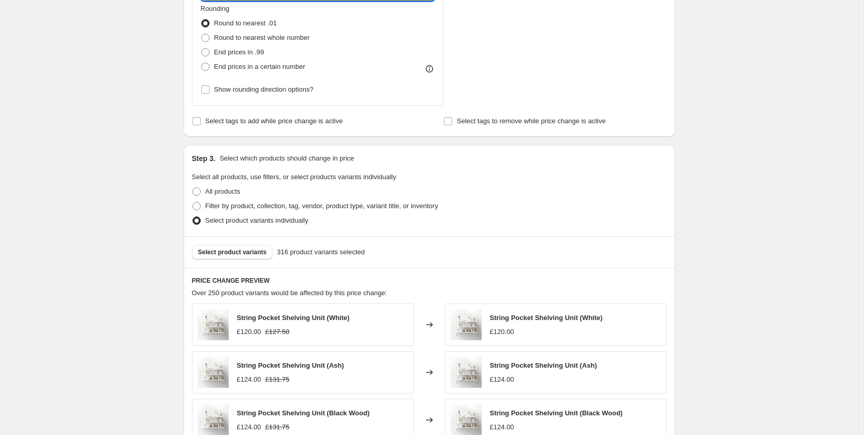
click at [365, 72] on div "Rounding Round to nearest .01 Round to nearest whole number End prices in .99 E…" at bounding box center [318, 39] width 234 height 70
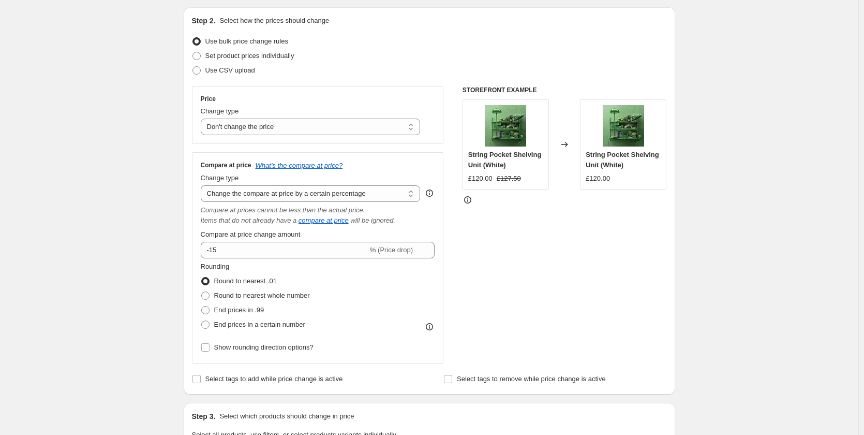
scroll to position [155, 0]
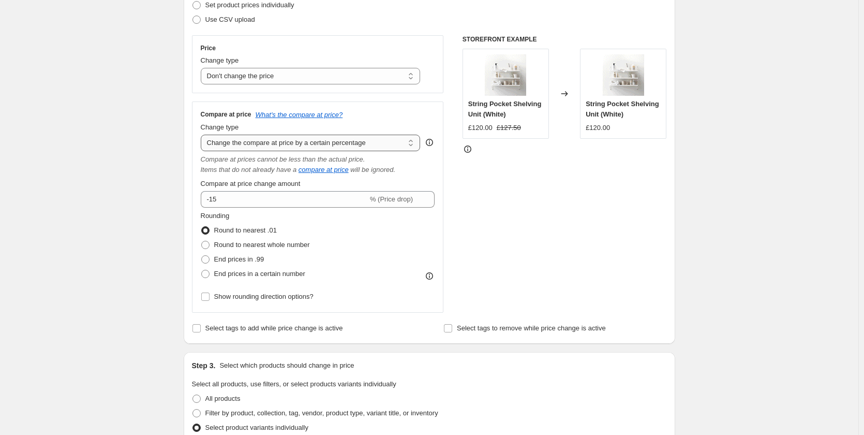
click at [403, 140] on select "Change the compare at price to the current price (sale) Change the compare at p…" at bounding box center [311, 143] width 220 height 17
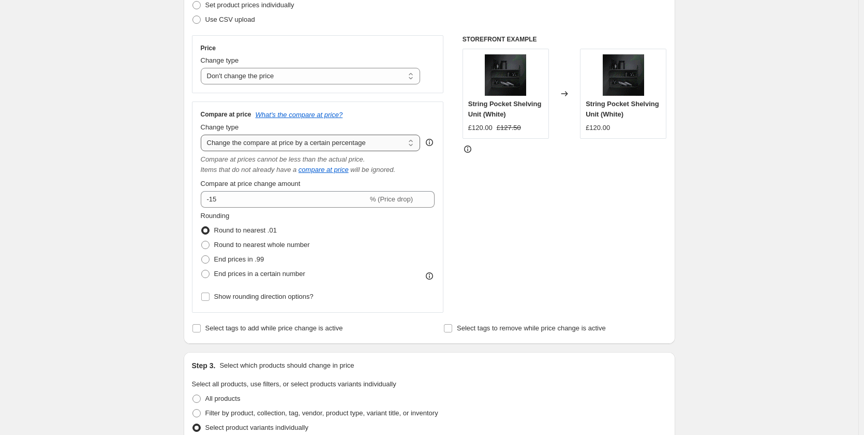
click at [203, 135] on select "Change the compare at price to the current price (sale) Change the compare at p…" at bounding box center [311, 143] width 220 height 17
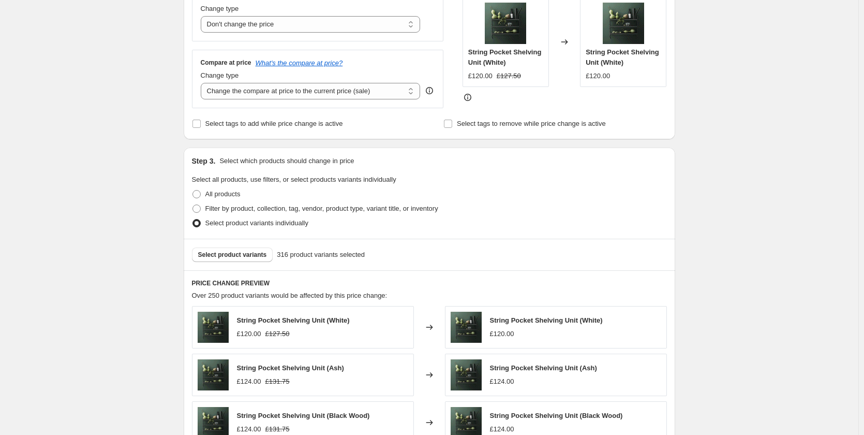
scroll to position [103, 0]
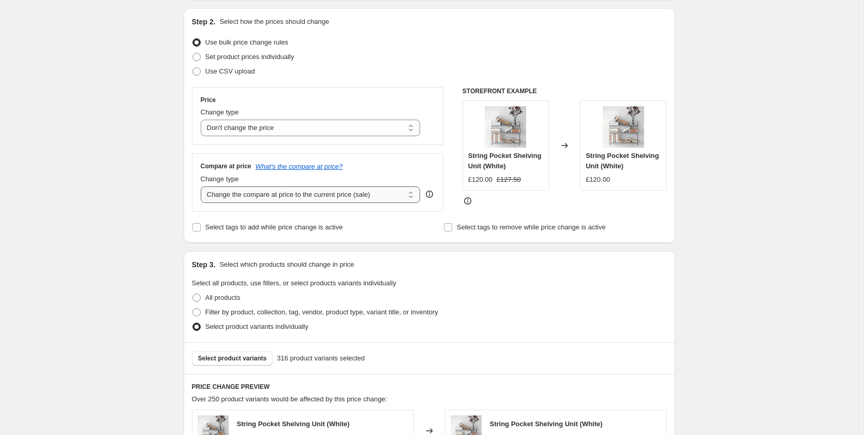
click at [405, 198] on select "Change the compare at price to the current price (sale) Change the compare at p…" at bounding box center [311, 194] width 220 height 17
select select "percentage"
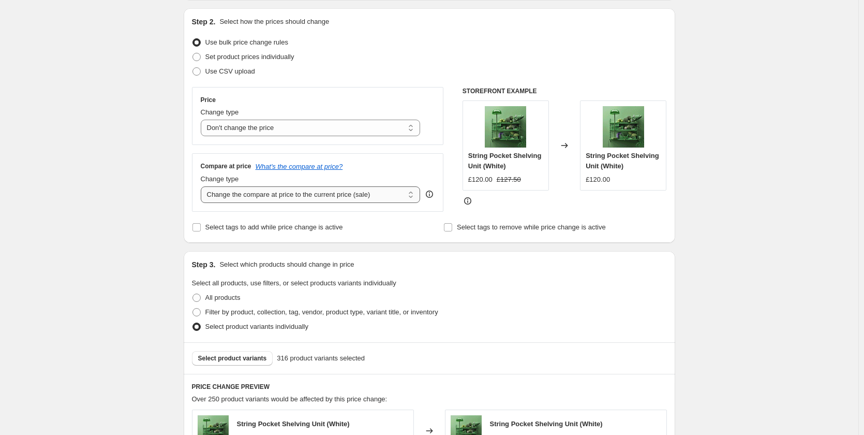
click at [203, 186] on select "Change the compare at price to the current price (sale) Change the compare at p…" at bounding box center [311, 194] width 220 height 17
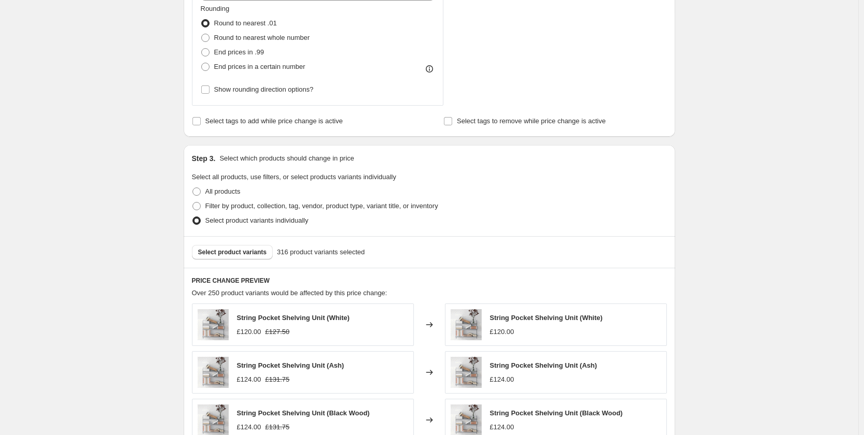
scroll to position [155, 0]
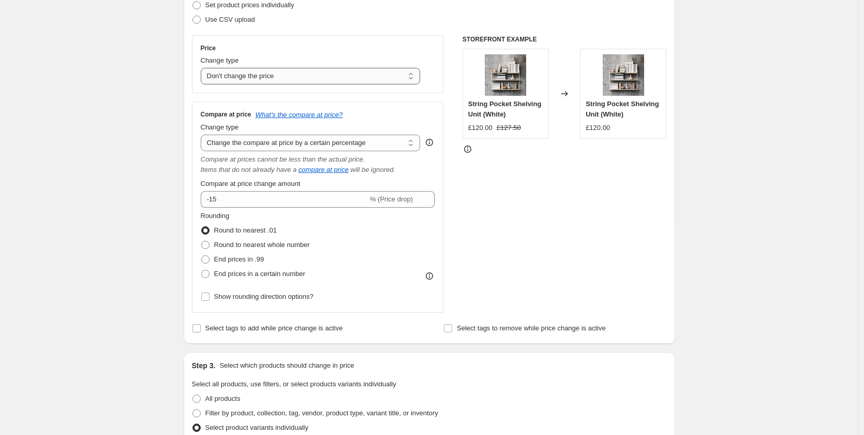
click at [413, 77] on select "Change the price to a certain amount Change the price by a certain amount Chang…" at bounding box center [311, 76] width 220 height 17
select select "ecap"
click at [203, 68] on select "Change the price to a certain amount Change the price by a certain amount Chang…" at bounding box center [311, 76] width 220 height 17
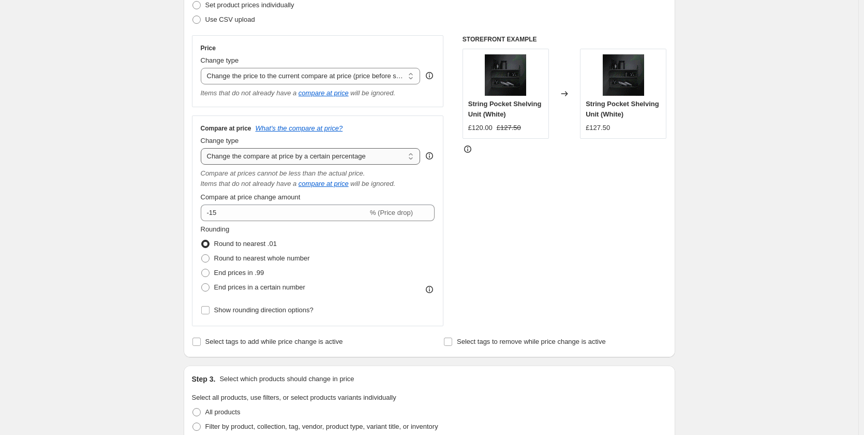
click at [413, 157] on select "Change the compare at price to the current price (sale) Change the compare at p…" at bounding box center [311, 156] width 220 height 17
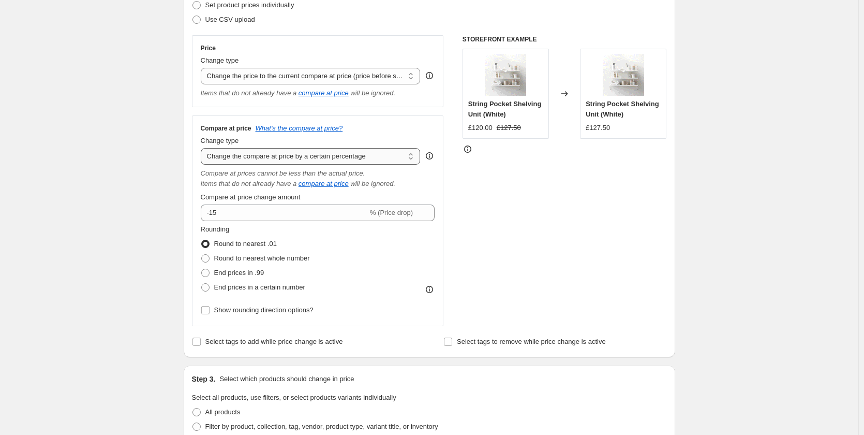
click at [203, 148] on select "Change the compare at price to the current price (sale) Change the compare at p…" at bounding box center [311, 156] width 220 height 17
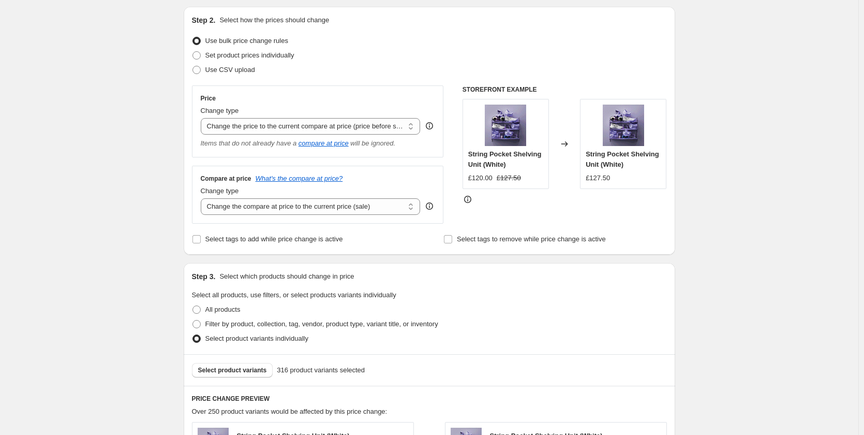
scroll to position [103, 0]
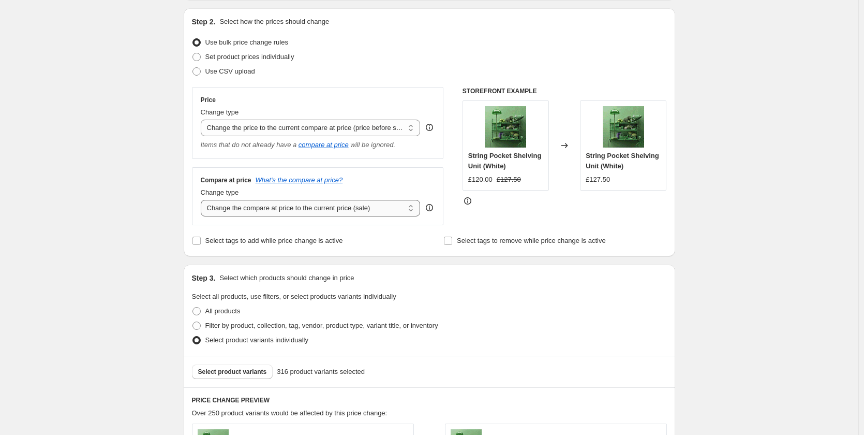
click at [409, 209] on select "Change the compare at price to the current price (sale) Change the compare at p…" at bounding box center [311, 208] width 220 height 17
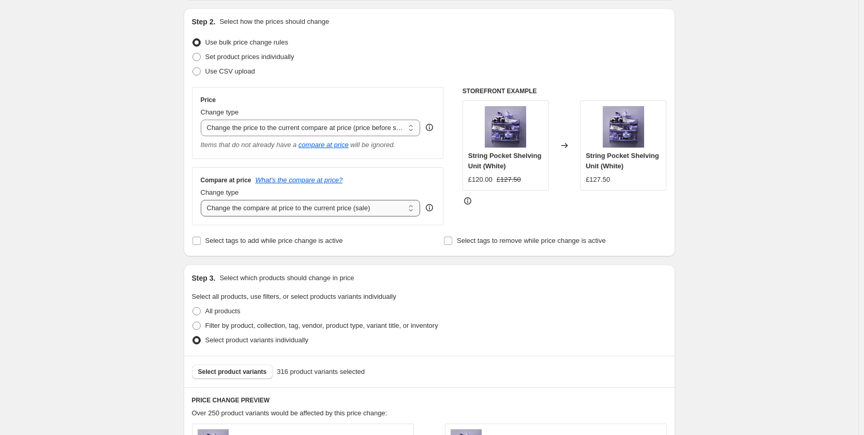
select select "percentage"
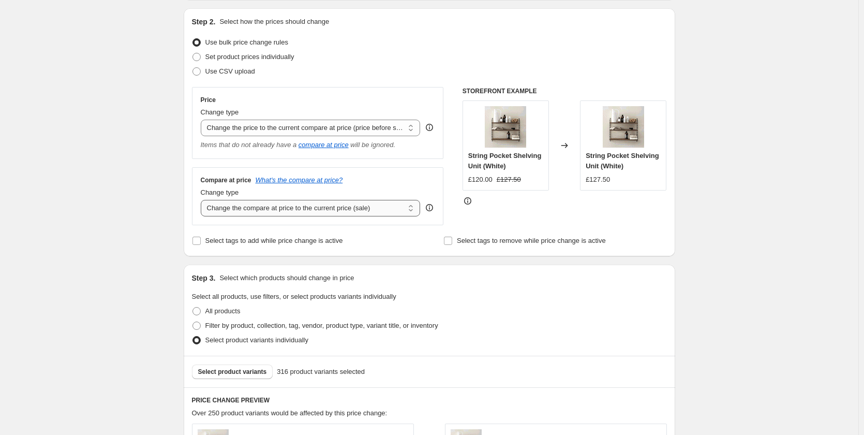
click at [203, 200] on select "Change the compare at price to the current price (sale) Change the compare at p…" at bounding box center [311, 208] width 220 height 17
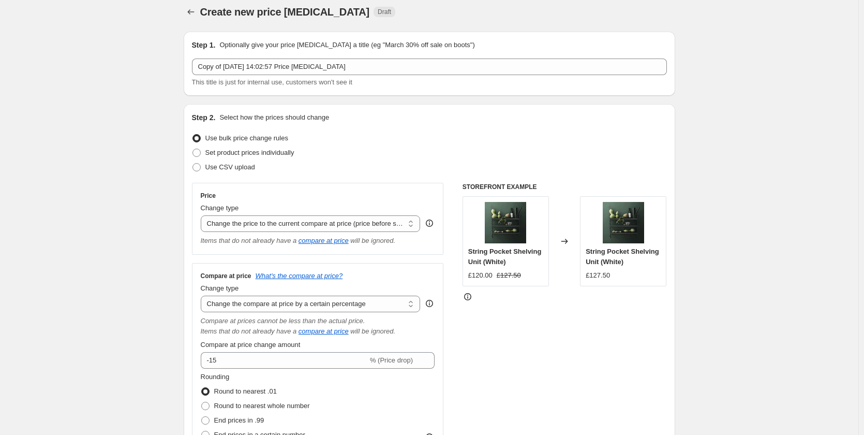
scroll to position [0, 0]
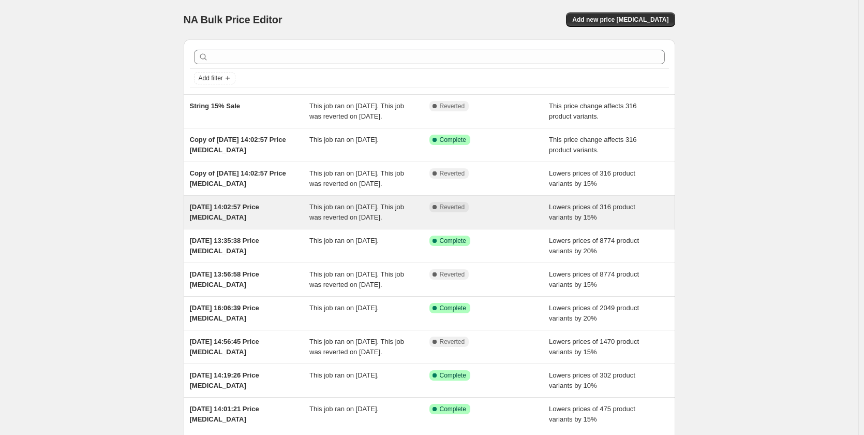
click at [306, 222] on div "[DATE] 14:02:57 Price [MEDICAL_DATA]" at bounding box center [250, 212] width 120 height 21
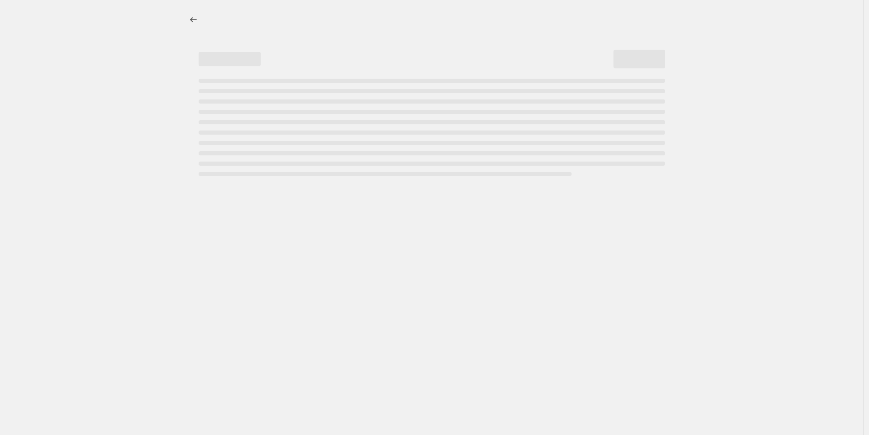
select select "percentage"
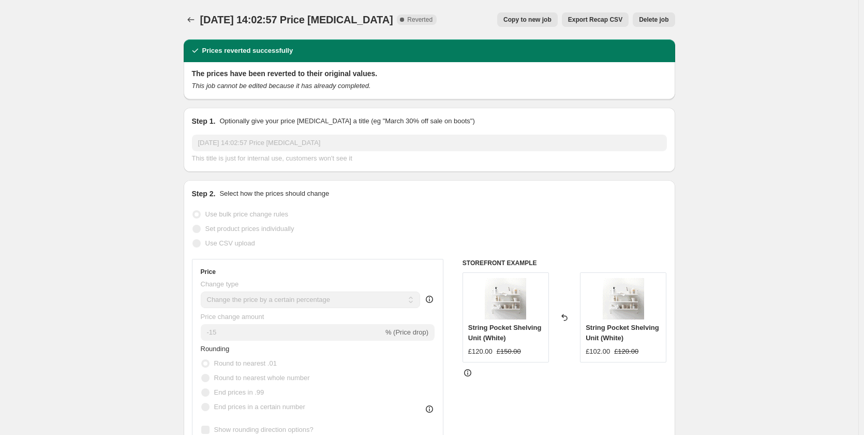
click at [552, 22] on span "Copy to new job" at bounding box center [527, 20] width 48 height 8
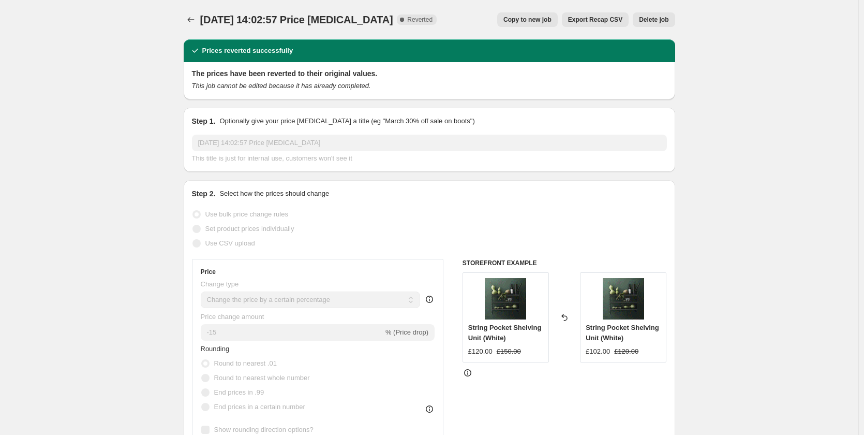
select select "percentage"
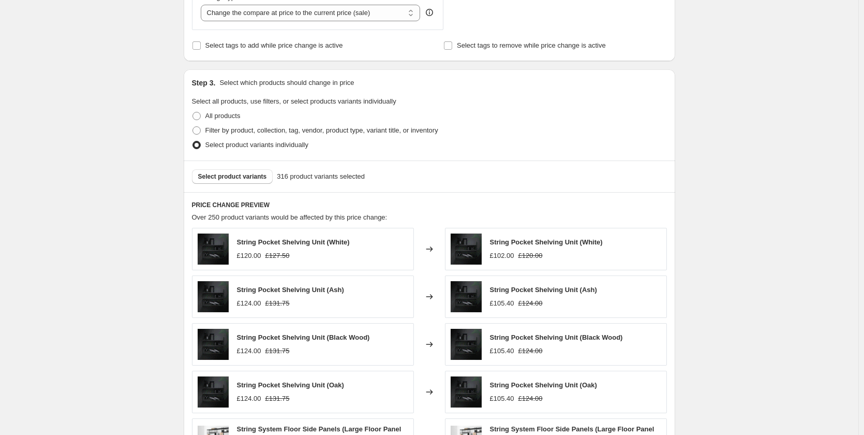
scroll to position [310, 0]
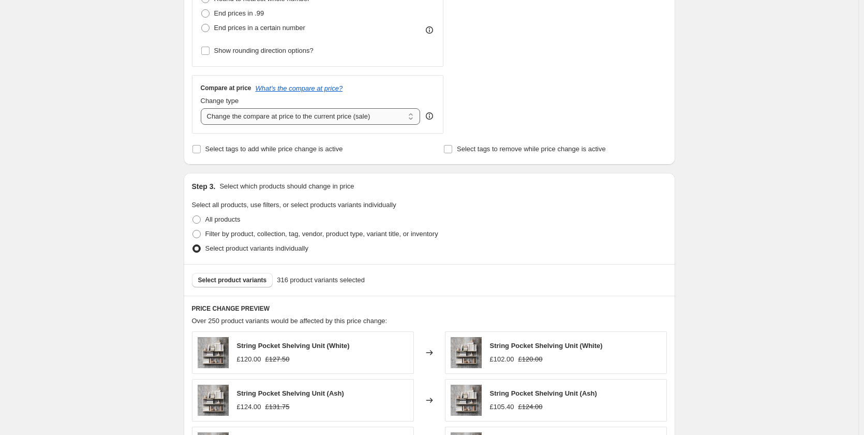
click at [414, 113] on select "Change the compare at price to the current price (sale) Change the compare at p…" at bounding box center [311, 116] width 220 height 17
click at [203, 108] on select "Change the compare at price to the current price (sale) Change the compare at p…" at bounding box center [311, 116] width 220 height 17
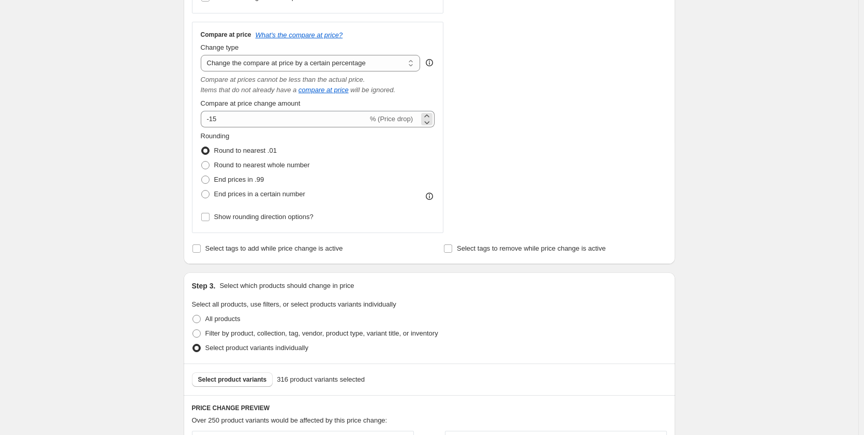
scroll to position [362, 0]
click at [418, 65] on select "Change the compare at price to the current price (sale) Change the compare at p…" at bounding box center [311, 64] width 220 height 17
select select "no_change"
click at [203, 56] on select "Change the compare at price to the current price (sale) Change the compare at p…" at bounding box center [311, 64] width 220 height 17
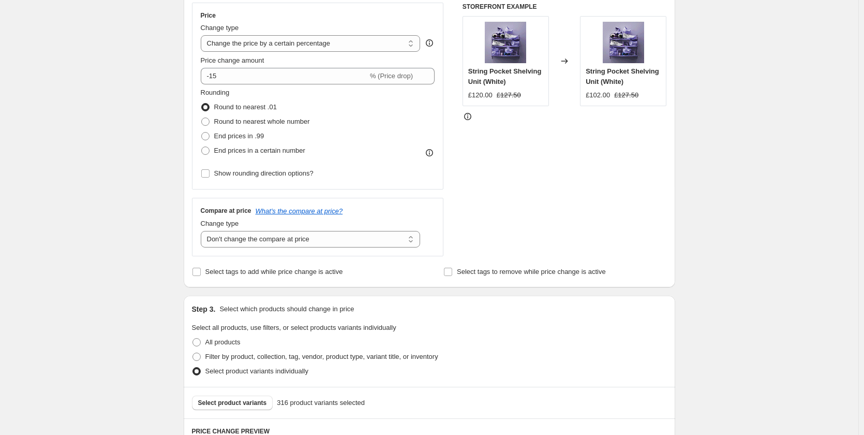
scroll to position [155, 0]
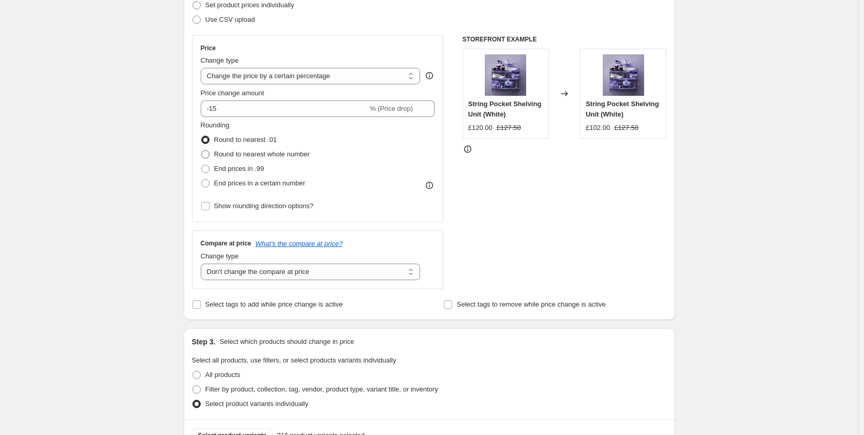
click at [206, 154] on span at bounding box center [205, 154] width 8 height 8
click at [202, 151] on input "Round to nearest whole number" at bounding box center [201, 150] width 1 height 1
radio input "true"
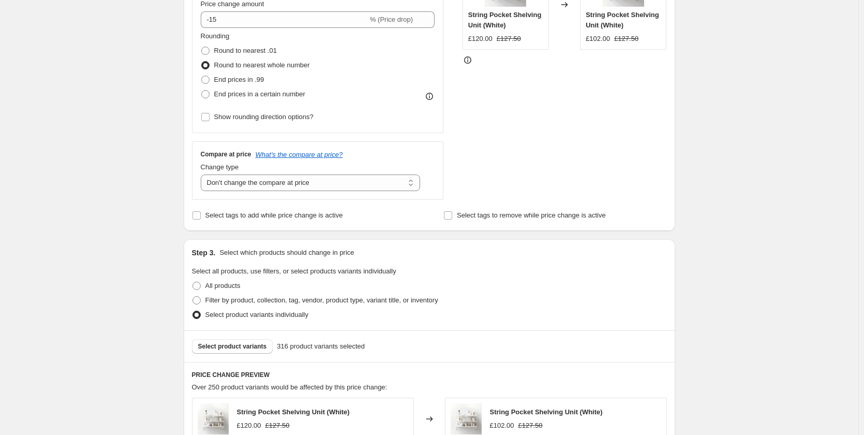
scroll to position [207, 0]
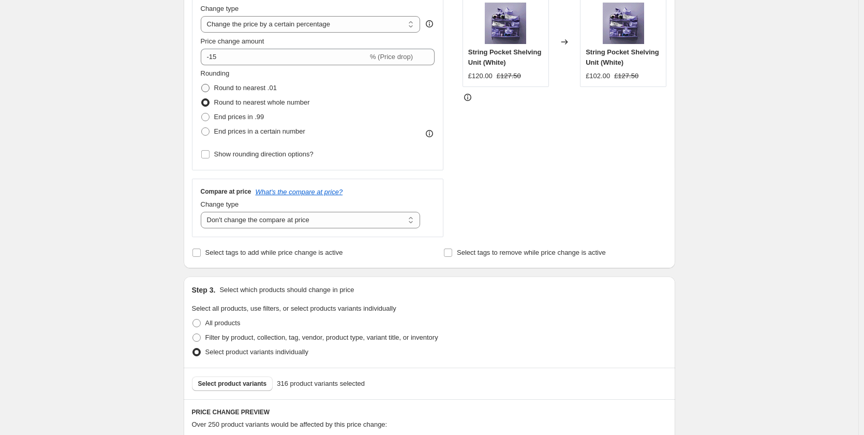
click at [209, 91] on span at bounding box center [205, 88] width 8 height 8
click at [202, 84] on input "Round to nearest .01" at bounding box center [201, 84] width 1 height 1
radio input "true"
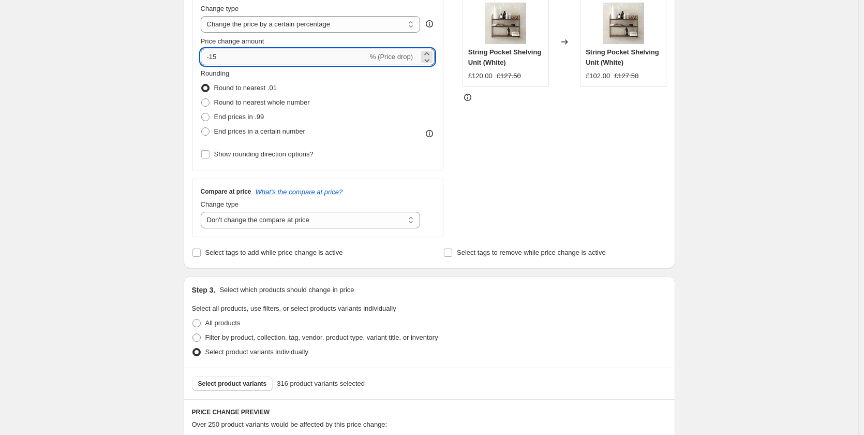
click at [232, 62] on input "-15" at bounding box center [284, 57] width 167 height 17
click at [429, 59] on icon at bounding box center [427, 60] width 10 height 10
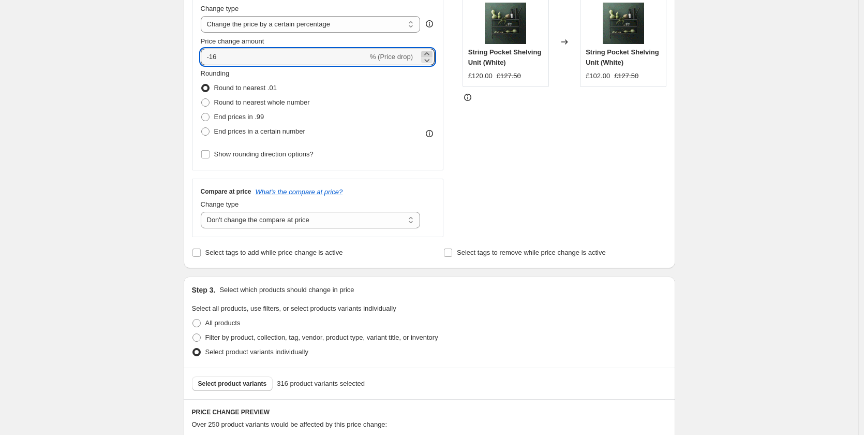
click at [429, 54] on icon at bounding box center [427, 54] width 10 height 10
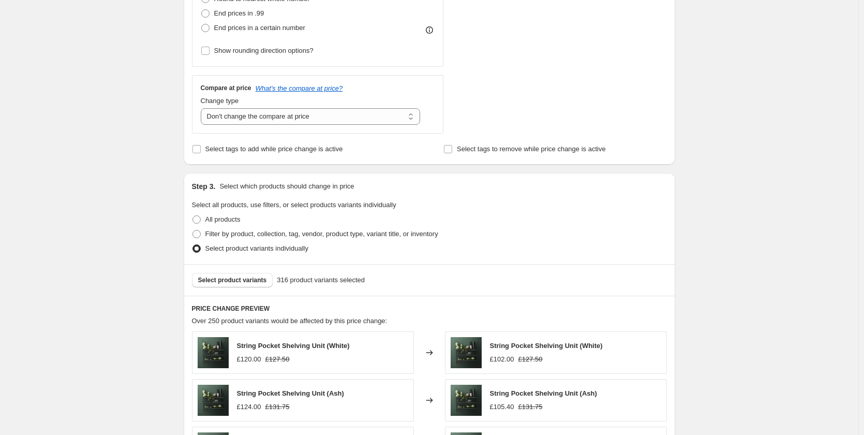
scroll to position [259, 0]
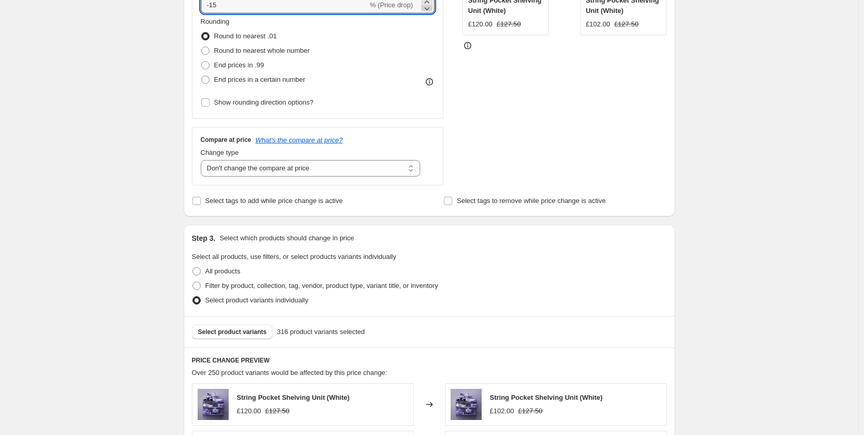
click at [426, 9] on icon at bounding box center [427, 8] width 10 height 10
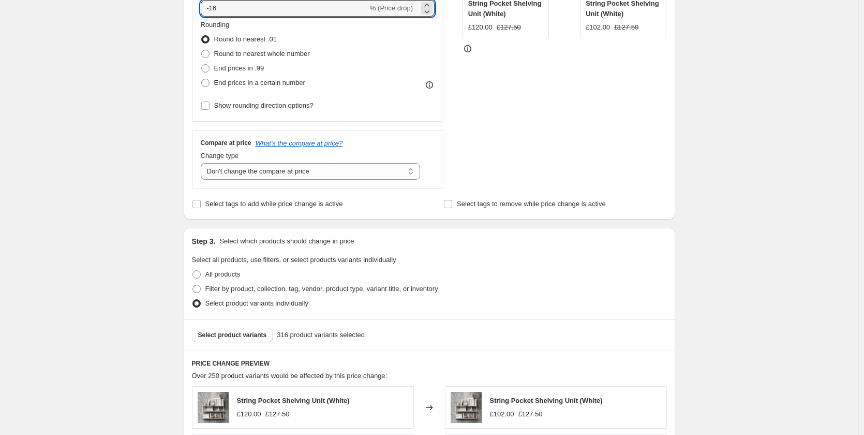
click at [377, 55] on div "Rounding Round to nearest .01 Round to nearest whole number End prices in .99 E…" at bounding box center [318, 55] width 234 height 70
click at [429, 5] on icon at bounding box center [427, 5] width 10 height 10
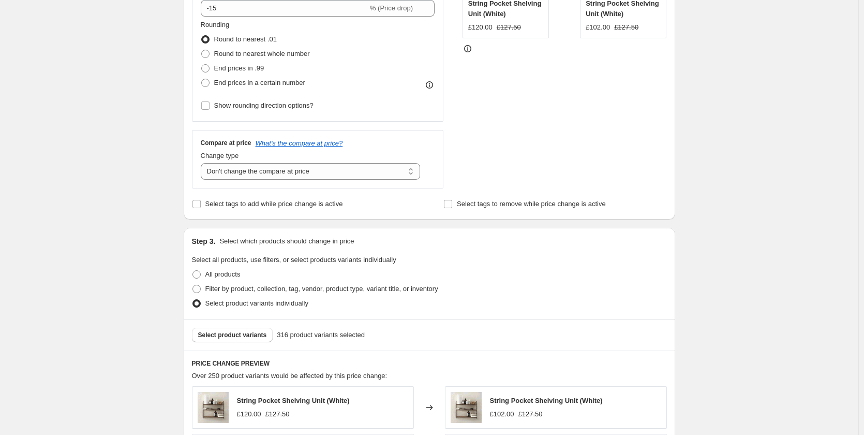
click at [411, 56] on div "Rounding Round to nearest .01 Round to nearest whole number End prices in .99 E…" at bounding box center [318, 55] width 234 height 70
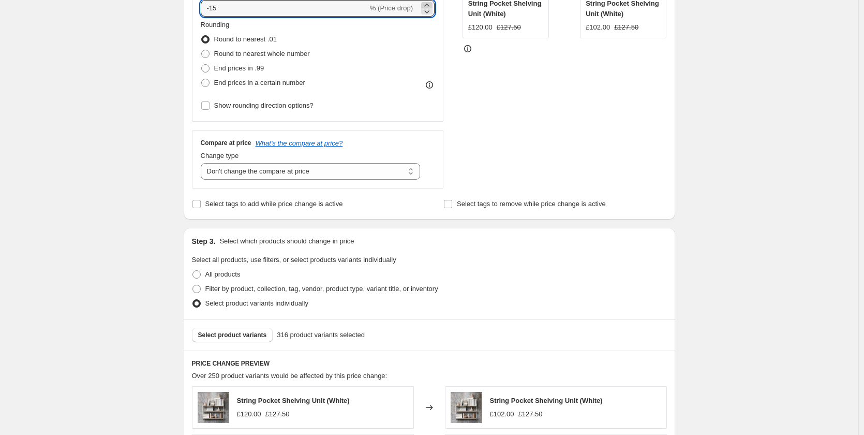
click at [428, 4] on icon at bounding box center [427, 5] width 10 height 10
type input "-13"
click at [423, 61] on div "Rounding Round to nearest .01 Round to nearest whole number End prices in .99 E…" at bounding box center [318, 55] width 234 height 70
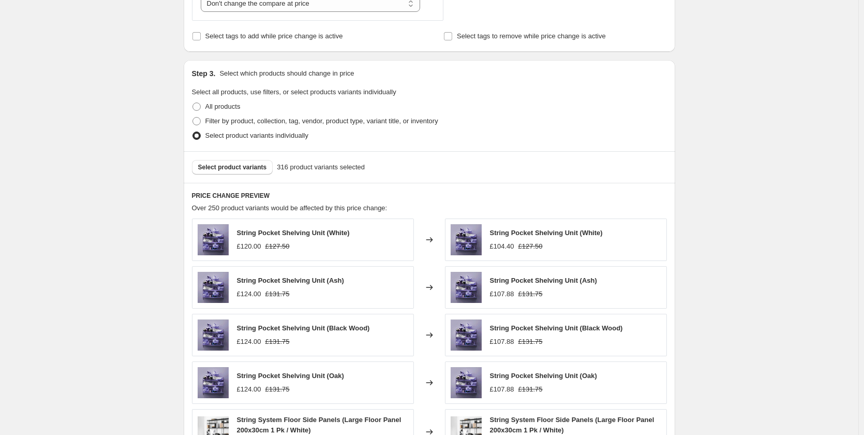
scroll to position [307, 0]
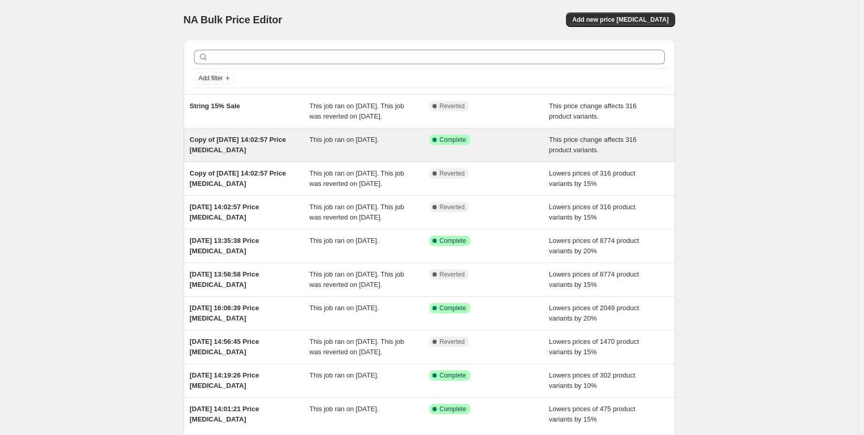
click at [379, 143] on span "This job ran on [DATE]." at bounding box center [343, 140] width 69 height 8
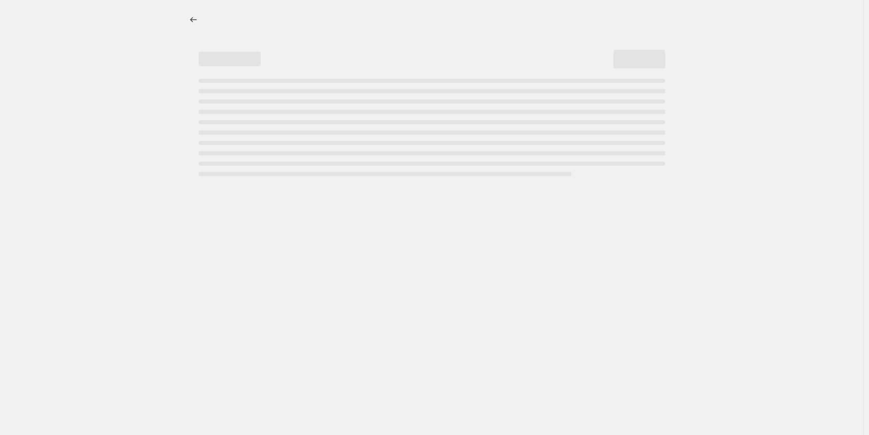
select select "no_change"
select select "percentage"
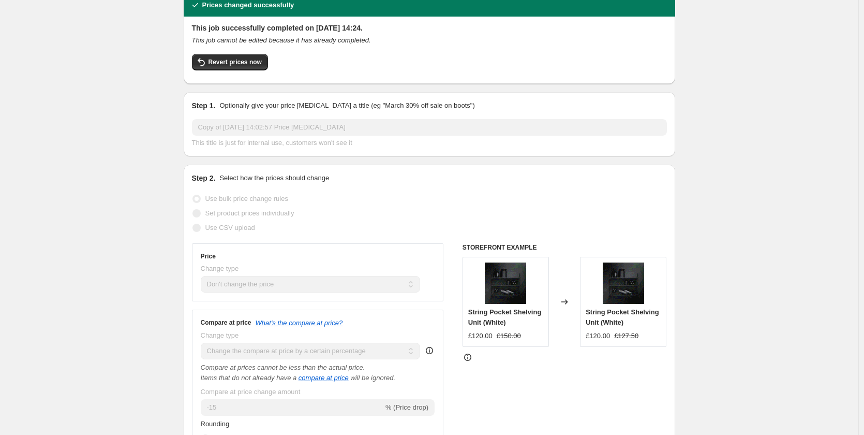
scroll to position [62, 0]
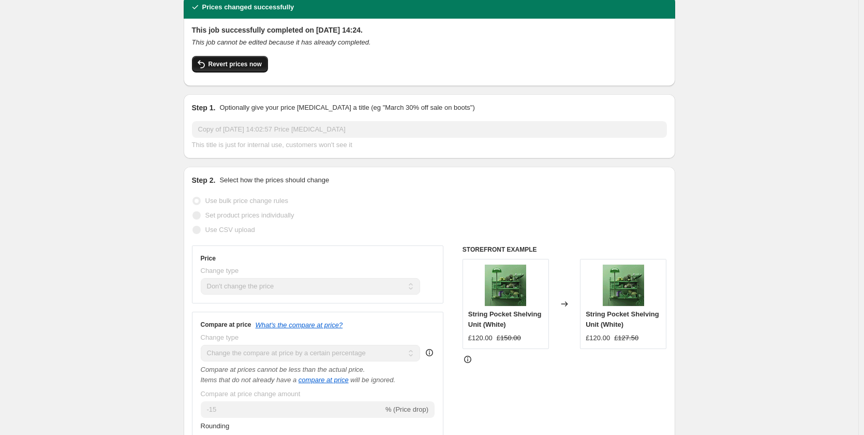
click at [231, 60] on span "Revert prices now" at bounding box center [235, 64] width 53 height 8
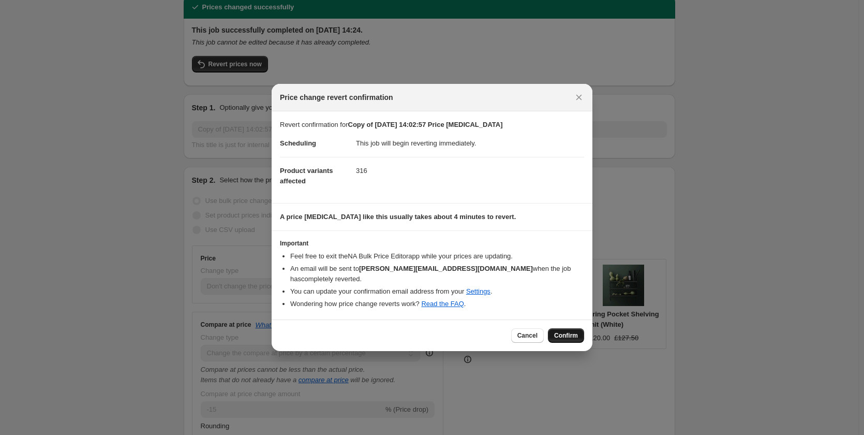
click at [576, 335] on button "Confirm" at bounding box center [566, 335] width 36 height 14
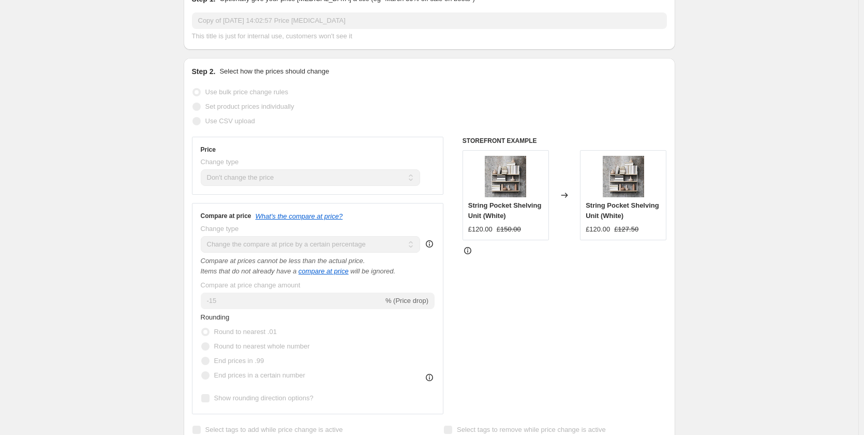
scroll to position [0, 0]
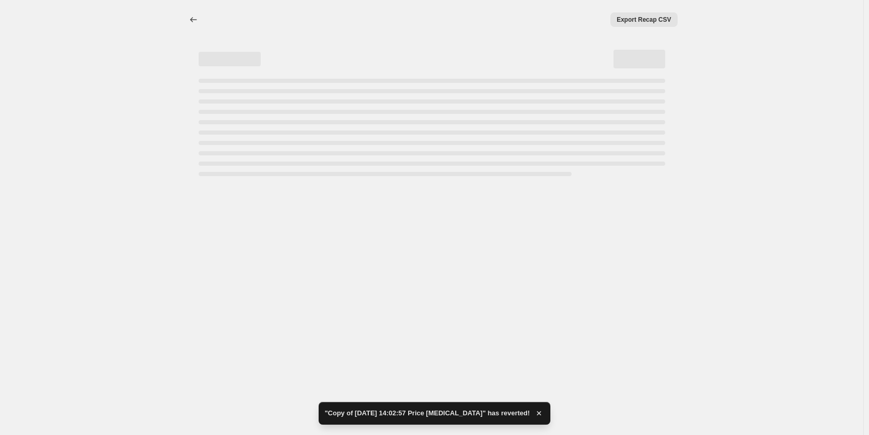
select select "no_change"
select select "percentage"
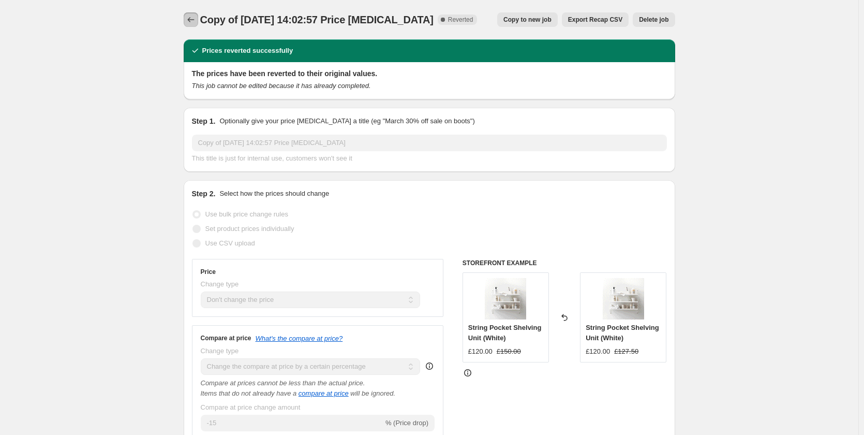
click at [191, 15] on icon "Price change jobs" at bounding box center [191, 19] width 10 height 10
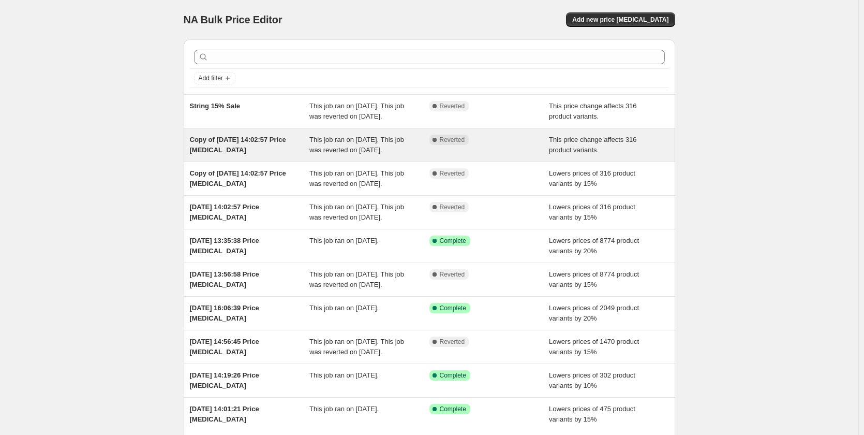
click at [275, 153] on span "Copy of [DATE] 14:02:57 Price [MEDICAL_DATA]" at bounding box center [238, 145] width 96 height 18
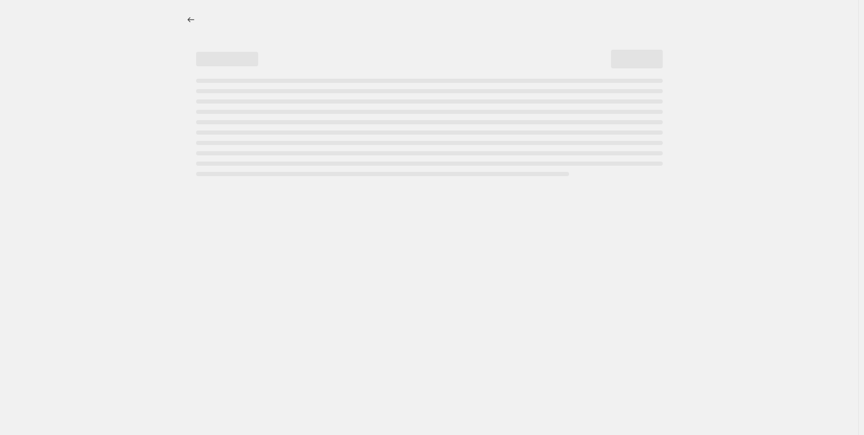
select select "no_change"
select select "percentage"
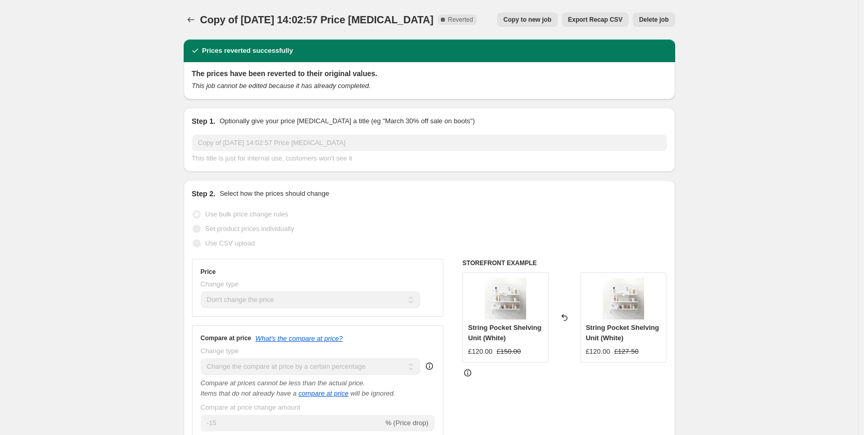
click at [536, 18] on span "Copy to new job" at bounding box center [527, 20] width 48 height 8
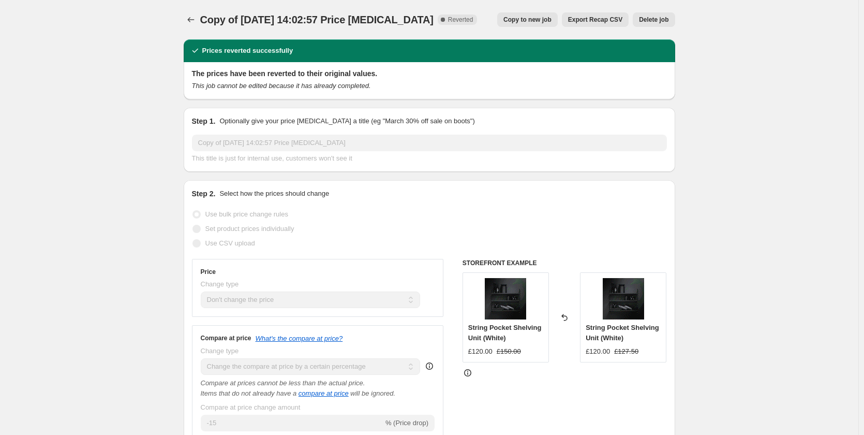
select select "no_change"
select select "percentage"
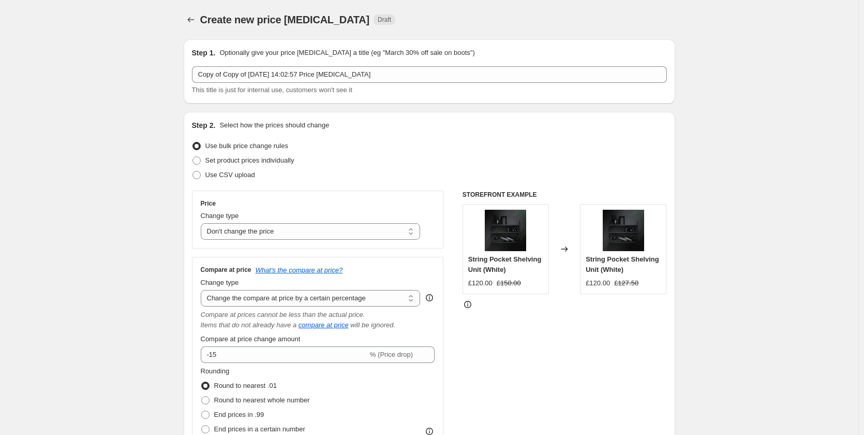
click at [188, 18] on icon "Price change jobs" at bounding box center [191, 19] width 10 height 10
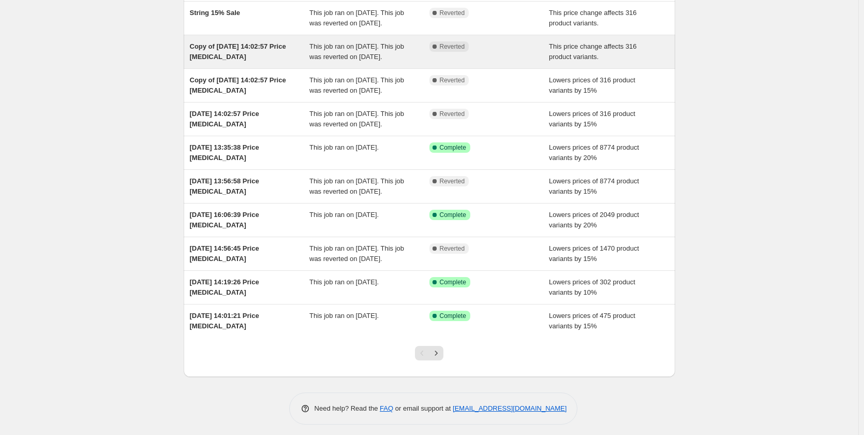
scroll to position [103, 0]
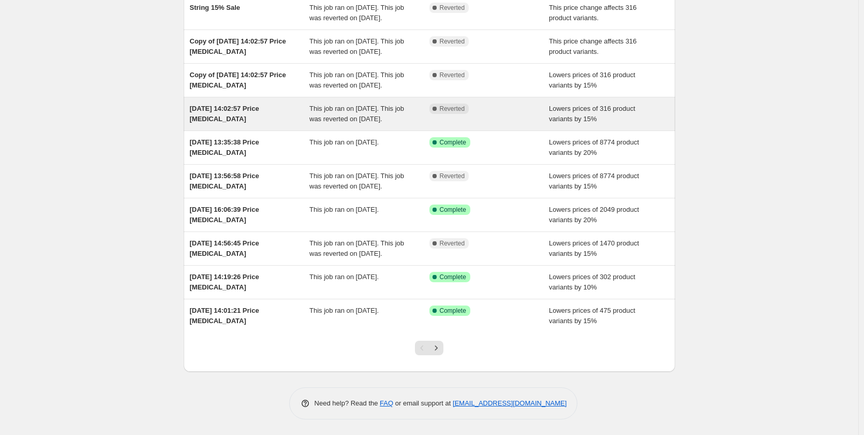
click at [272, 124] on div "[DATE] 14:02:57 Price [MEDICAL_DATA]" at bounding box center [250, 113] width 120 height 21
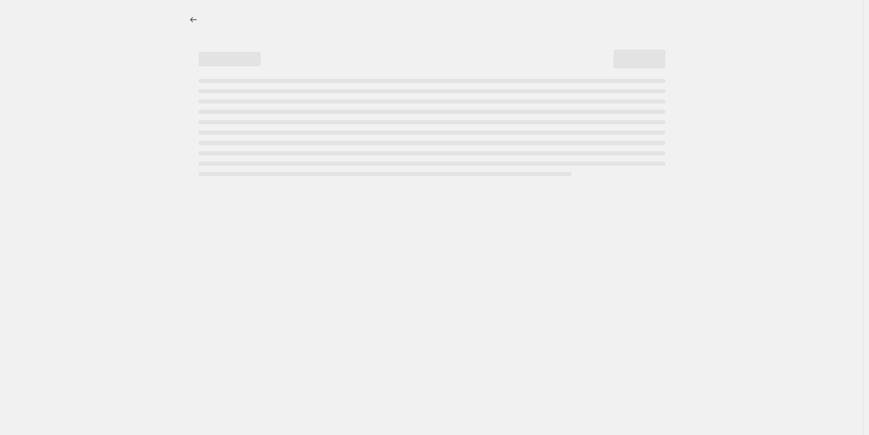
select select "percentage"
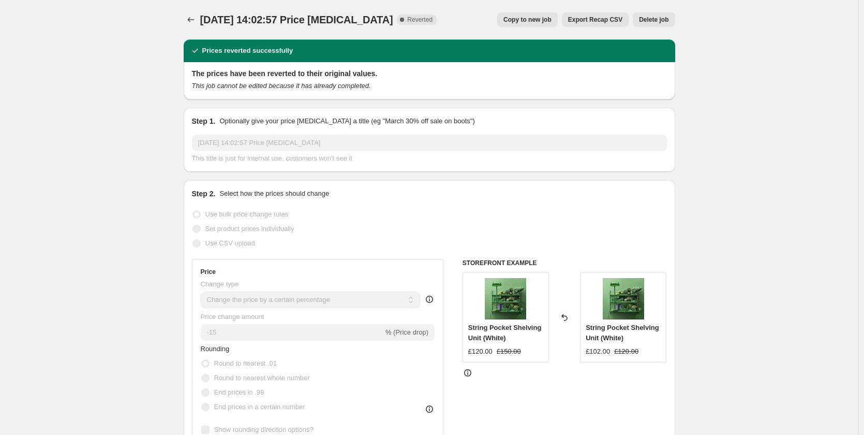
click at [549, 21] on span "Copy to new job" at bounding box center [527, 20] width 48 height 8
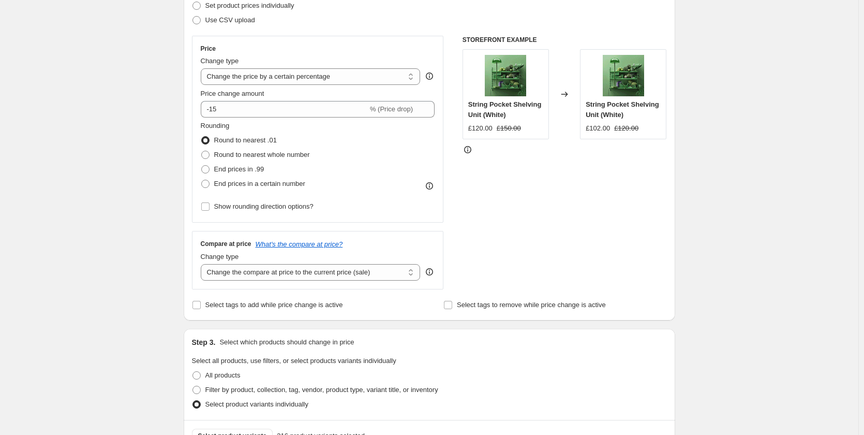
scroll to position [103, 0]
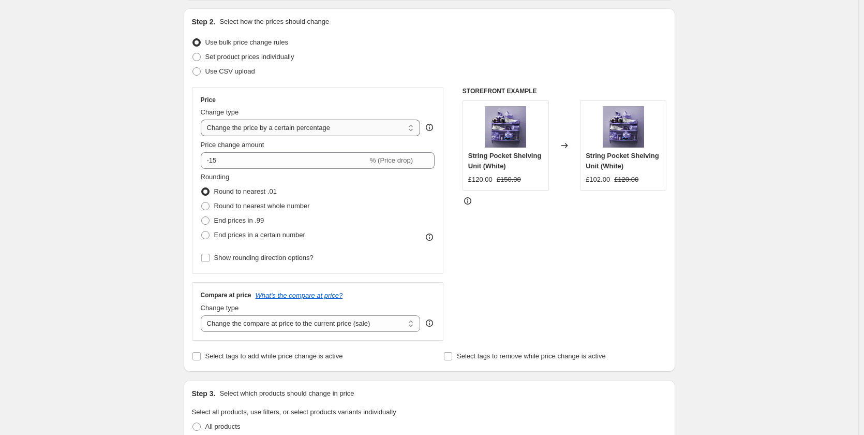
click at [411, 129] on select "Change the price to a certain amount Change the price by a certain amount Chang…" at bounding box center [311, 128] width 220 height 17
select select "no_change"
click at [203, 120] on select "Change the price to a certain amount Change the price by a certain amount Chang…" at bounding box center [311, 128] width 220 height 17
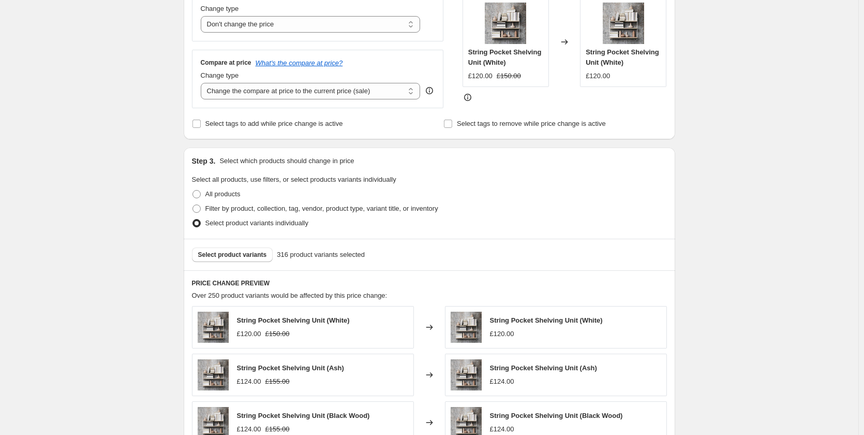
scroll to position [155, 0]
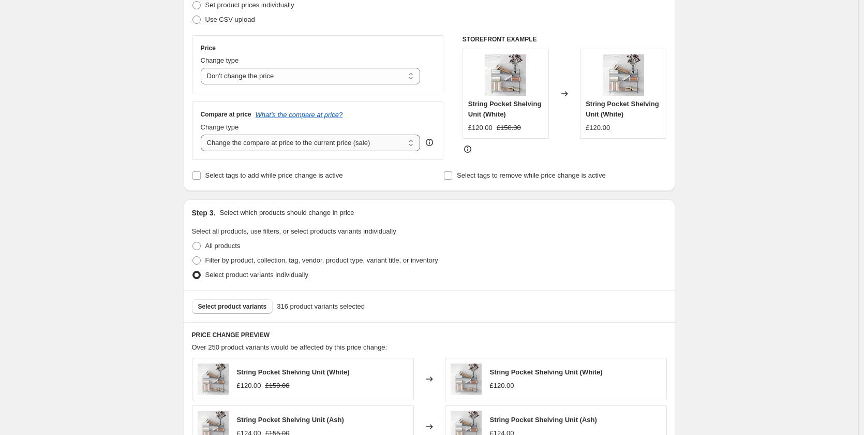
click at [411, 143] on select "Change the compare at price to the current price (sale) Change the compare at p…" at bounding box center [311, 143] width 220 height 17
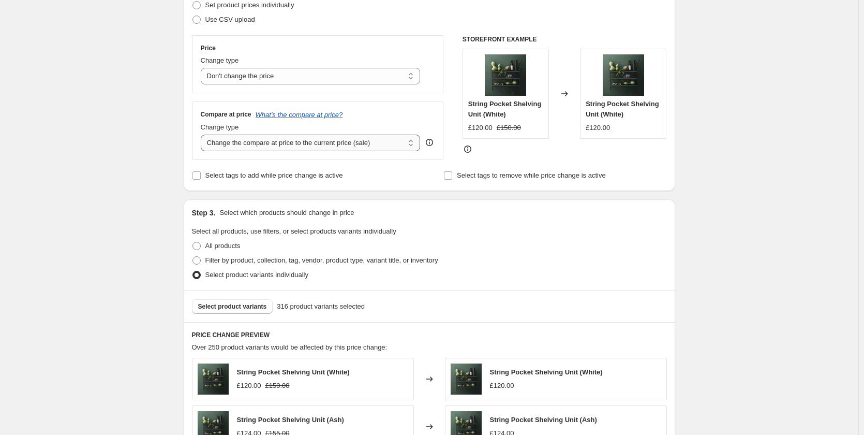
select select "percentage"
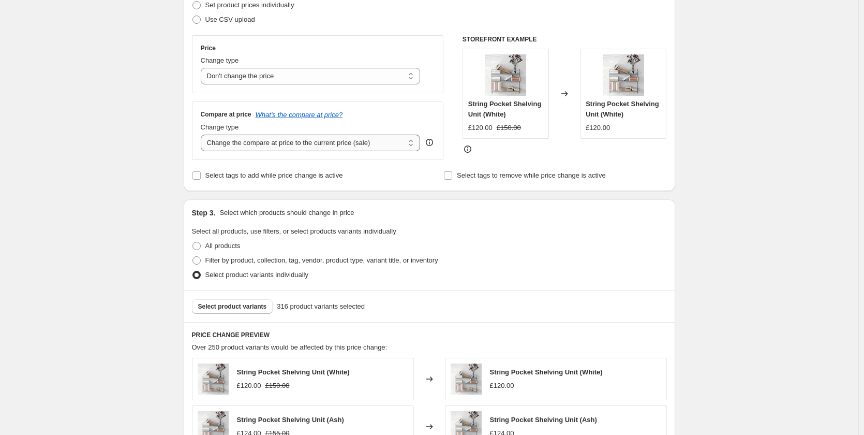
click at [203, 135] on select "Change the compare at price to the current price (sale) Change the compare at p…" at bounding box center [311, 143] width 220 height 17
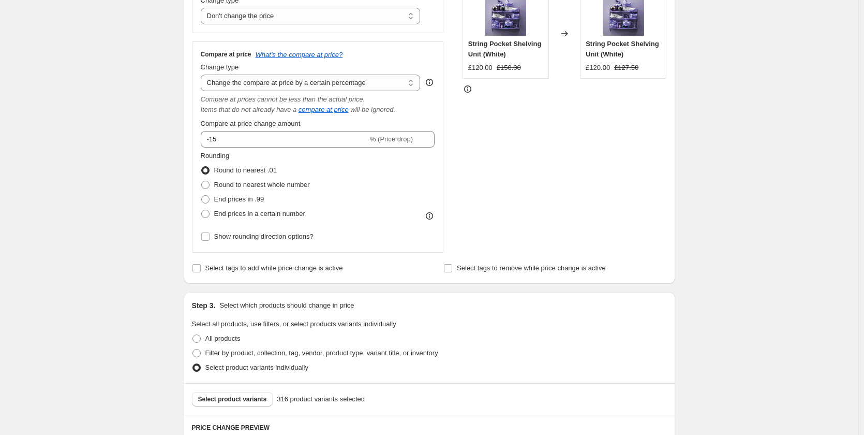
scroll to position [207, 0]
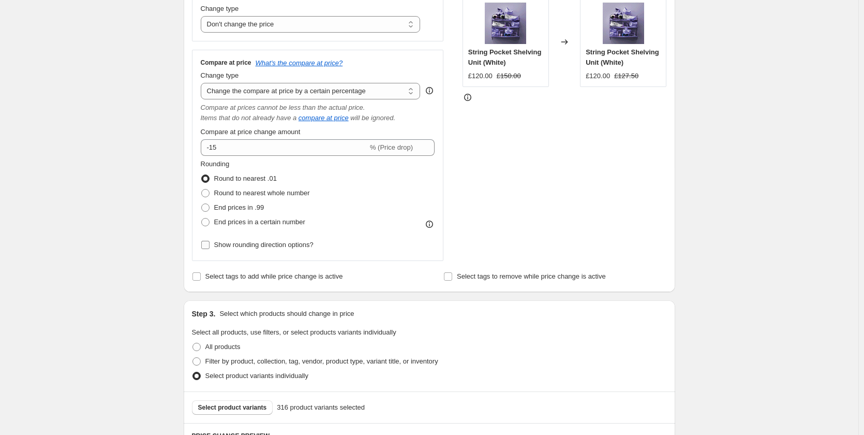
click at [206, 245] on input "Show rounding direction options?" at bounding box center [205, 245] width 8 height 8
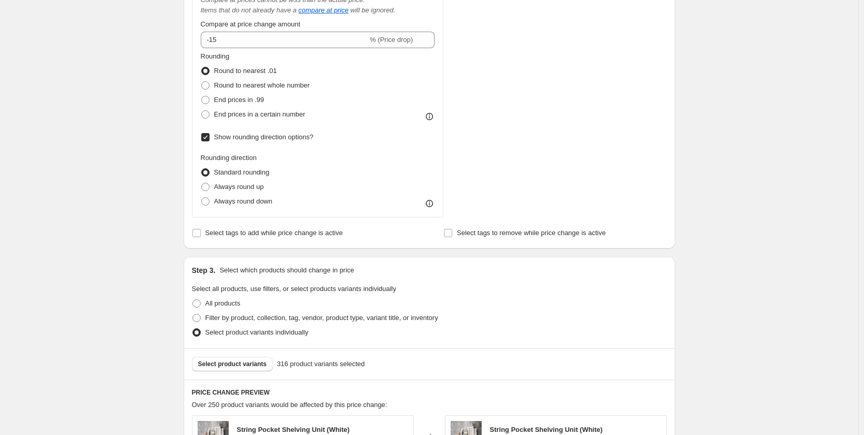
scroll to position [310, 0]
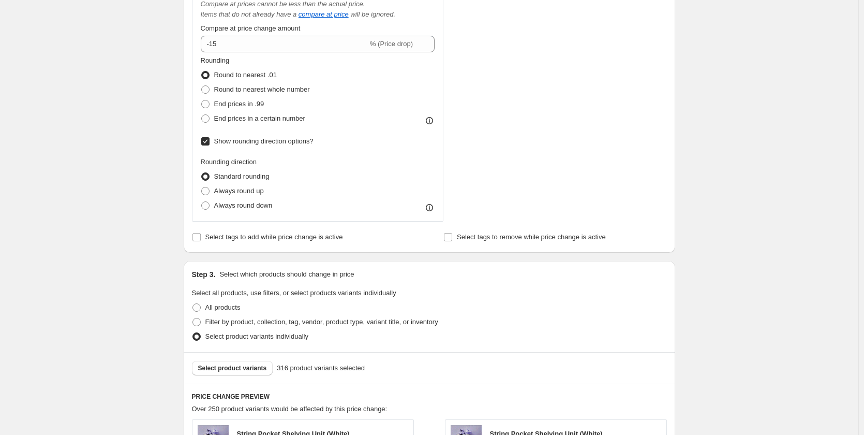
click at [208, 143] on input "Show rounding direction options?" at bounding box center [205, 141] width 8 height 8
checkbox input "false"
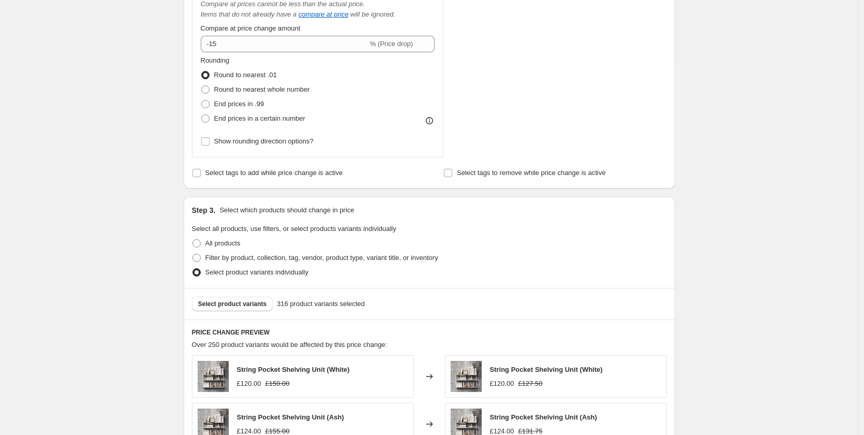
click at [433, 121] on icon at bounding box center [429, 120] width 10 height 10
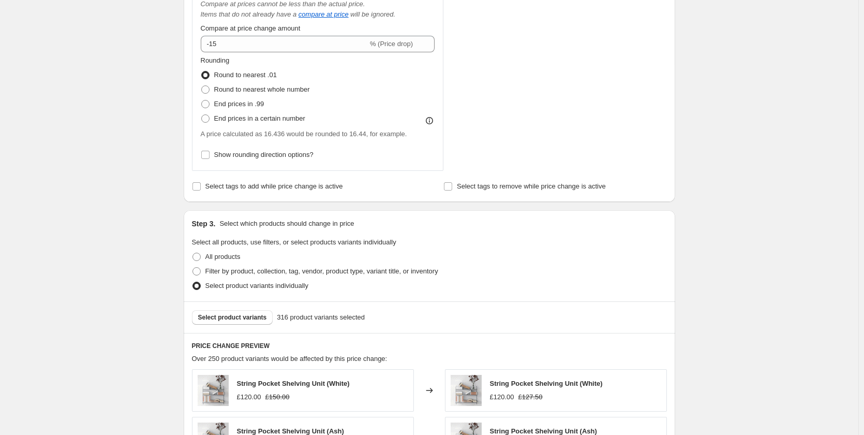
click at [433, 121] on icon at bounding box center [429, 120] width 10 height 10
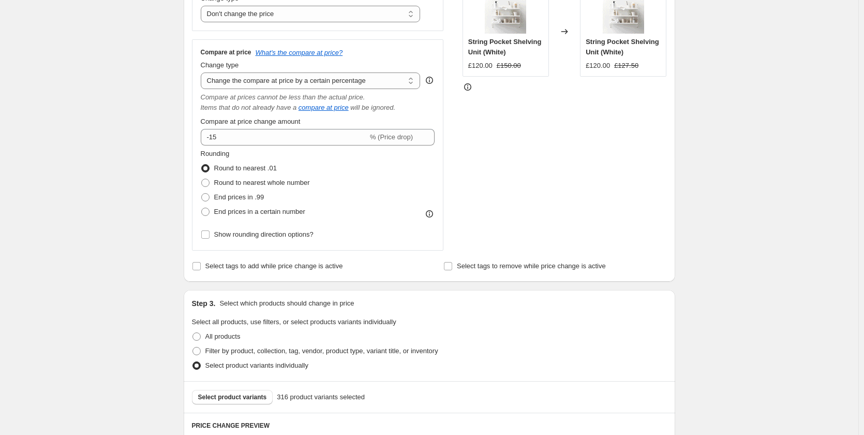
scroll to position [207, 0]
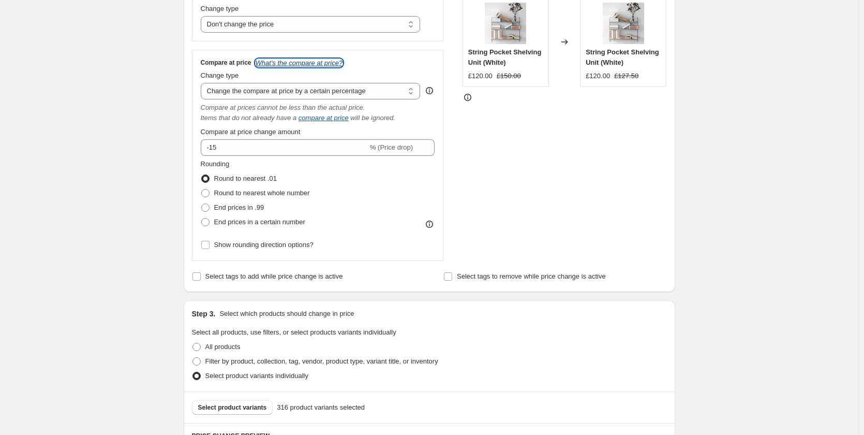
click at [331, 64] on icon "What's the compare at price?" at bounding box center [299, 63] width 87 height 8
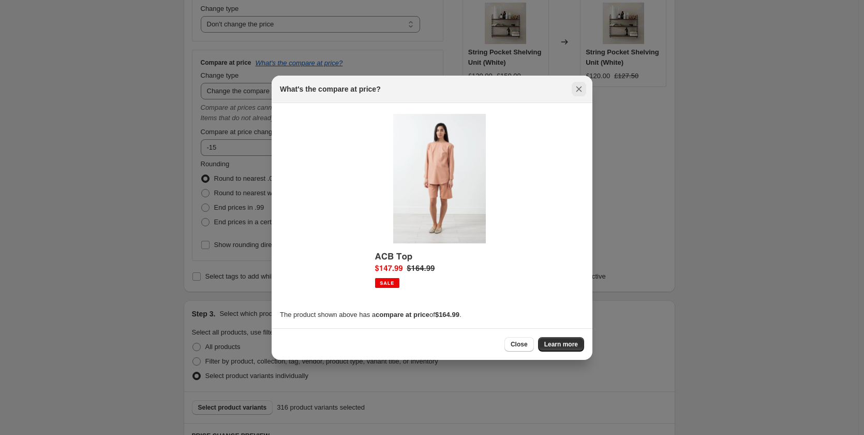
click at [578, 90] on icon "Close" at bounding box center [579, 89] width 10 height 10
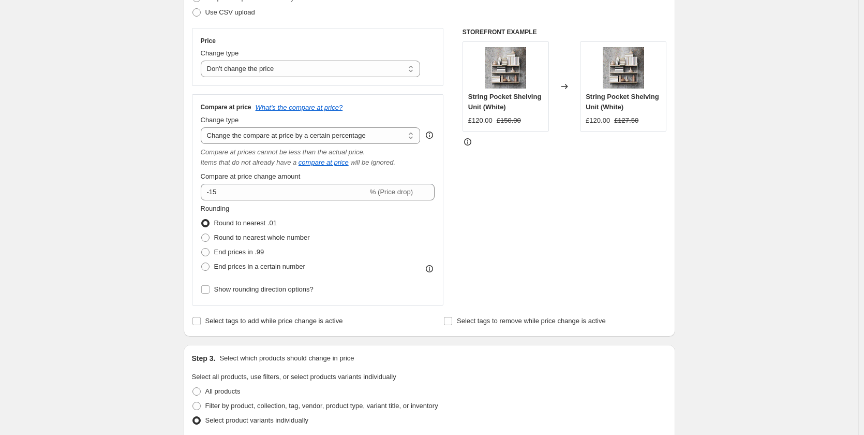
scroll to position [155, 0]
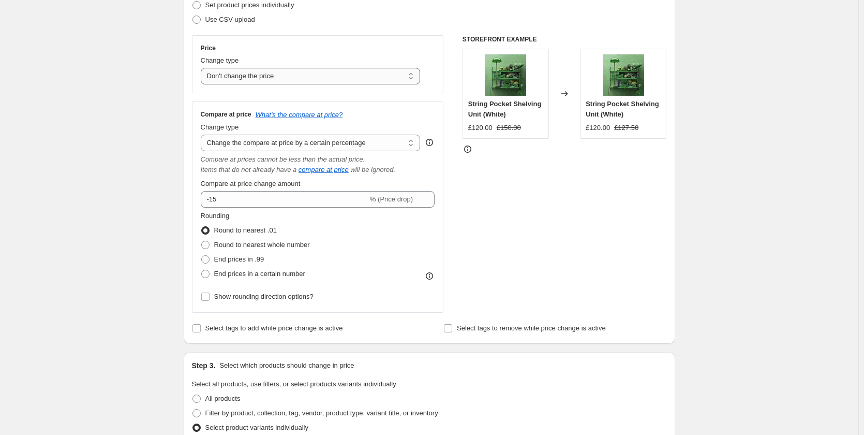
click at [413, 78] on select "Change the price to a certain amount Change the price by a certain amount Chang…" at bounding box center [311, 76] width 220 height 17
select select "percentage"
click at [203, 68] on select "Change the price to a certain amount Change the price by a certain amount Chang…" at bounding box center [311, 76] width 220 height 17
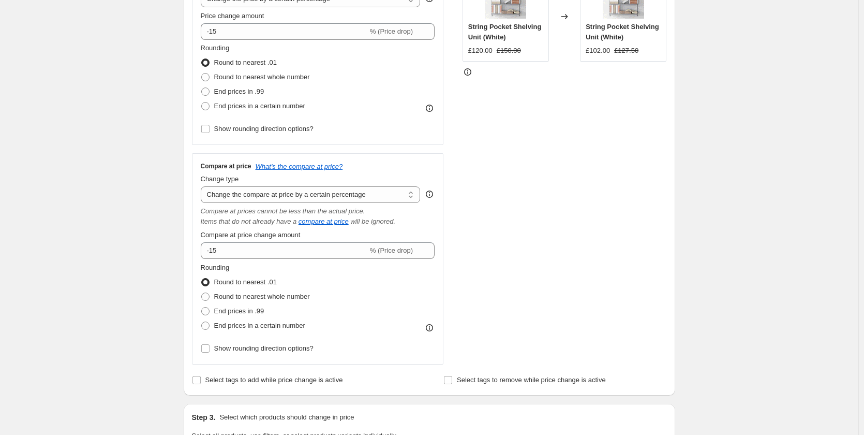
scroll to position [259, 0]
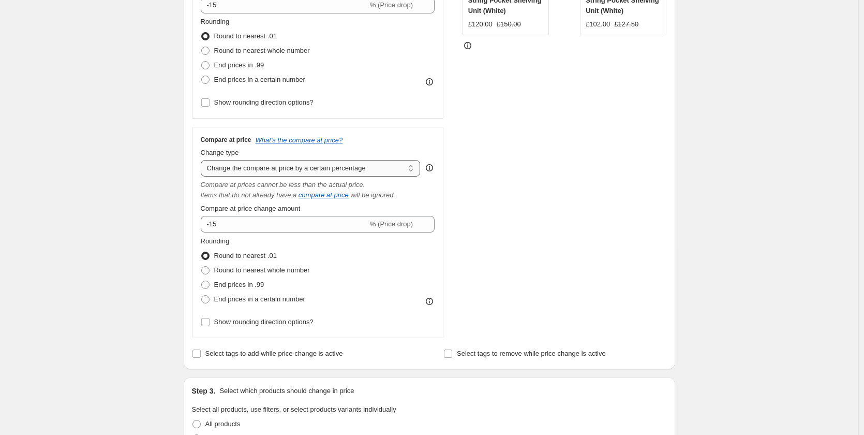
click at [410, 167] on select "Change the compare at price to the current price (sale) Change the compare at p…" at bounding box center [311, 168] width 220 height 17
select select "no_change"
click at [203, 160] on select "Change the compare at price to the current price (sale) Change the compare at p…" at bounding box center [311, 168] width 220 height 17
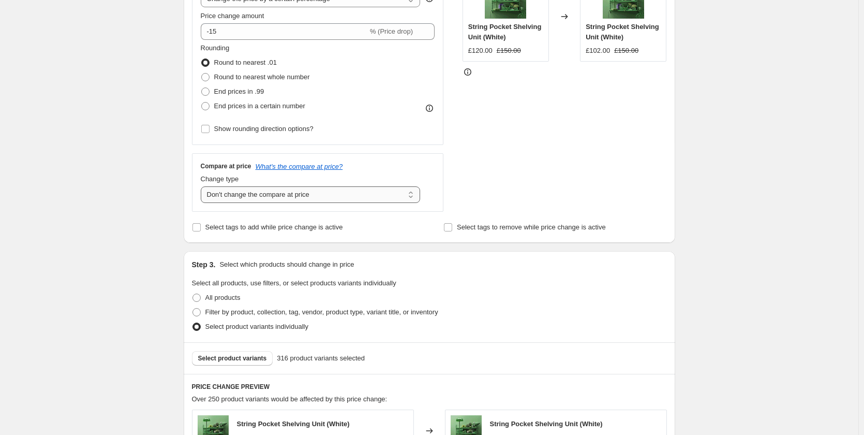
scroll to position [207, 0]
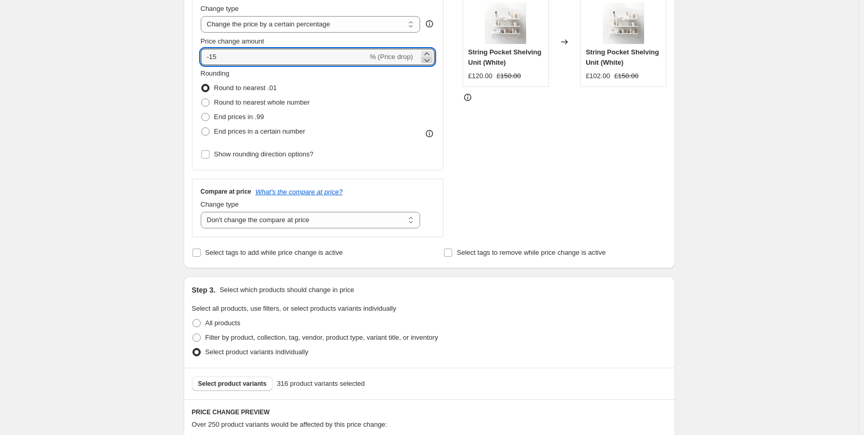
click at [430, 59] on icon at bounding box center [427, 60] width 10 height 10
click at [429, 54] on icon at bounding box center [426, 53] width 5 height 3
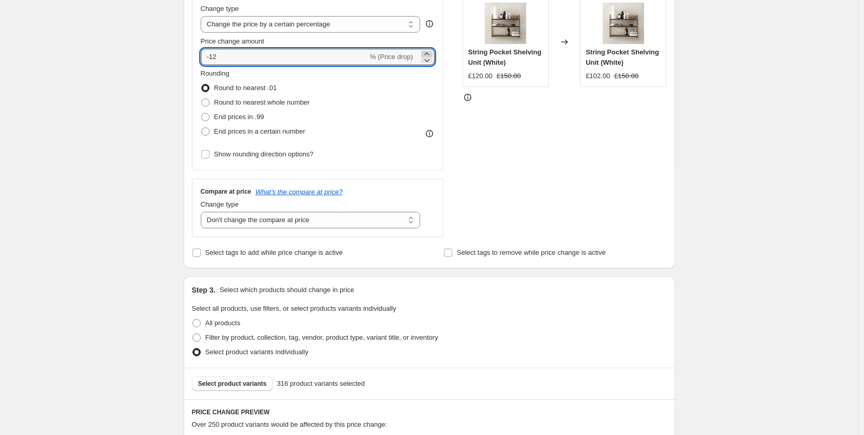
click at [429, 54] on icon at bounding box center [426, 53] width 5 height 3
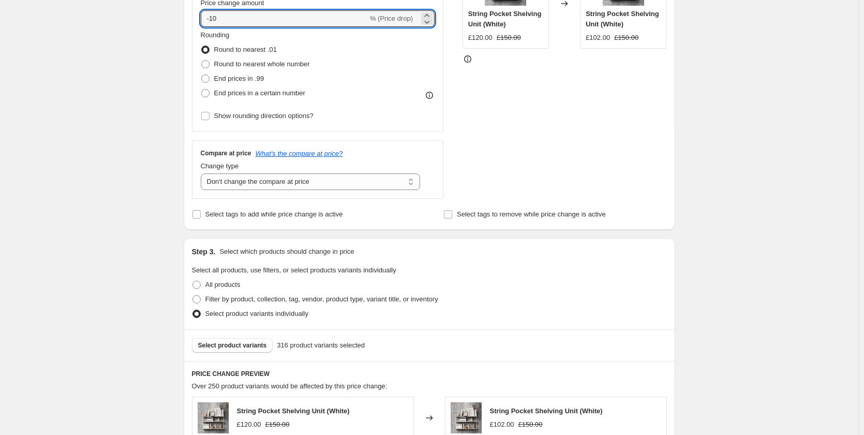
scroll to position [310, 0]
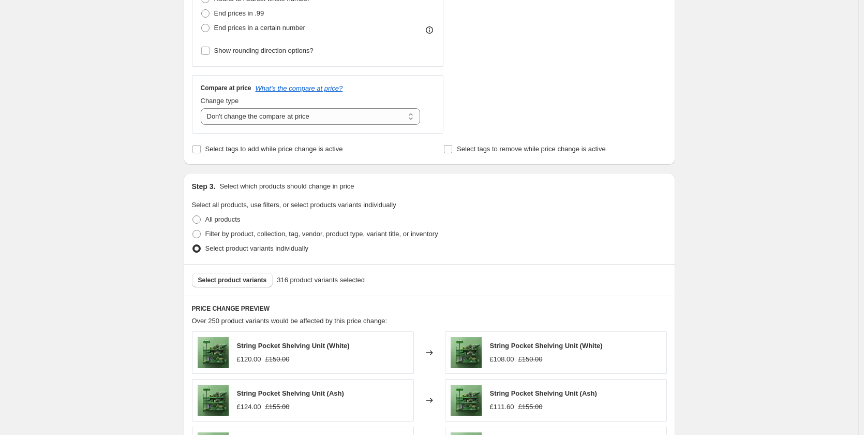
click at [397, 55] on div "Rounding Round to nearest .01 Round to nearest whole number End prices in .99 E…" at bounding box center [318, 11] width 234 height 93
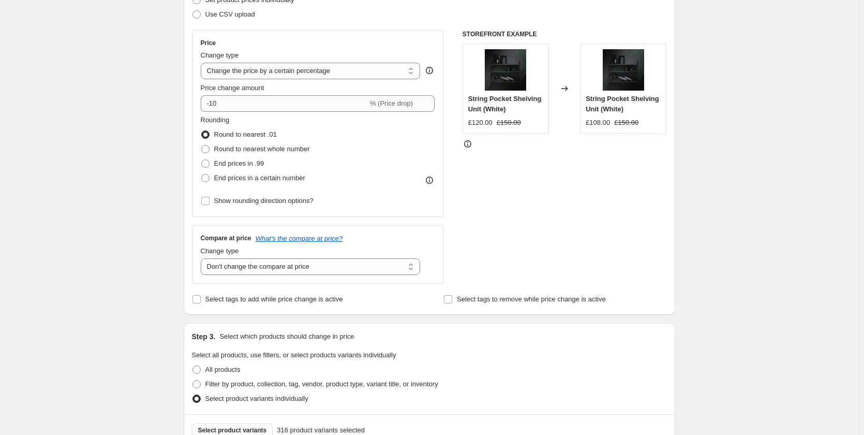
scroll to position [155, 0]
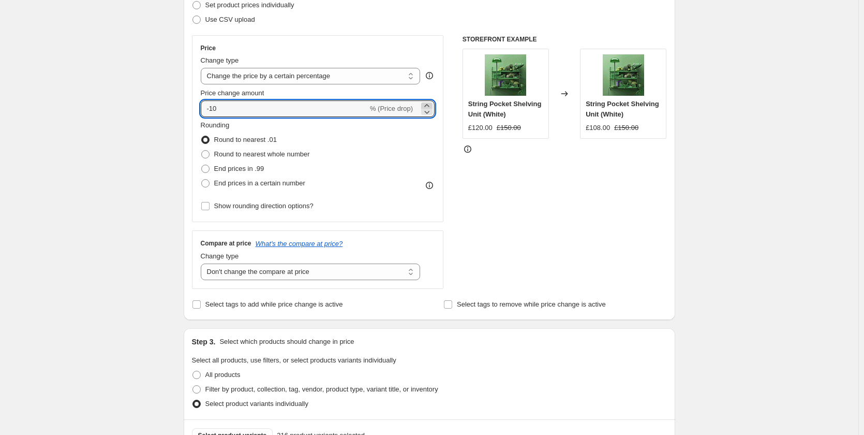
click at [432, 106] on icon at bounding box center [427, 105] width 10 height 10
click at [432, 105] on icon at bounding box center [427, 105] width 10 height 10
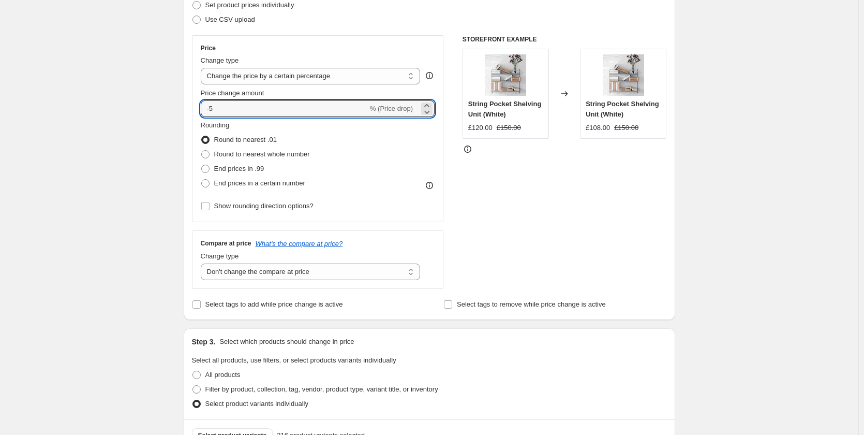
click at [423, 144] on div "Rounding Round to nearest .01 Round to nearest whole number End prices in .99 E…" at bounding box center [318, 155] width 234 height 70
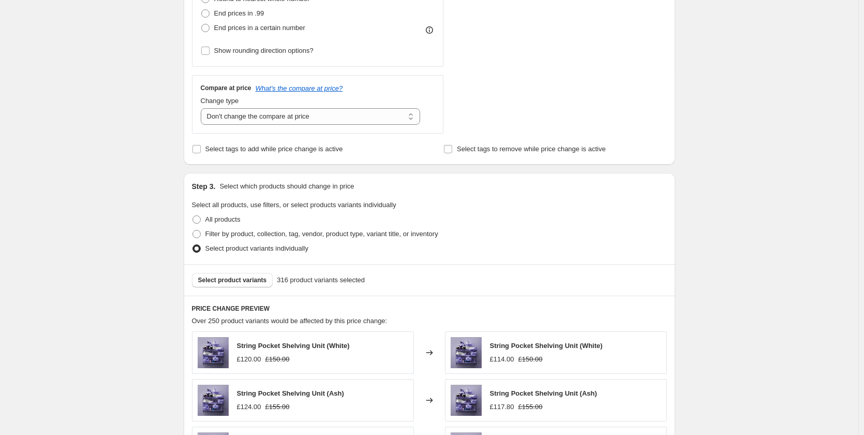
scroll to position [362, 0]
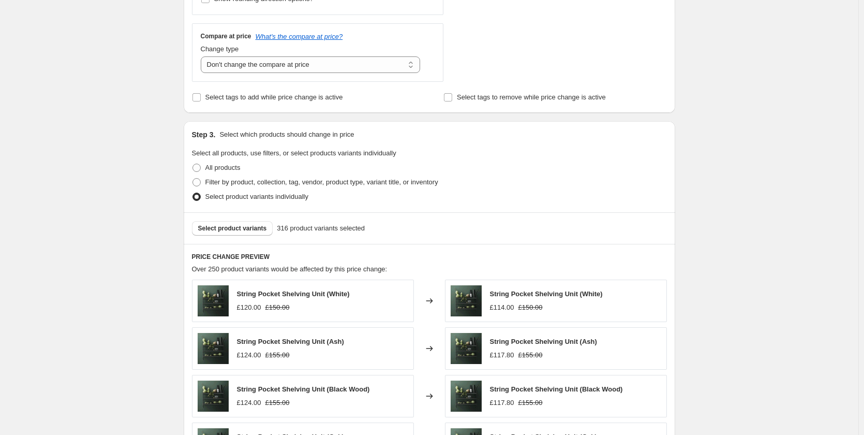
click at [429, 44] on div "Change type Change the compare at price to the current price (sale) Change the …" at bounding box center [318, 58] width 234 height 29
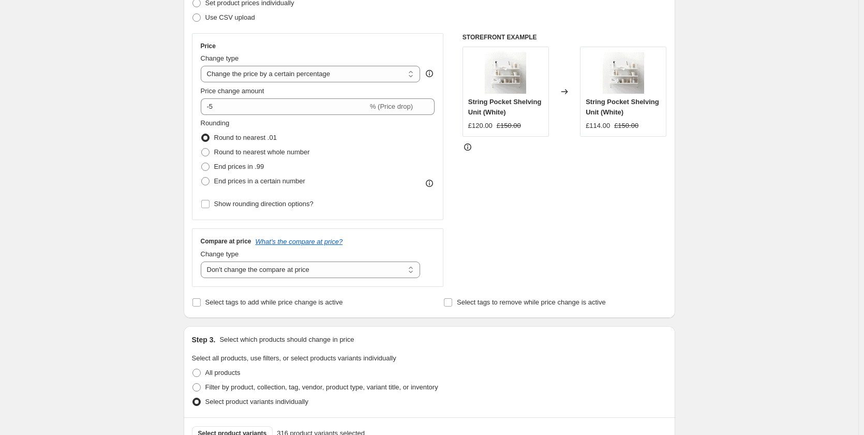
scroll to position [155, 0]
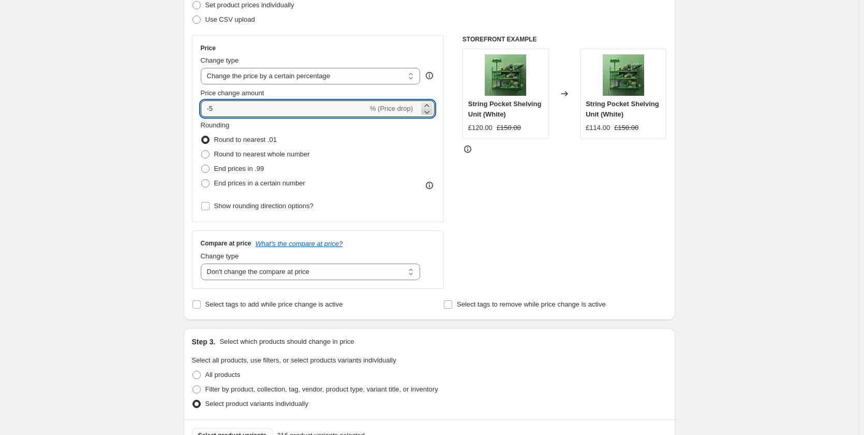
click at [428, 112] on icon at bounding box center [427, 112] width 5 height 3
click at [428, 106] on icon at bounding box center [427, 105] width 10 height 10
click at [428, 106] on icon at bounding box center [426, 105] width 5 height 3
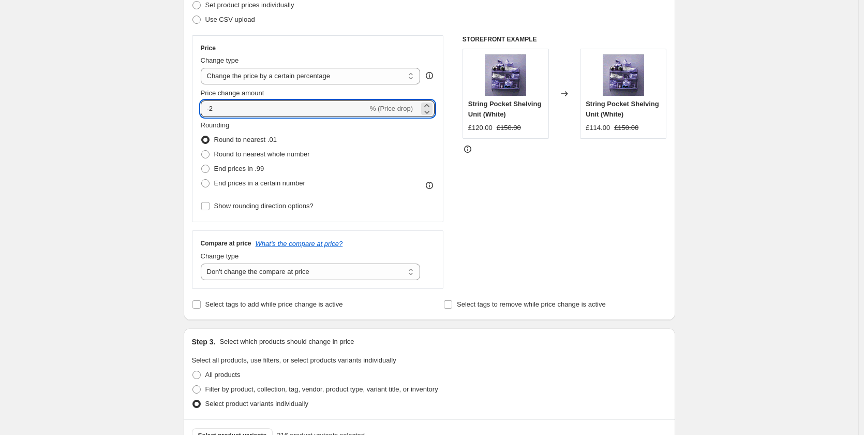
click at [413, 143] on div "Rounding Round to nearest .01 Round to nearest whole number End prices in .99 E…" at bounding box center [318, 155] width 234 height 70
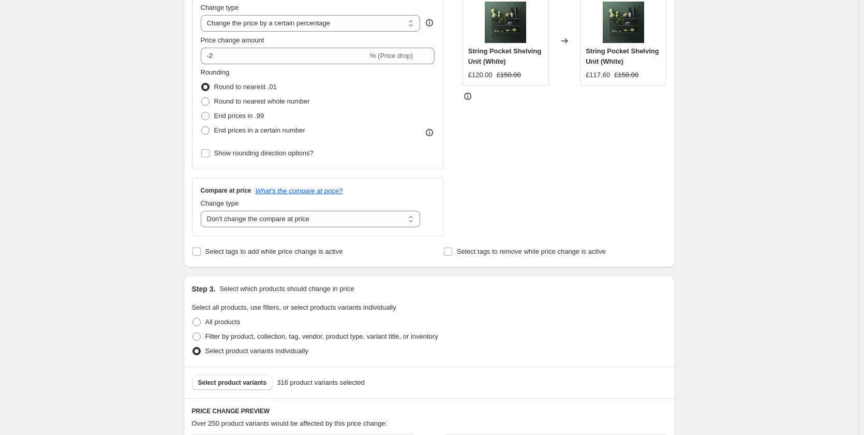
scroll to position [207, 0]
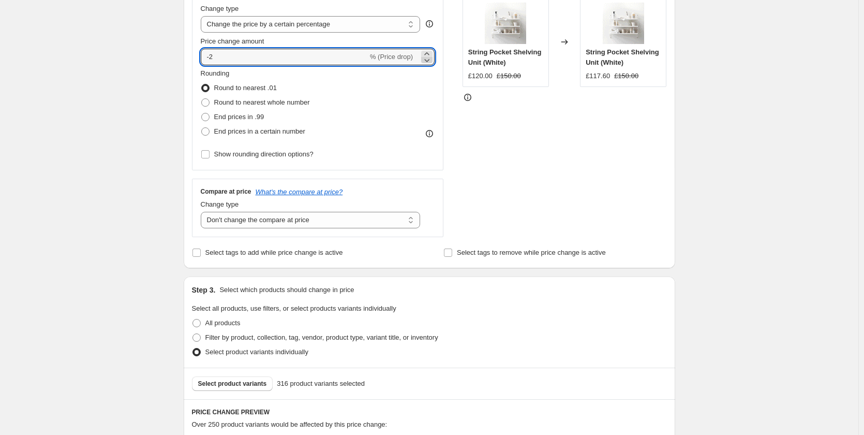
click at [427, 55] on icon at bounding box center [427, 60] width 10 height 10
click at [427, 58] on icon at bounding box center [427, 60] width 10 height 10
click at [429, 52] on icon at bounding box center [427, 54] width 10 height 10
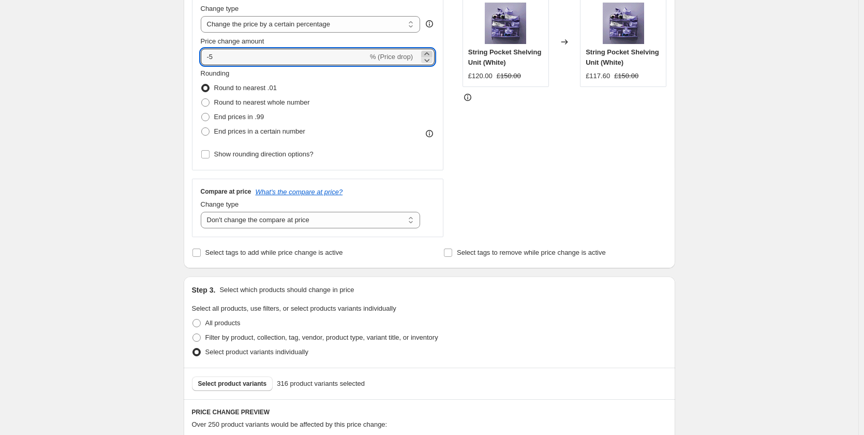
click at [429, 52] on icon at bounding box center [427, 54] width 10 height 10
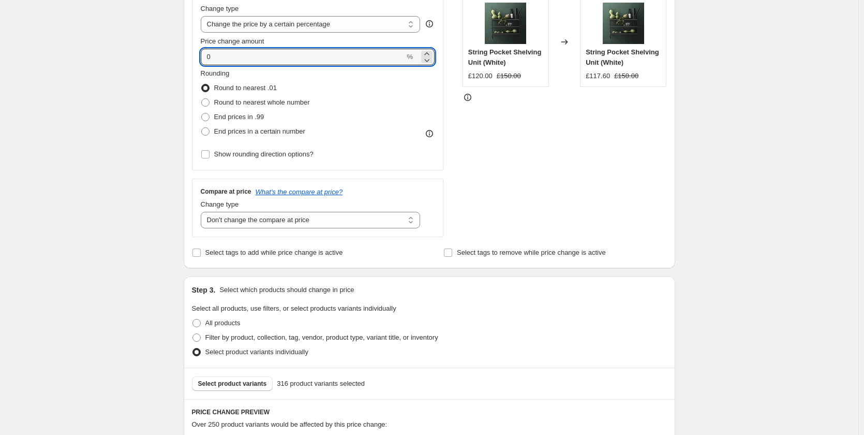
click at [417, 101] on div "Rounding Round to nearest .01 Round to nearest whole number End prices in .99 E…" at bounding box center [318, 103] width 234 height 70
click at [429, 55] on icon at bounding box center [427, 60] width 10 height 10
click at [410, 115] on div "Rounding Round to nearest .01 Round to nearest whole number End prices in .99 E…" at bounding box center [318, 103] width 234 height 70
click at [431, 53] on icon at bounding box center [427, 54] width 10 height 10
click at [430, 60] on icon at bounding box center [427, 60] width 10 height 10
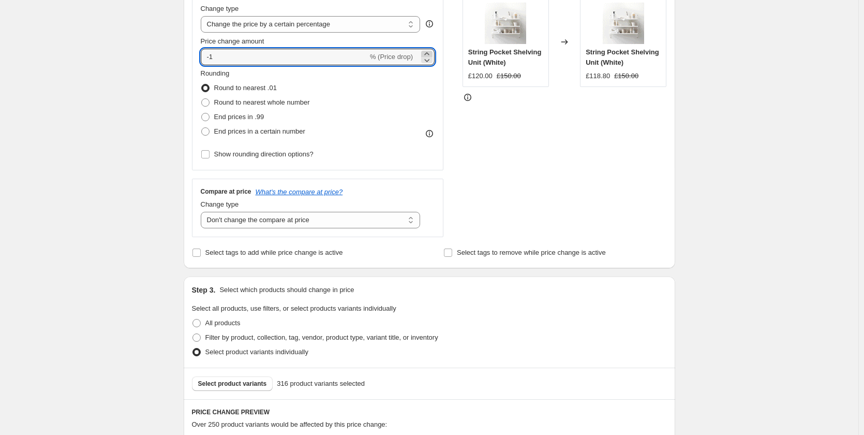
click at [429, 53] on icon at bounding box center [426, 53] width 5 height 3
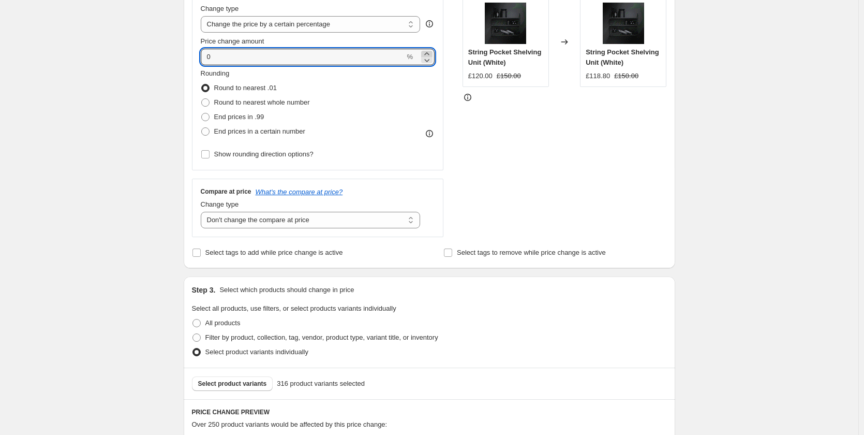
click at [429, 53] on icon at bounding box center [426, 53] width 5 height 3
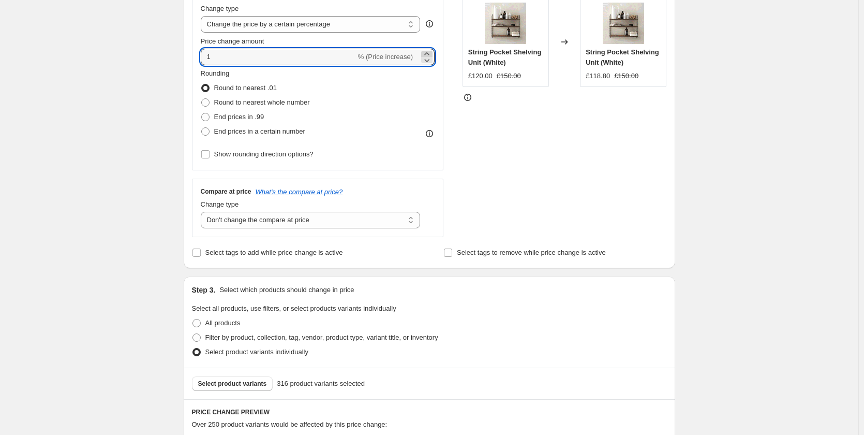
click at [429, 53] on icon at bounding box center [426, 53] width 5 height 3
click at [430, 61] on icon at bounding box center [427, 60] width 5 height 3
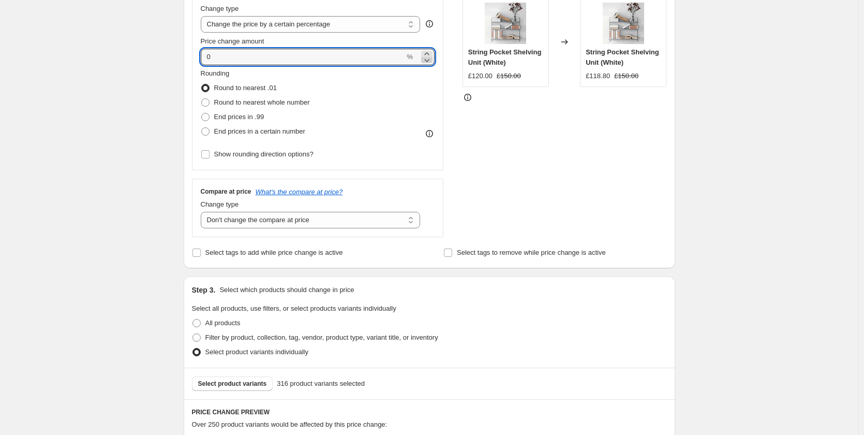
click at [430, 61] on icon at bounding box center [427, 60] width 5 height 3
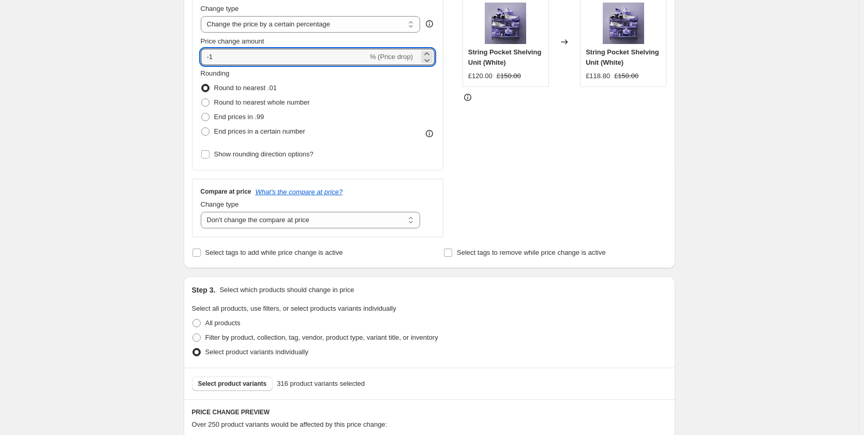
click at [412, 97] on div "Rounding Round to nearest .01 Round to nearest whole number End prices in .99 E…" at bounding box center [318, 103] width 234 height 70
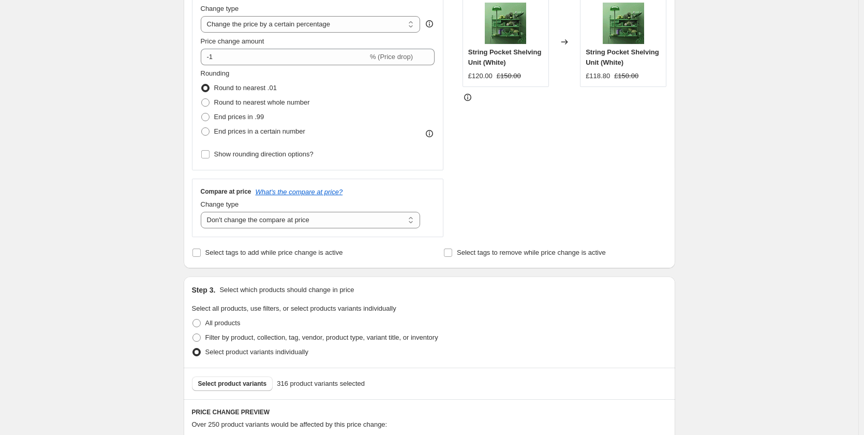
scroll to position [310, 0]
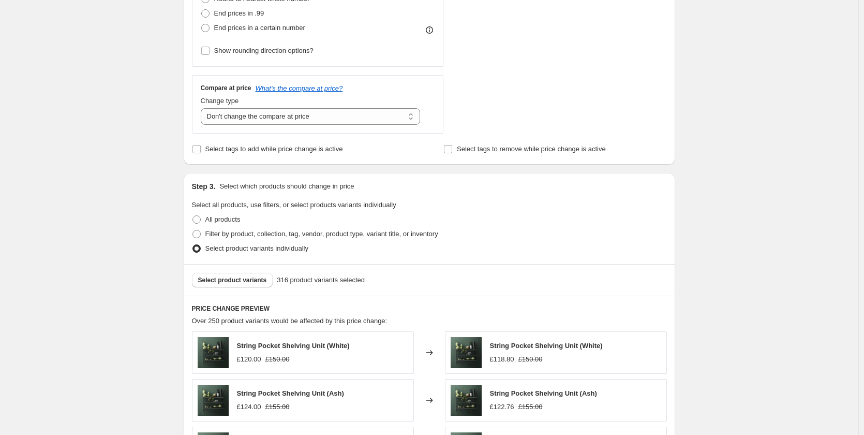
click at [392, 49] on div "Rounding Round to nearest .01 Round to nearest whole number End prices in .99 E…" at bounding box center [318, 11] width 234 height 93
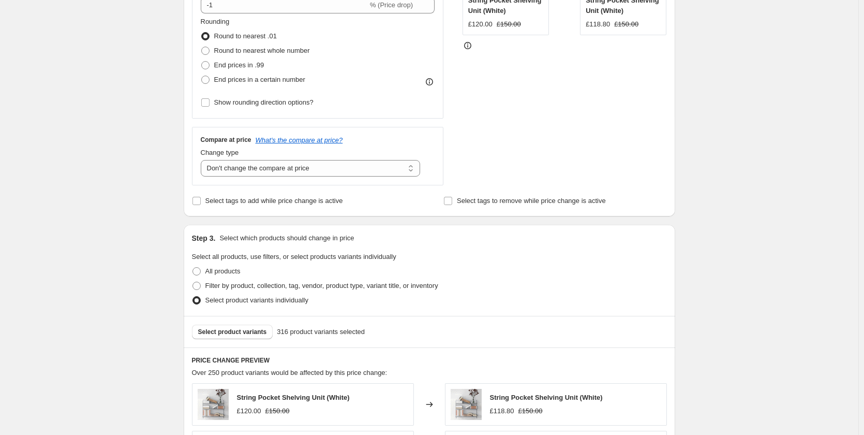
scroll to position [207, 0]
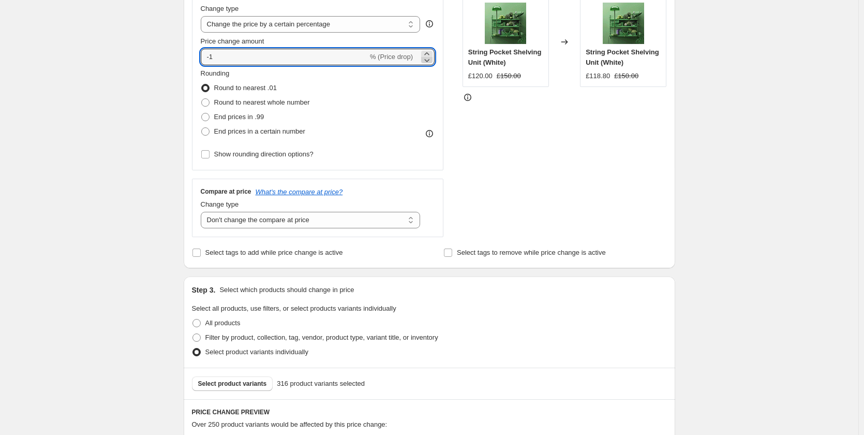
click at [428, 63] on icon at bounding box center [427, 60] width 10 height 10
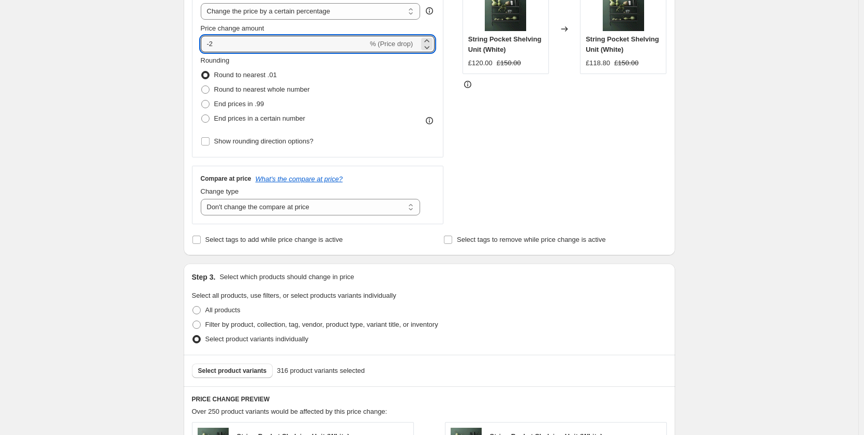
scroll to position [259, 0]
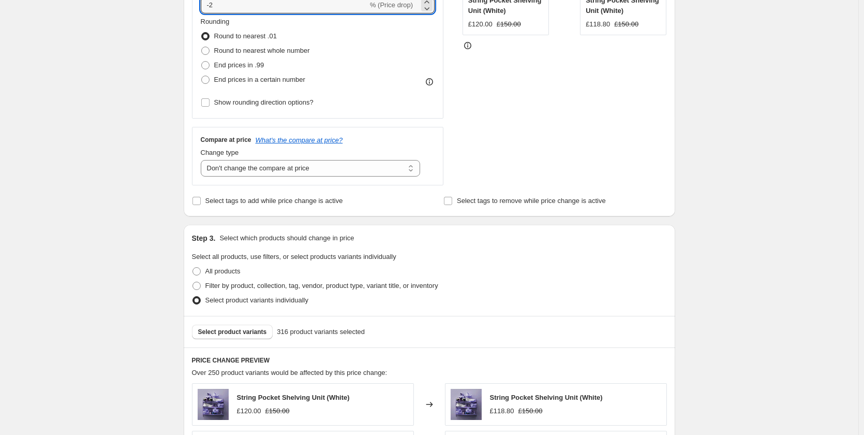
click at [406, 98] on div "Rounding Round to nearest .01 Round to nearest whole number End prices in .99 E…" at bounding box center [318, 63] width 234 height 93
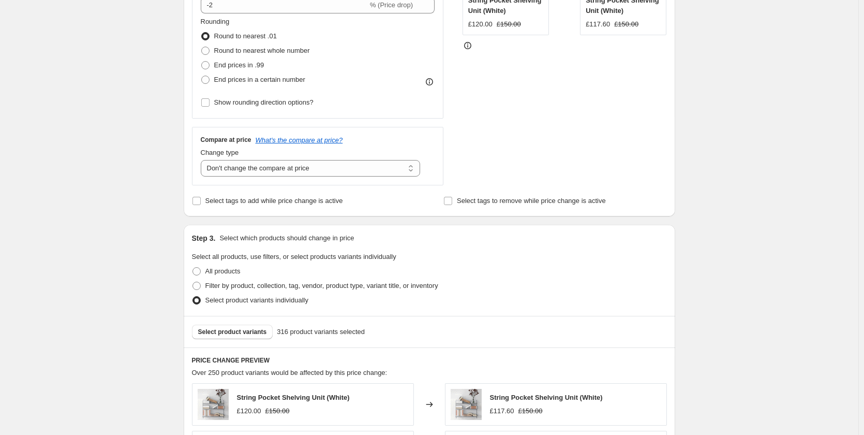
scroll to position [207, 0]
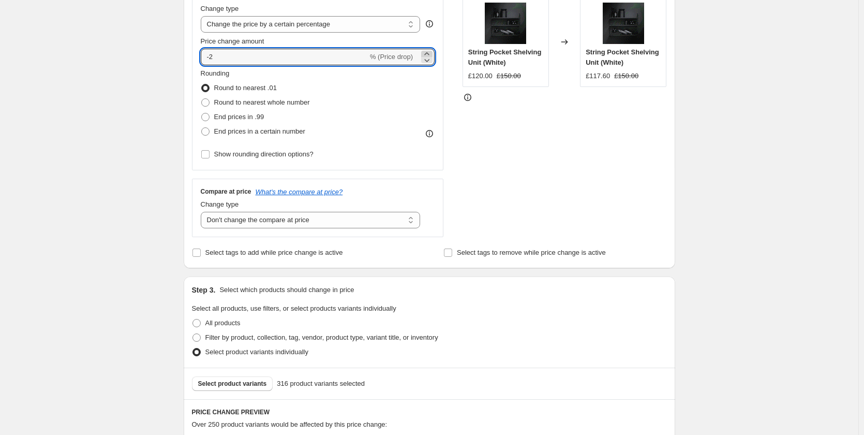
click at [429, 54] on icon at bounding box center [427, 54] width 10 height 10
click at [415, 97] on div "Rounding Round to nearest .01 Round to nearest whole number End prices in .99 E…" at bounding box center [318, 103] width 234 height 70
click at [429, 54] on icon at bounding box center [427, 54] width 10 height 10
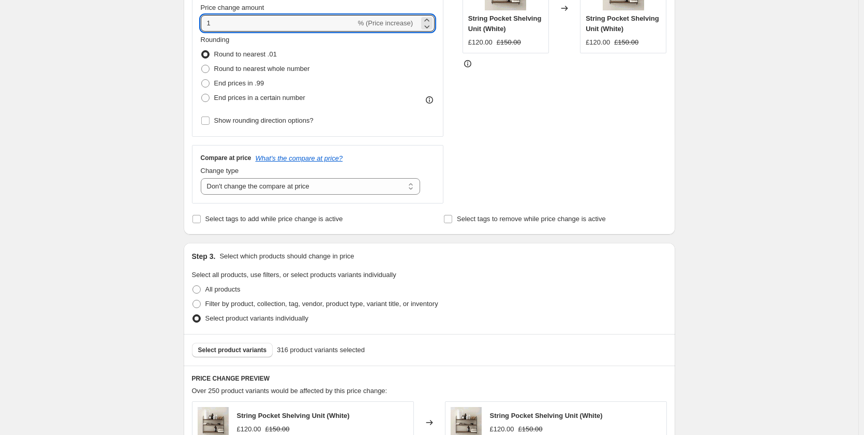
scroll to position [259, 0]
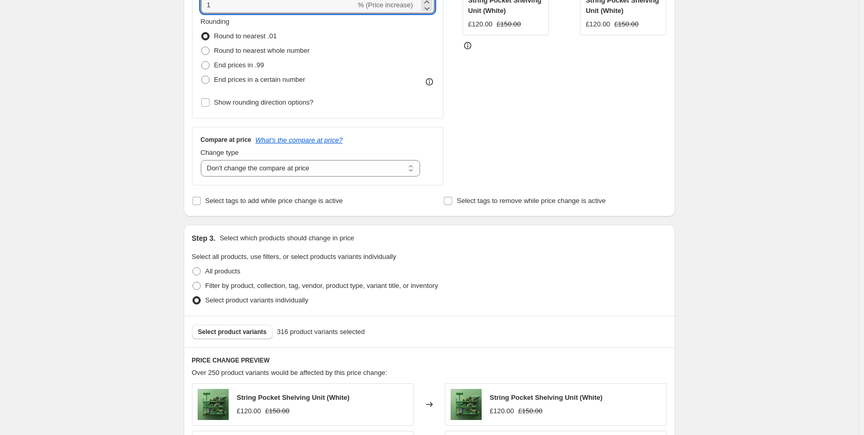
click at [408, 86] on div "Rounding Round to nearest .01 Round to nearest whole number End prices in .99 E…" at bounding box center [318, 52] width 234 height 70
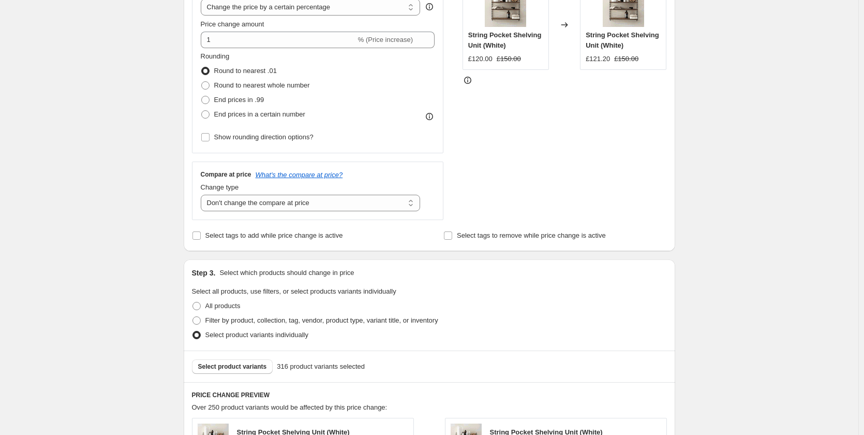
scroll to position [207, 0]
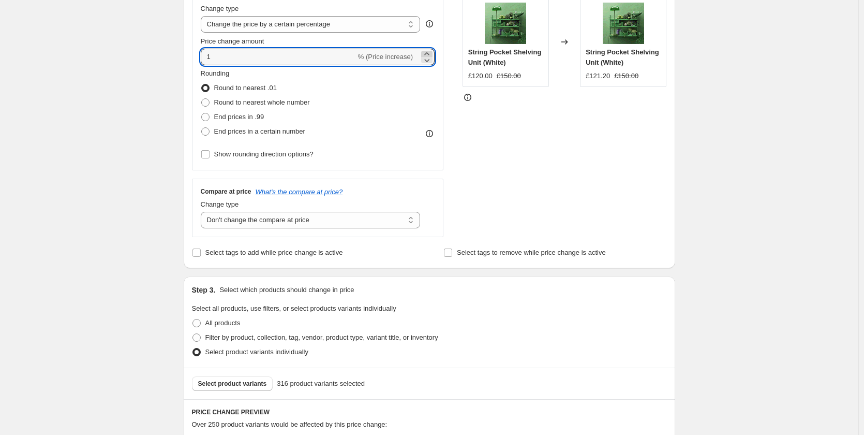
click at [428, 53] on icon at bounding box center [427, 54] width 10 height 10
click at [405, 101] on div "Rounding Round to nearest .01 Round to nearest whole number End prices in .99 E…" at bounding box center [318, 103] width 234 height 70
click at [428, 55] on icon at bounding box center [427, 60] width 10 height 10
click at [432, 52] on icon at bounding box center [427, 54] width 10 height 10
click at [429, 52] on icon at bounding box center [427, 54] width 10 height 10
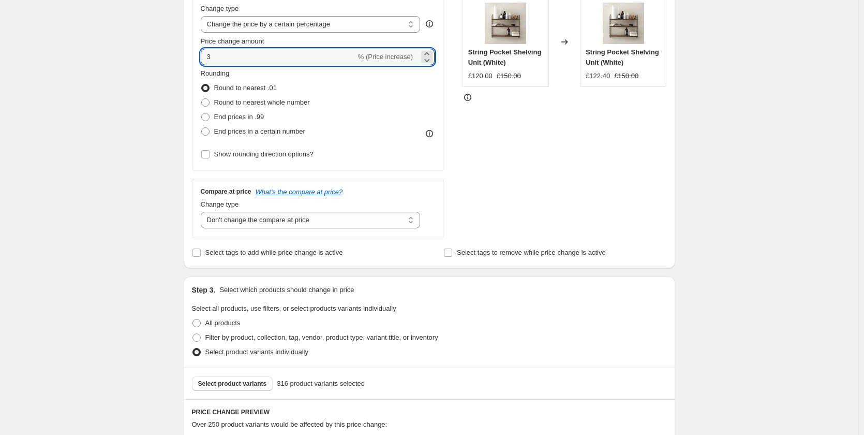
scroll to position [259, 0]
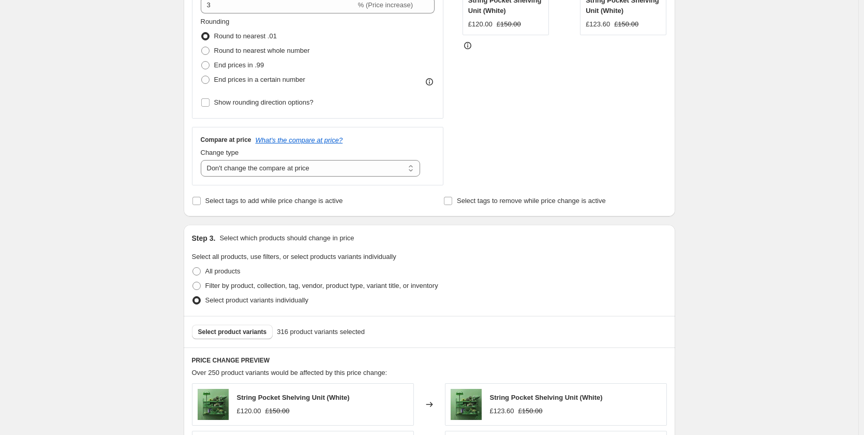
click at [405, 85] on div "Rounding Round to nearest .01 Round to nearest whole number End prices in .99 E…" at bounding box center [318, 52] width 234 height 70
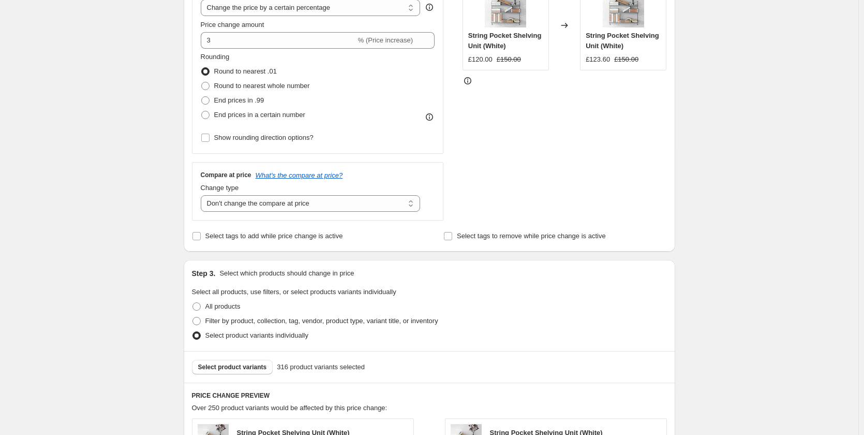
scroll to position [207, 0]
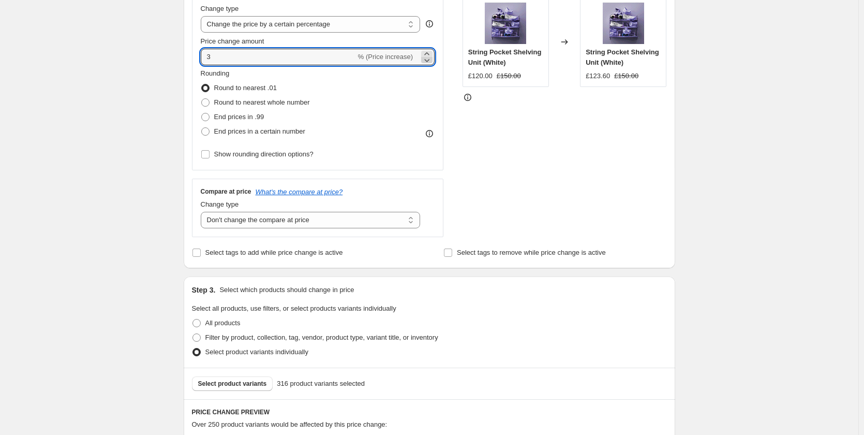
click at [429, 55] on icon at bounding box center [427, 60] width 10 height 10
click at [429, 52] on icon at bounding box center [427, 54] width 10 height 10
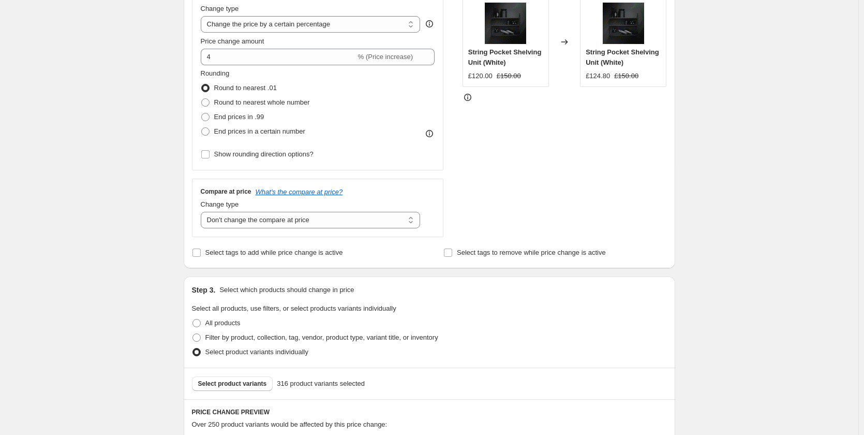
click at [401, 101] on div "Rounding Round to nearest .01 Round to nearest whole number End prices in .99 E…" at bounding box center [318, 103] width 234 height 70
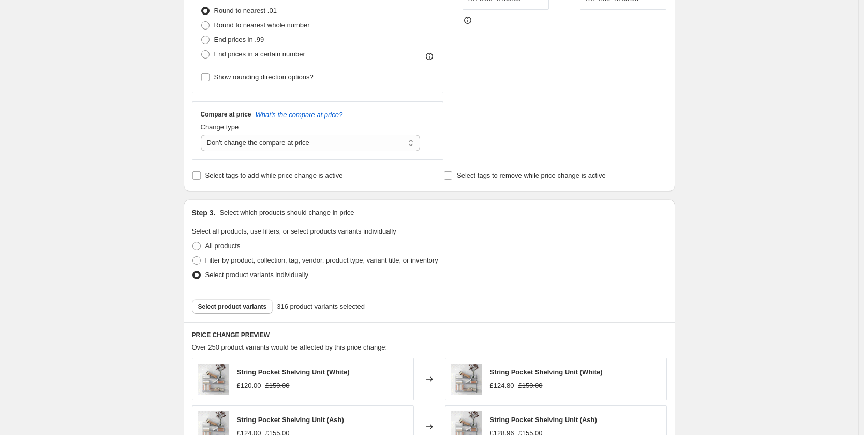
scroll to position [259, 0]
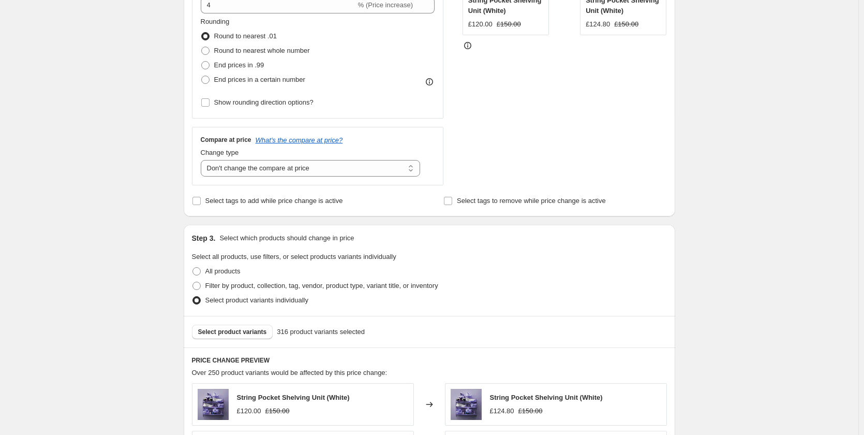
click at [406, 83] on div "Rounding Round to nearest .01 Round to nearest whole number End prices in .99 E…" at bounding box center [318, 52] width 234 height 70
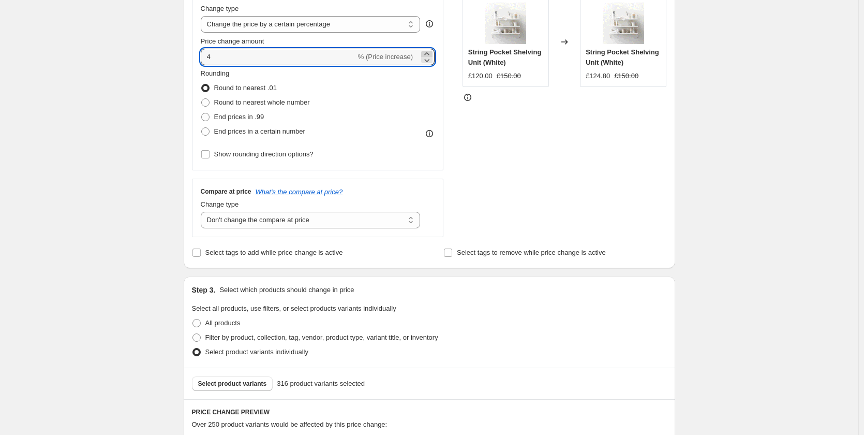
click at [429, 53] on icon at bounding box center [427, 54] width 10 height 10
click at [400, 114] on div "Rounding Round to nearest .01 Round to nearest whole number End prices in .99 E…" at bounding box center [318, 103] width 234 height 70
click at [431, 53] on icon at bounding box center [427, 54] width 10 height 10
click at [413, 97] on div "Rounding Round to nearest .01 Round to nearest whole number End prices in .99 E…" at bounding box center [318, 103] width 234 height 70
click at [428, 52] on icon at bounding box center [427, 54] width 10 height 10
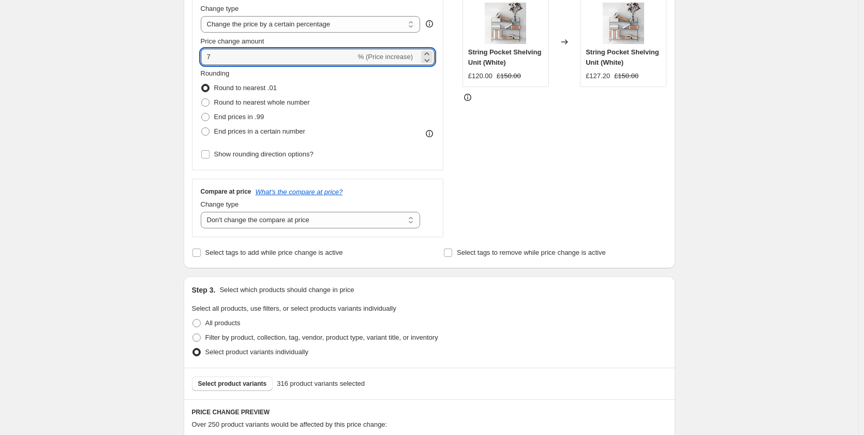
click at [408, 99] on div "Rounding Round to nearest .01 Round to nearest whole number End prices in .99 E…" at bounding box center [318, 103] width 234 height 70
click at [427, 62] on icon at bounding box center [427, 60] width 10 height 10
click at [288, 55] on input "6" at bounding box center [278, 57] width 155 height 17
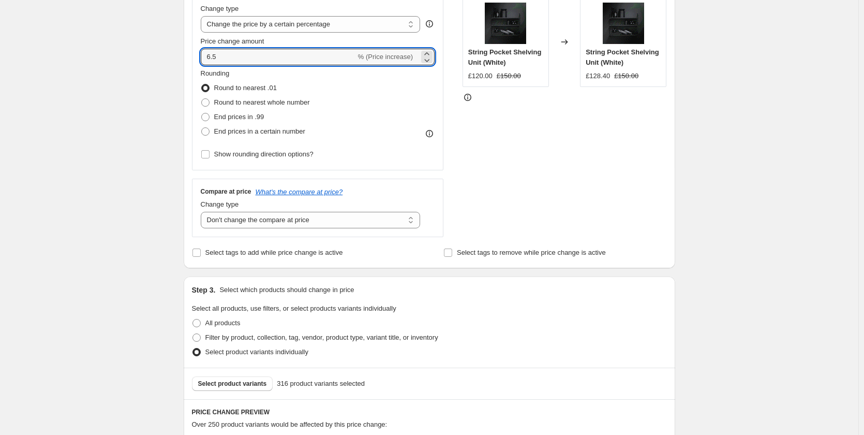
type input "6.5"
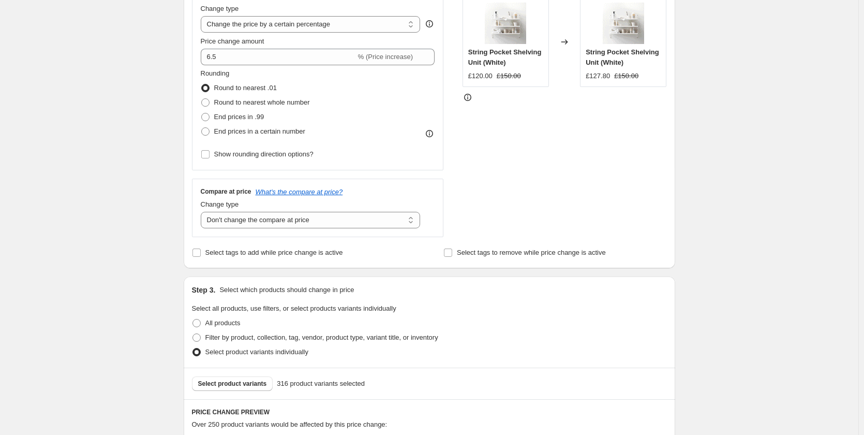
click at [400, 85] on div "Rounding Round to nearest .01 Round to nearest whole number End prices in .99 E…" at bounding box center [318, 103] width 234 height 70
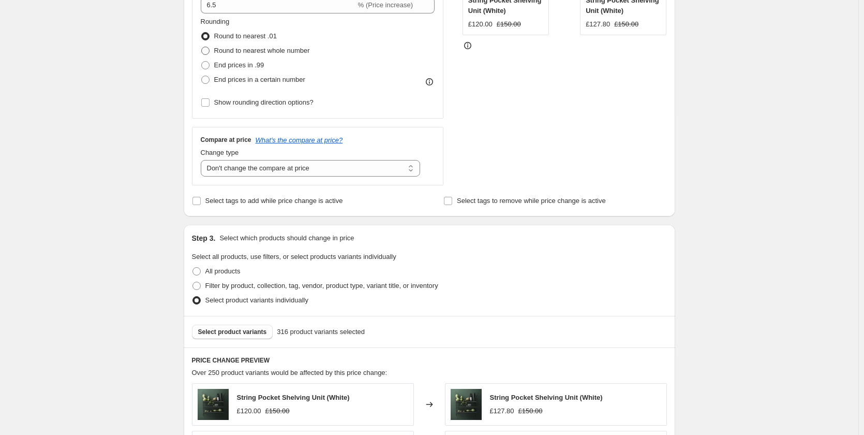
click at [207, 49] on span at bounding box center [205, 51] width 8 height 8
click at [202, 47] on input "Round to nearest whole number" at bounding box center [201, 47] width 1 height 1
radio input "true"
click at [371, 51] on div "Rounding Round to nearest .01 Round to nearest whole number End prices in .99 E…" at bounding box center [318, 52] width 234 height 70
click at [206, 36] on span at bounding box center [205, 36] width 8 height 8
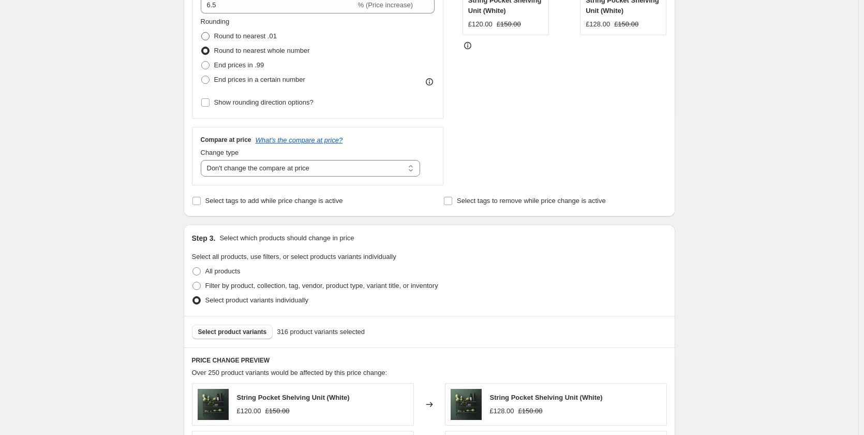
click at [202, 33] on input "Round to nearest .01" at bounding box center [201, 32] width 1 height 1
radio input "true"
click at [347, 65] on div "Rounding Round to nearest .01 Round to nearest whole number End prices in .99 E…" at bounding box center [318, 52] width 234 height 70
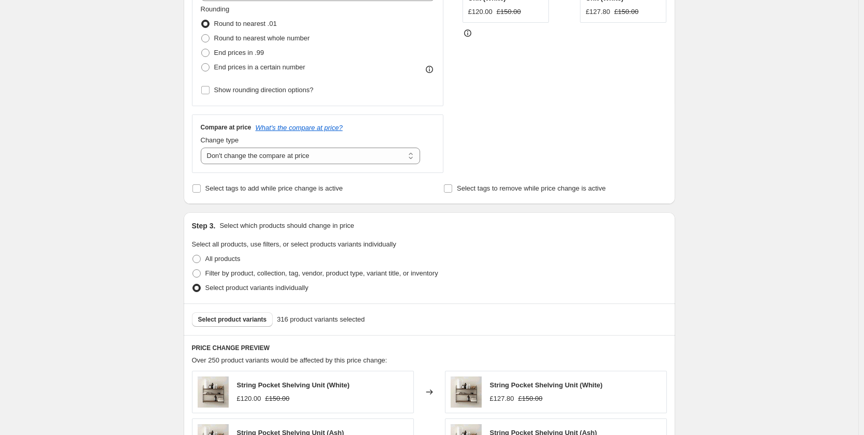
scroll to position [207, 0]
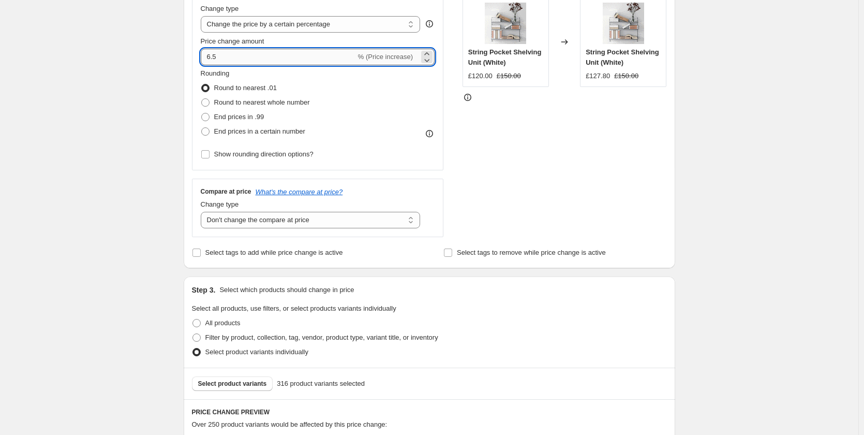
click at [303, 57] on input "6.5" at bounding box center [278, 57] width 155 height 17
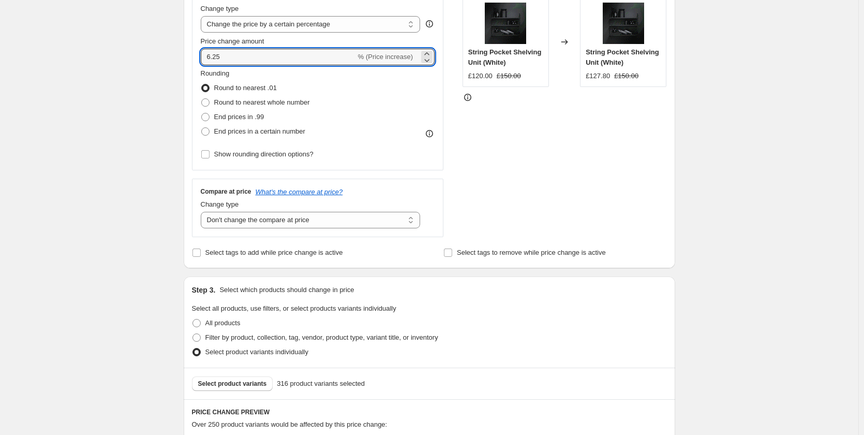
type input "6.25"
click at [377, 97] on div "Rounding Round to nearest .01 Round to nearest whole number End prices in .99 E…" at bounding box center [318, 103] width 234 height 70
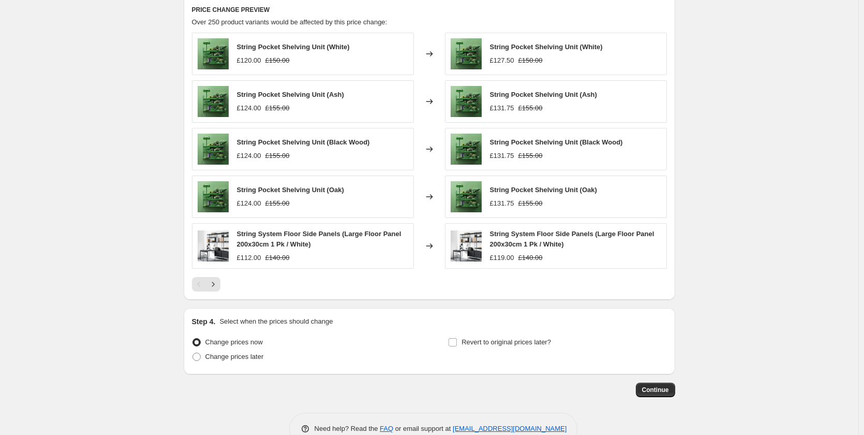
scroll to position [621, 0]
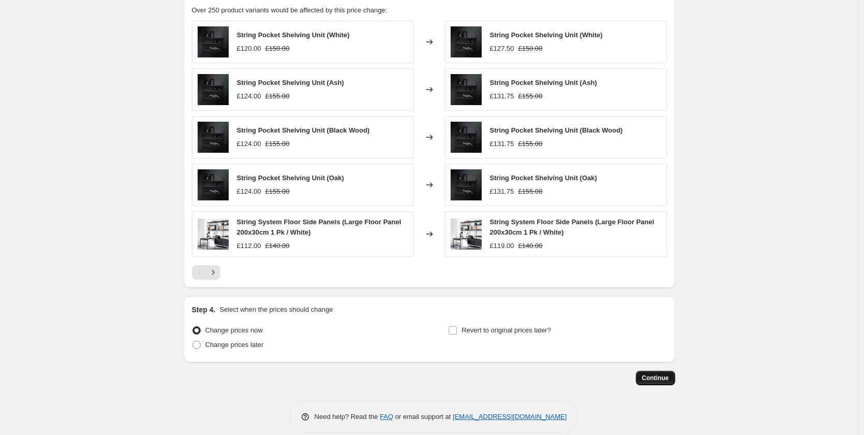
click at [655, 378] on span "Continue" at bounding box center [655, 378] width 27 height 8
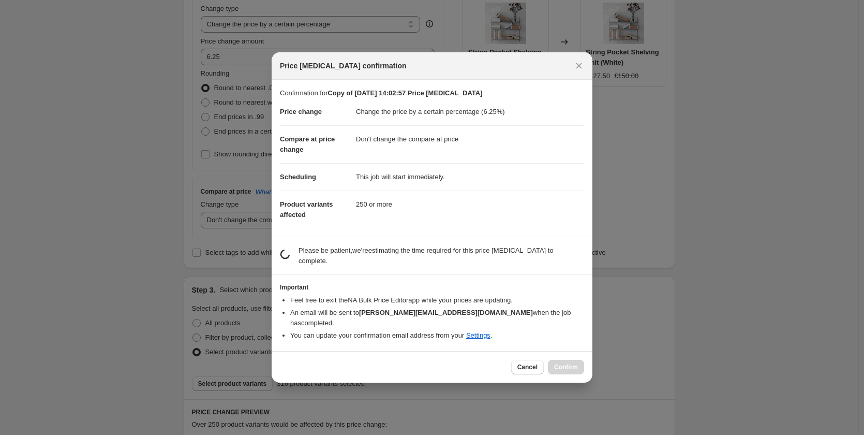
scroll to position [0, 0]
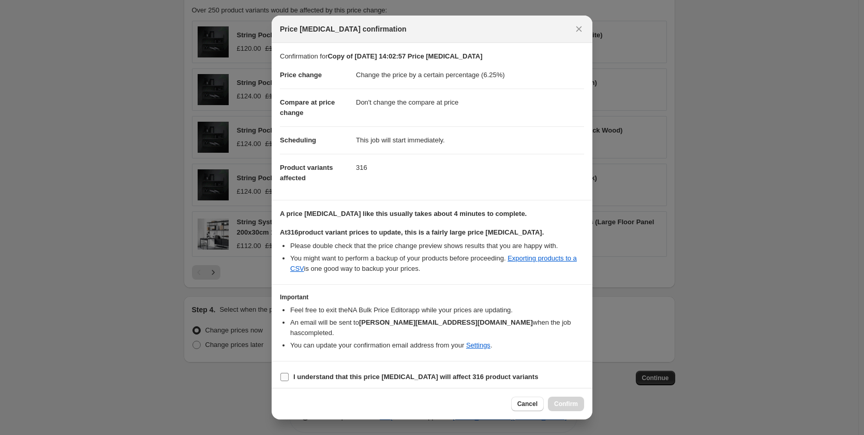
click at [286, 373] on input "I understand that this price [MEDICAL_DATA] will affect 316 product variants" at bounding box center [284, 377] width 8 height 8
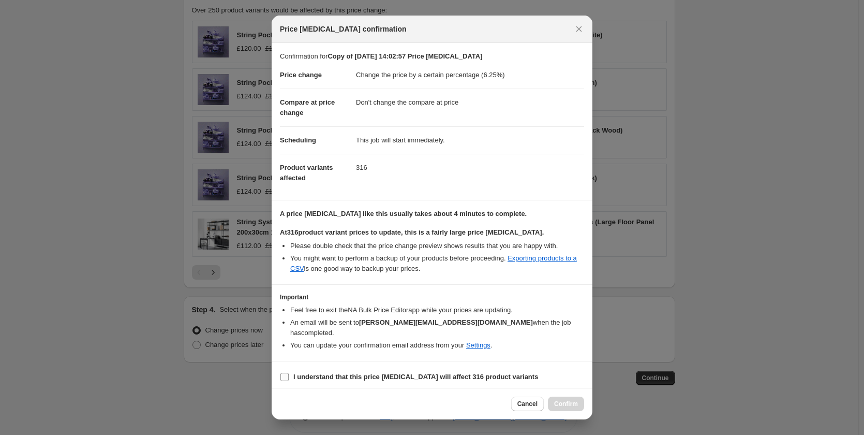
checkbox input "true"
click at [572, 401] on span "Confirm" at bounding box center [566, 403] width 24 height 8
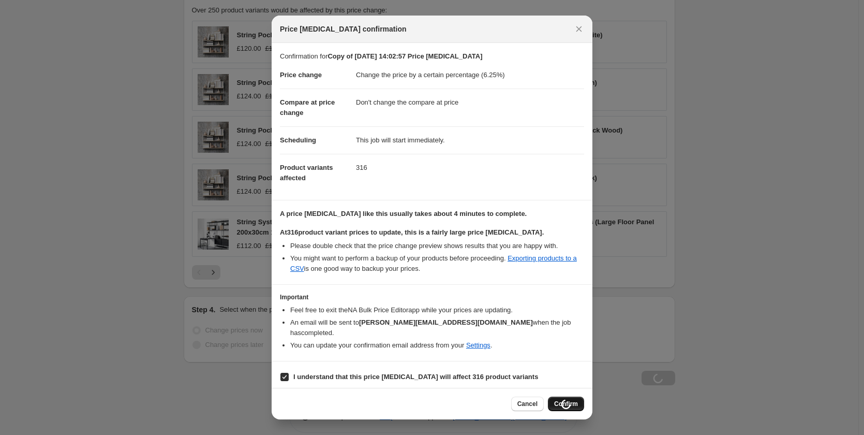
scroll to position [621, 0]
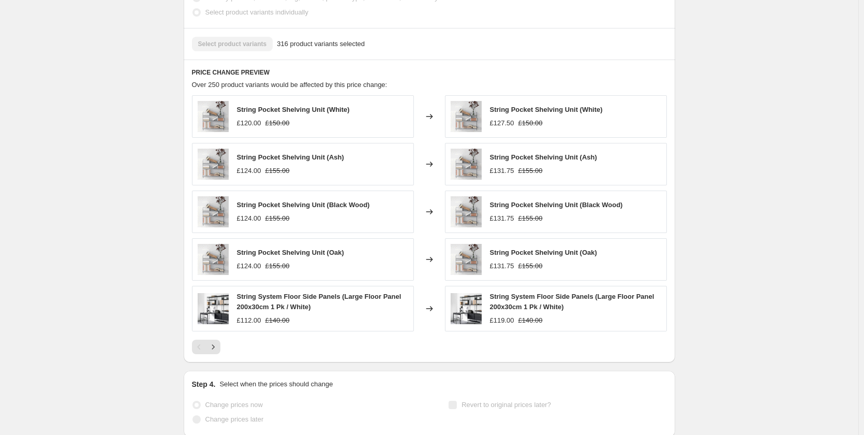
select select "percentage"
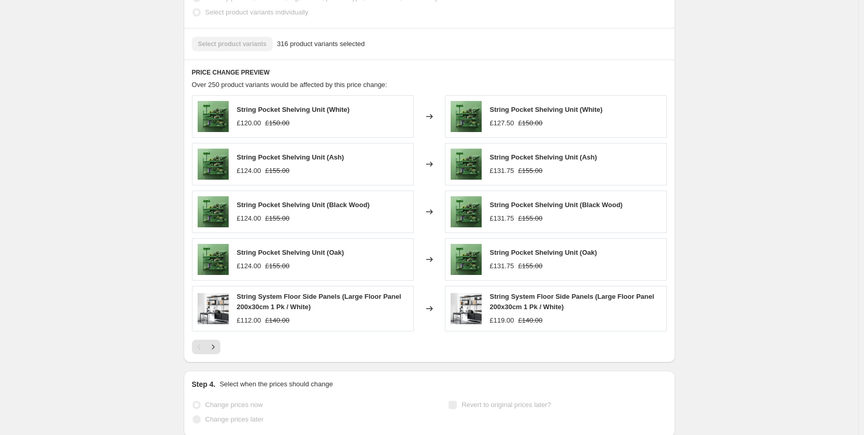
select select "no_change"
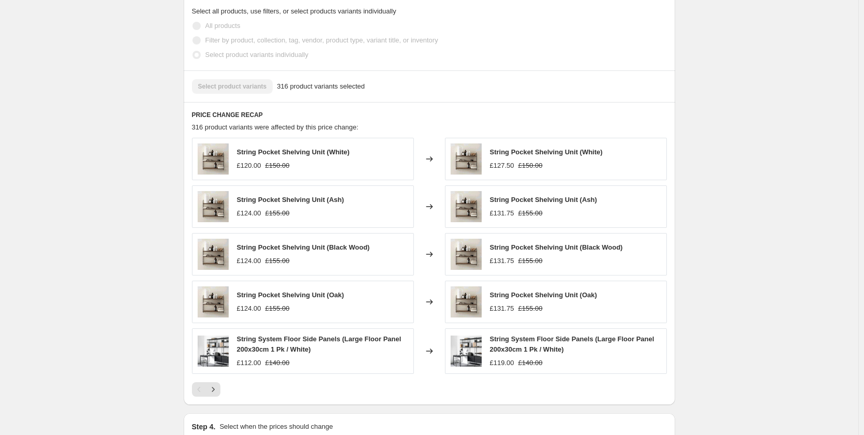
scroll to position [0, 0]
